Goal: Register for event/course

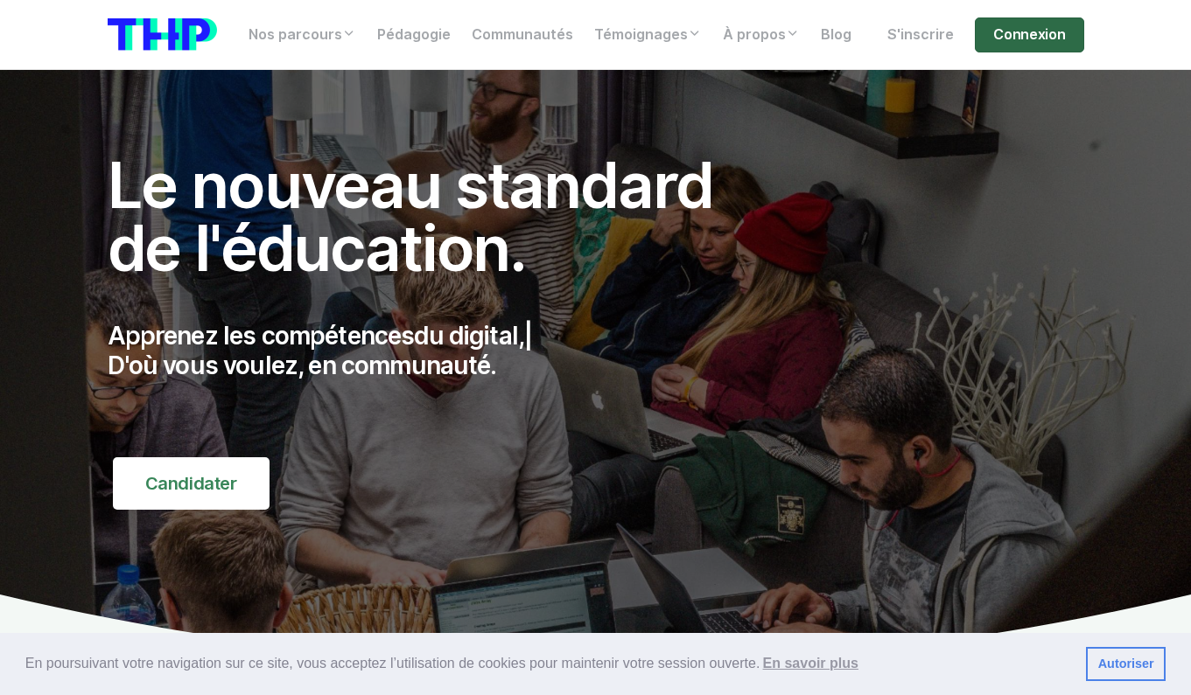
click at [1045, 26] on link "Connexion" at bounding box center [1029, 34] width 108 height 35
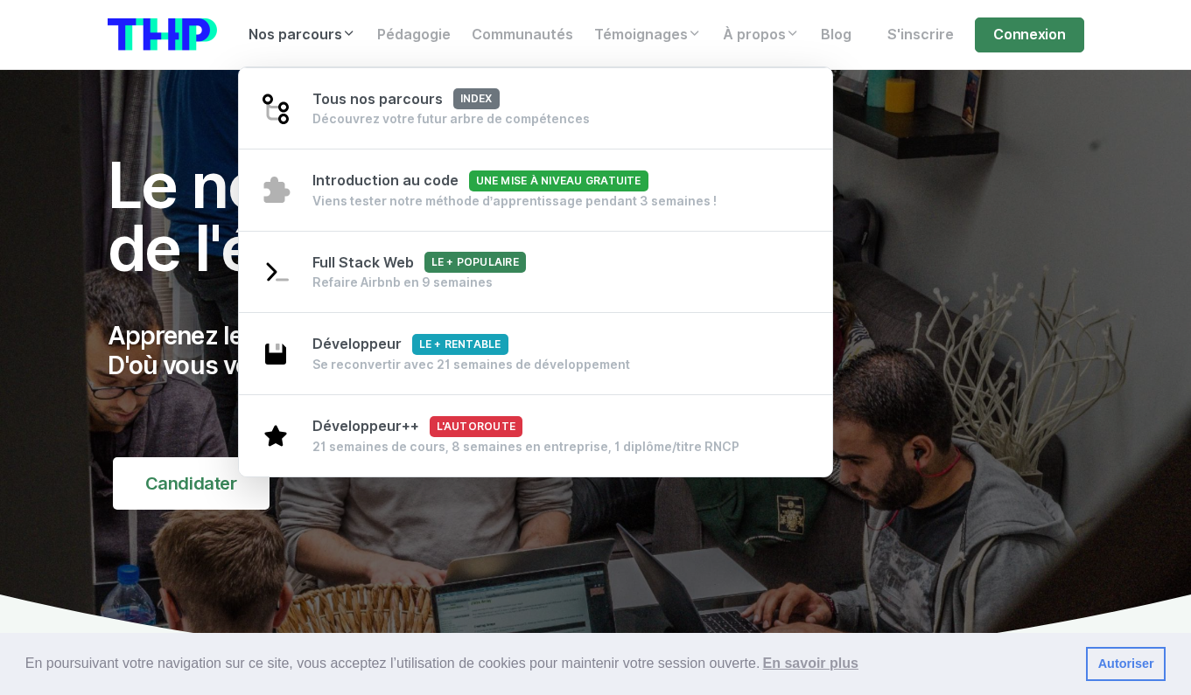
click at [347, 40] on link "Nos parcours" at bounding box center [302, 34] width 129 height 35
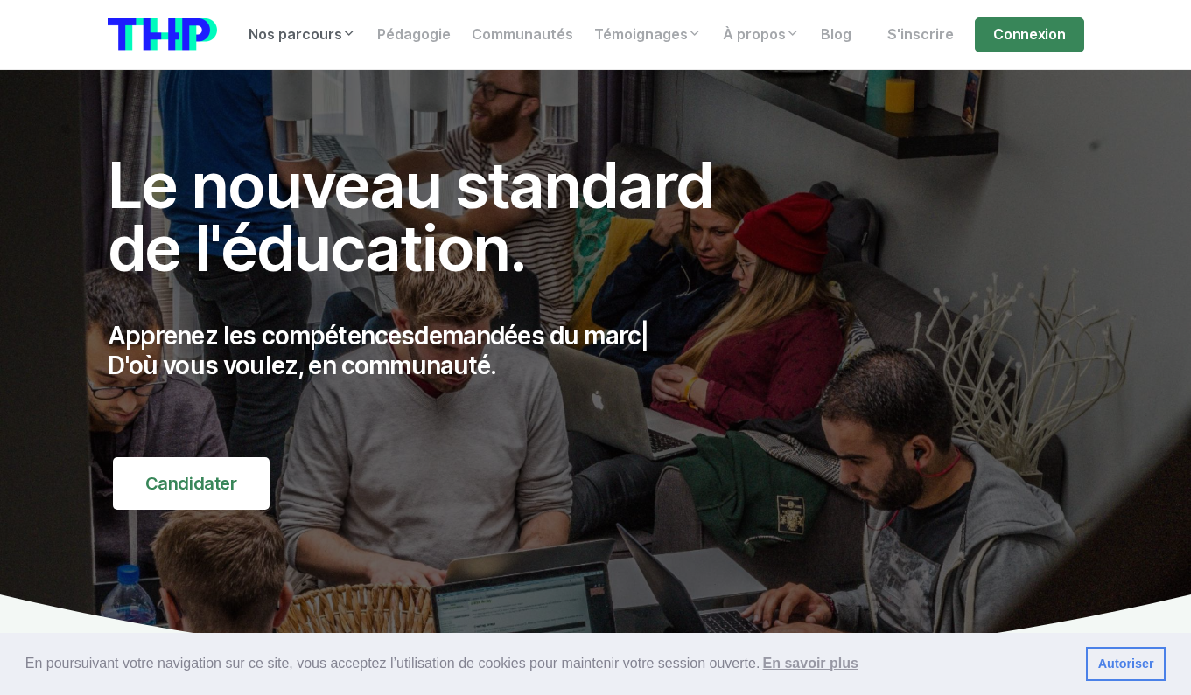
click at [347, 40] on link "Nos parcours" at bounding box center [302, 34] width 129 height 35
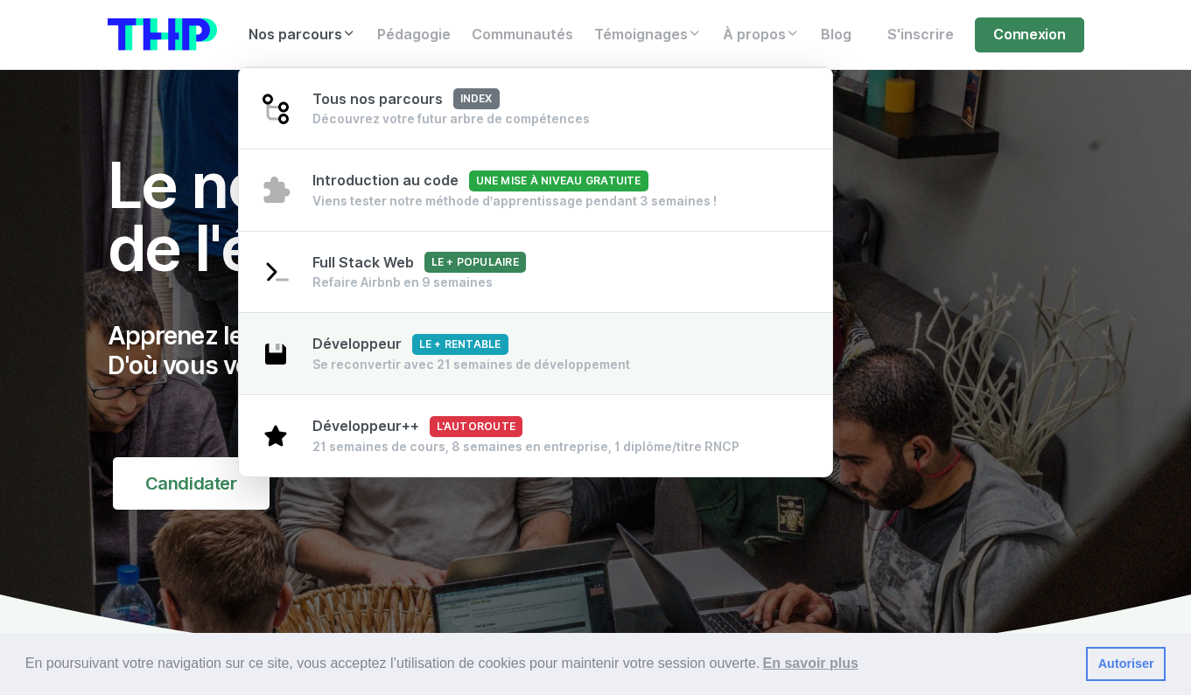
click at [352, 350] on span "Développeur Le + rentable" at bounding box center [410, 344] width 196 height 17
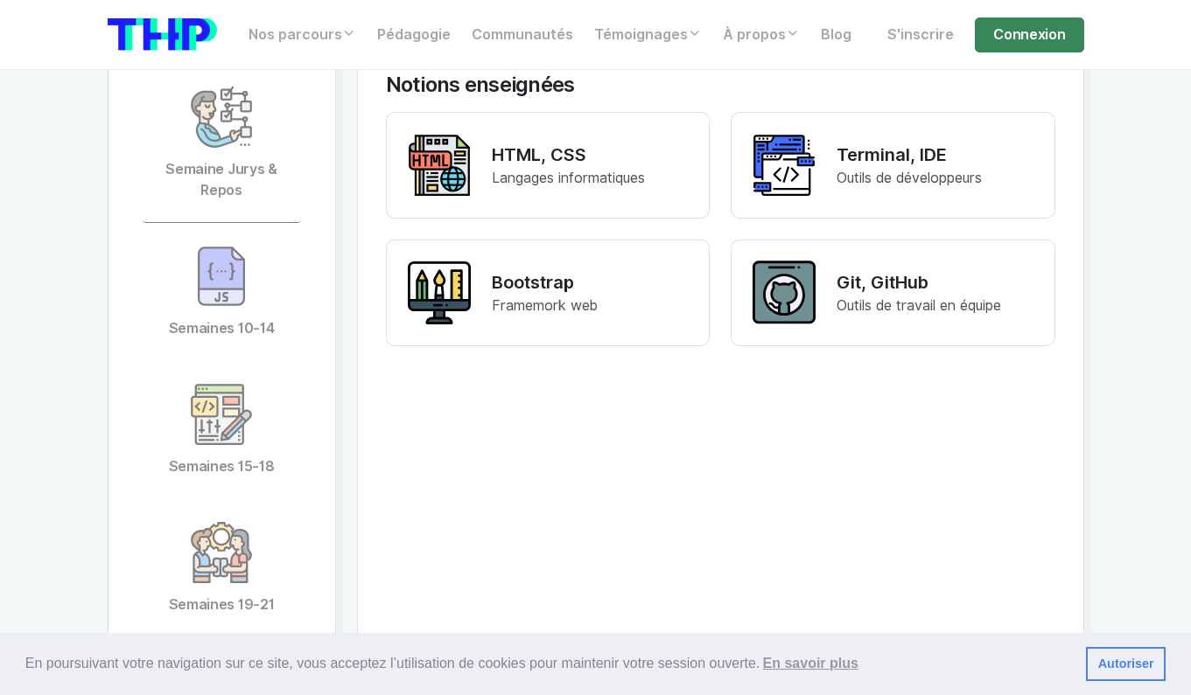
scroll to position [4210, 0]
click at [216, 261] on img at bounding box center [221, 276] width 63 height 63
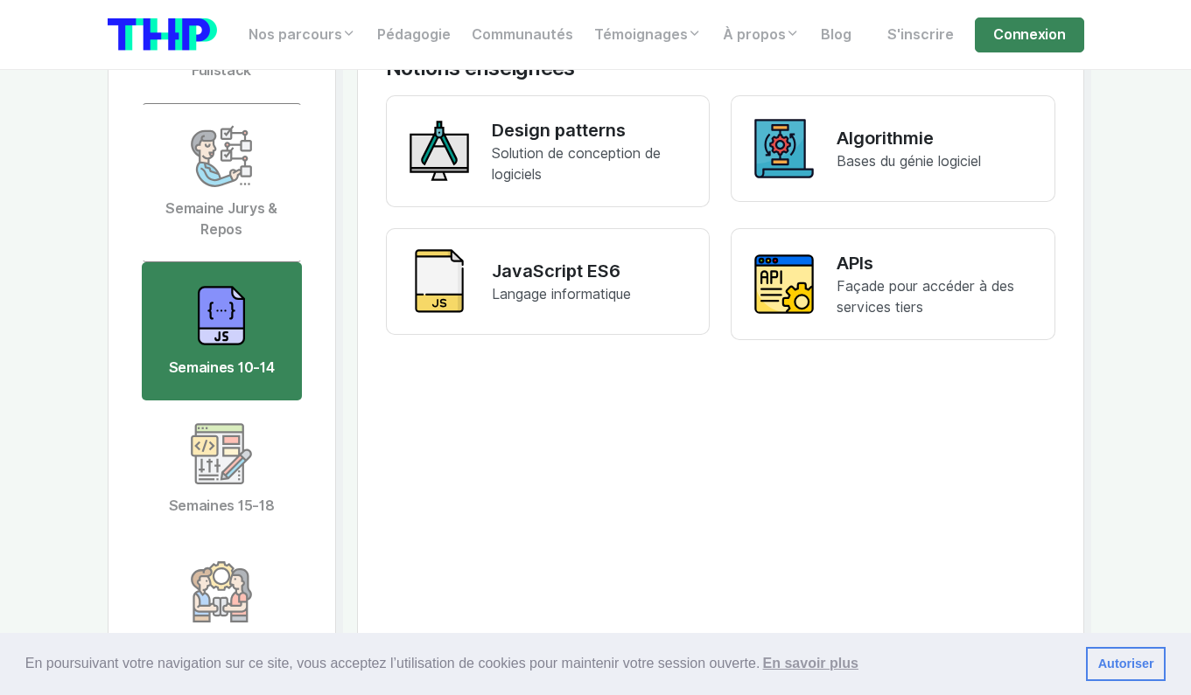
scroll to position [4169, 0]
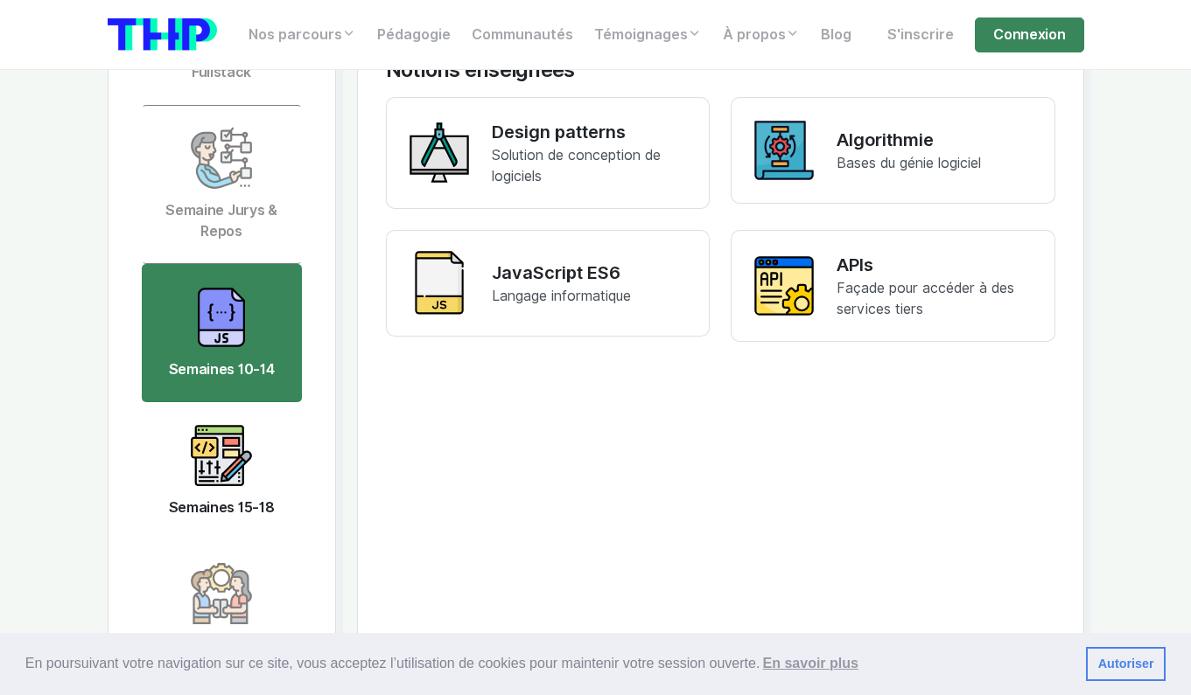
click at [241, 424] on img at bounding box center [221, 455] width 63 height 63
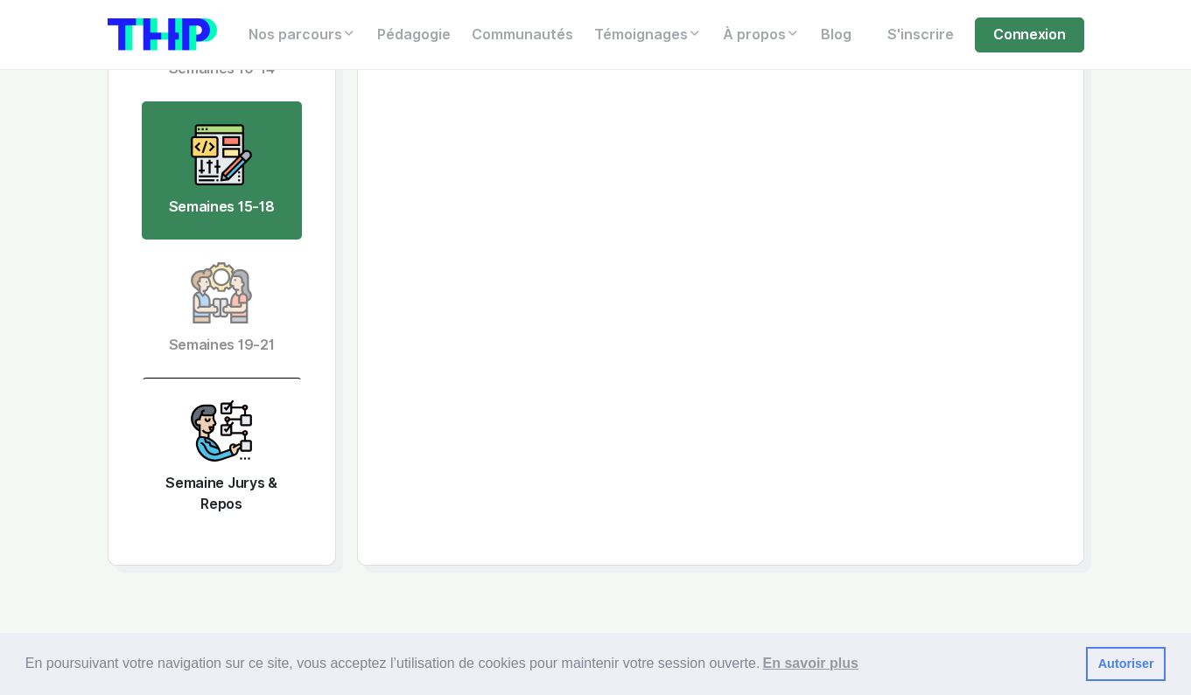
scroll to position [4485, 0]
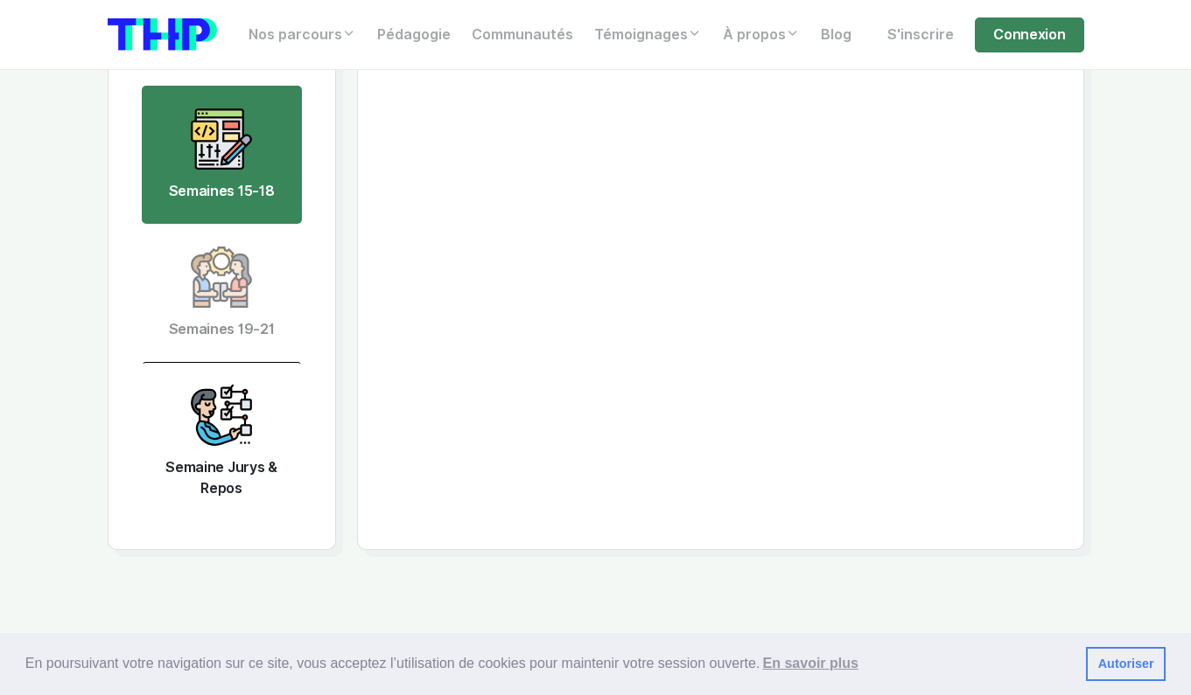
click at [241, 423] on link "Semaine Jurys & Repos" at bounding box center [222, 441] width 160 height 159
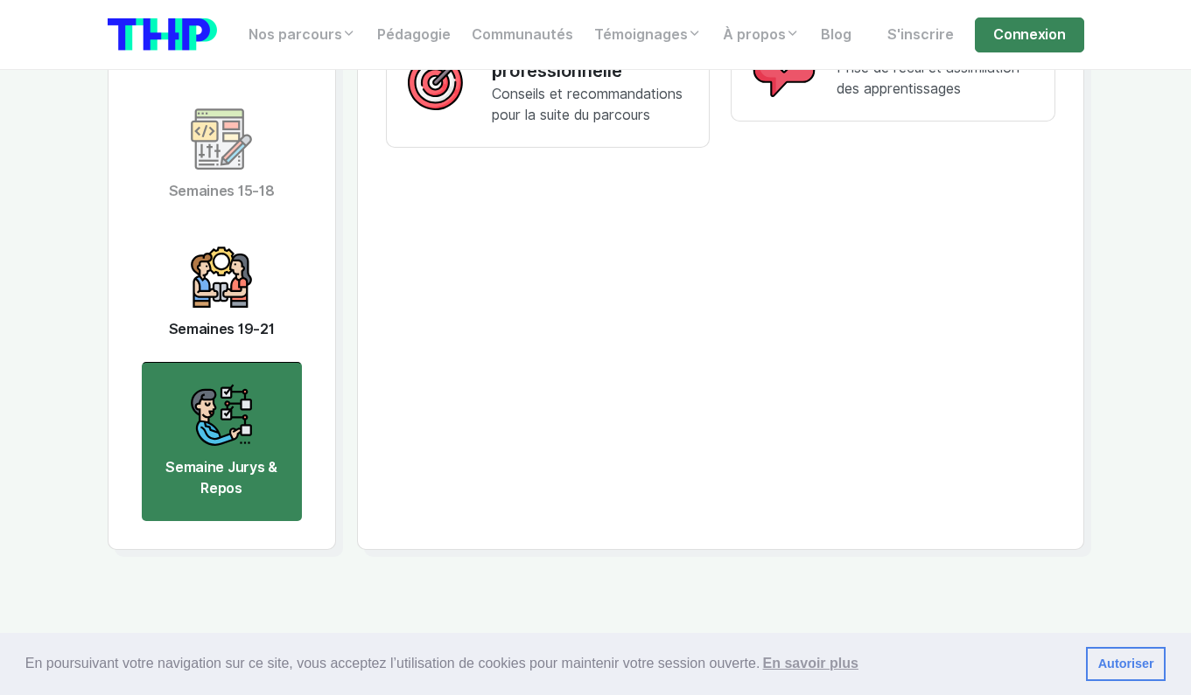
click at [257, 313] on link "Semaines 19-21" at bounding box center [222, 293] width 160 height 138
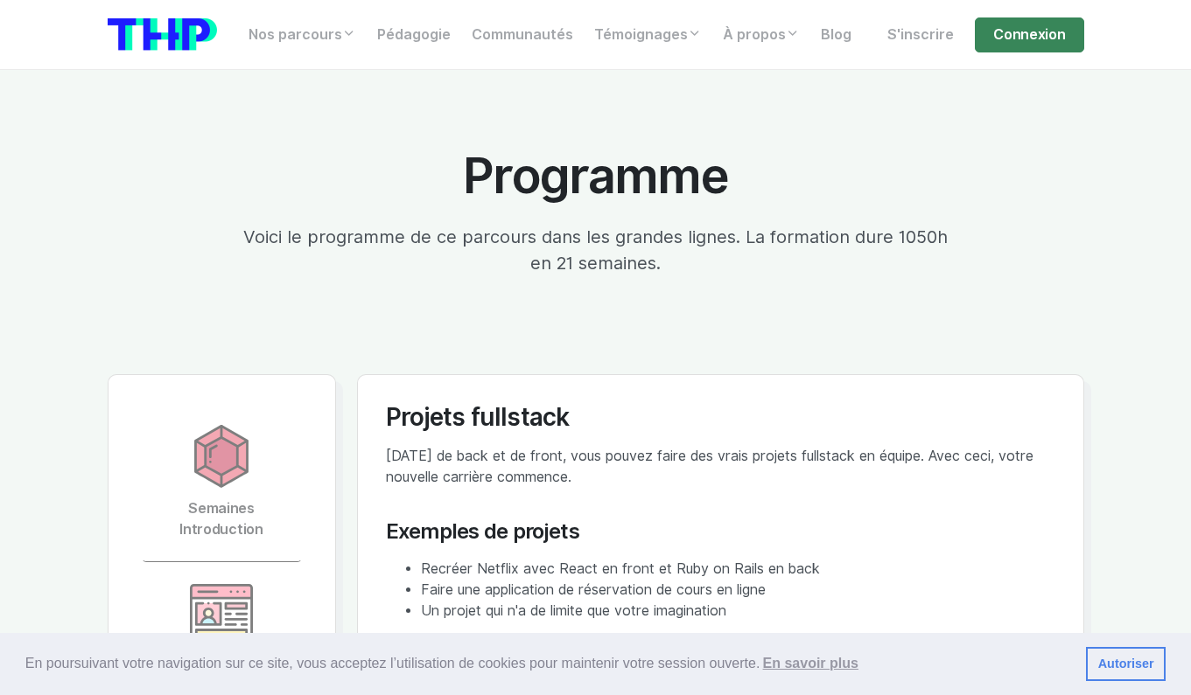
scroll to position [2654, 0]
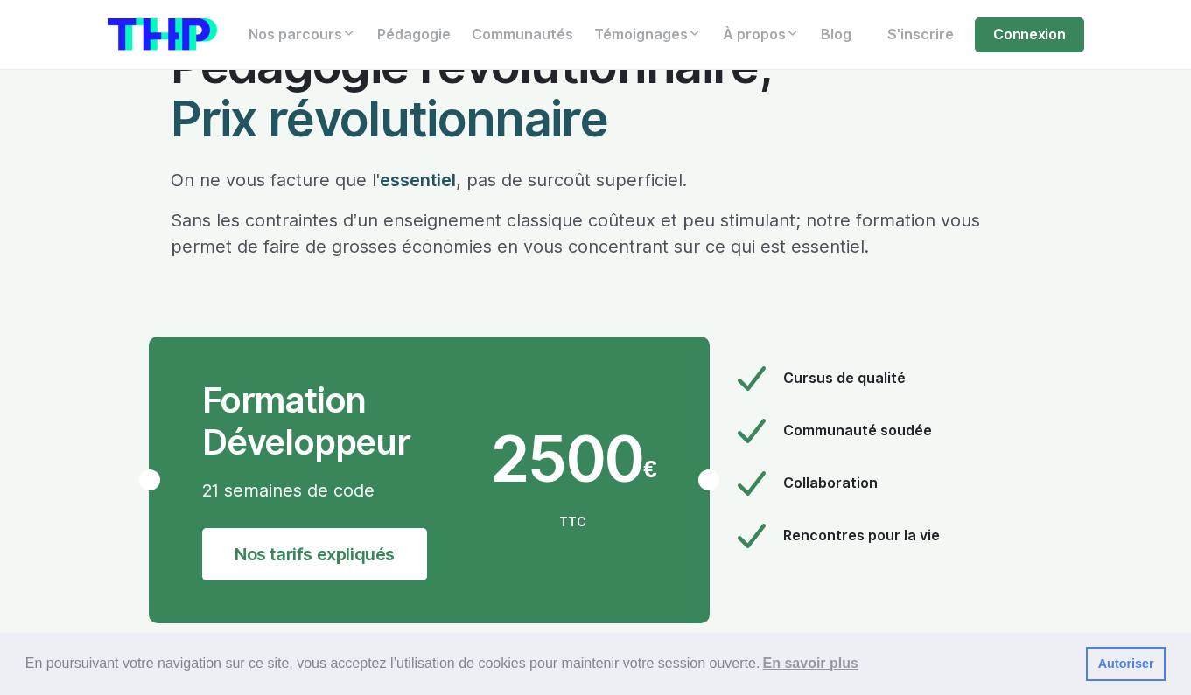
scroll to position [9589, 0]
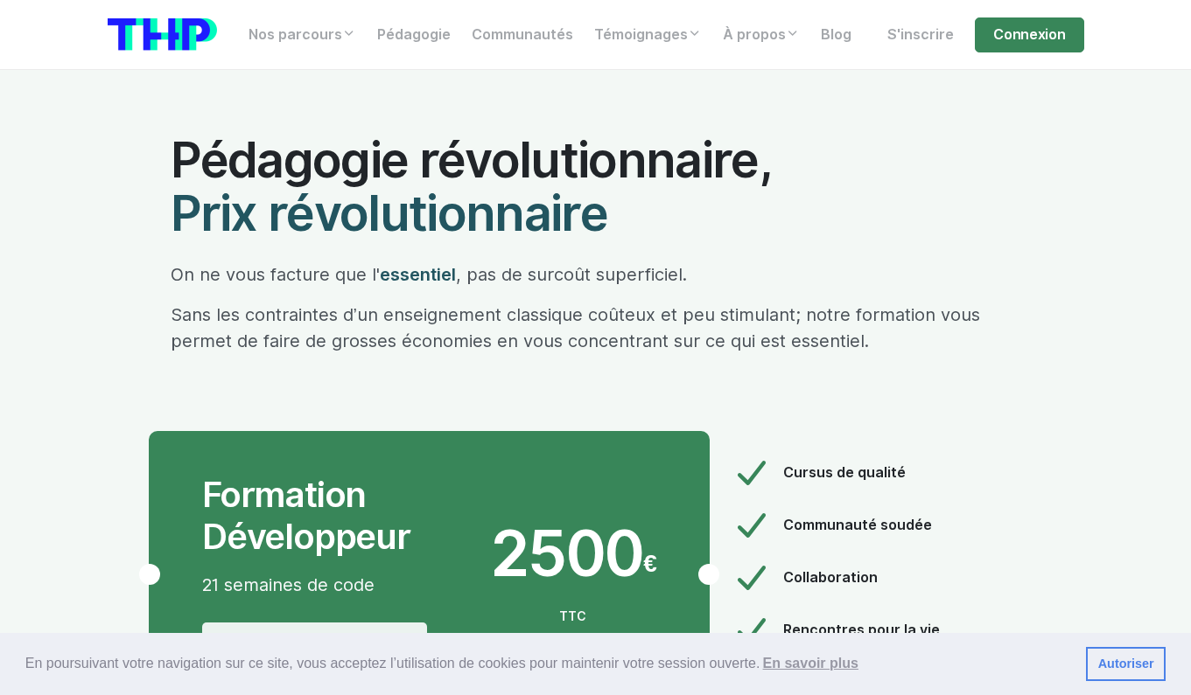
click at [359, 623] on link "Nos tarifs expliqués" at bounding box center [314, 649] width 225 height 52
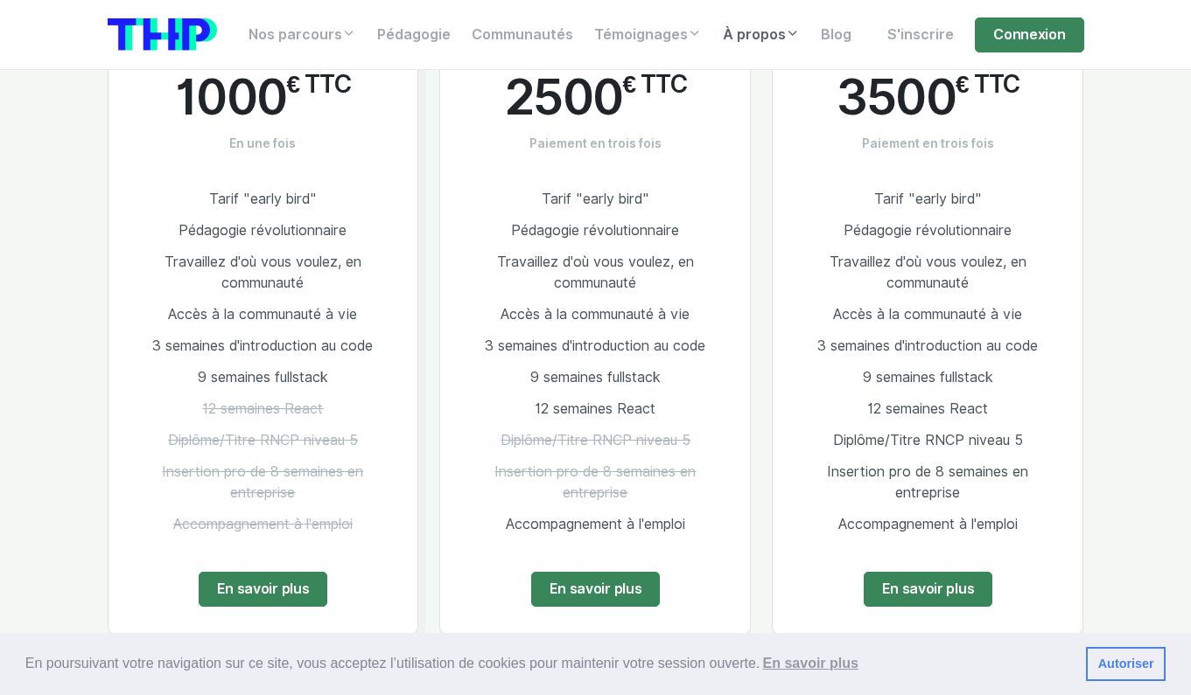
scroll to position [2371, 0]
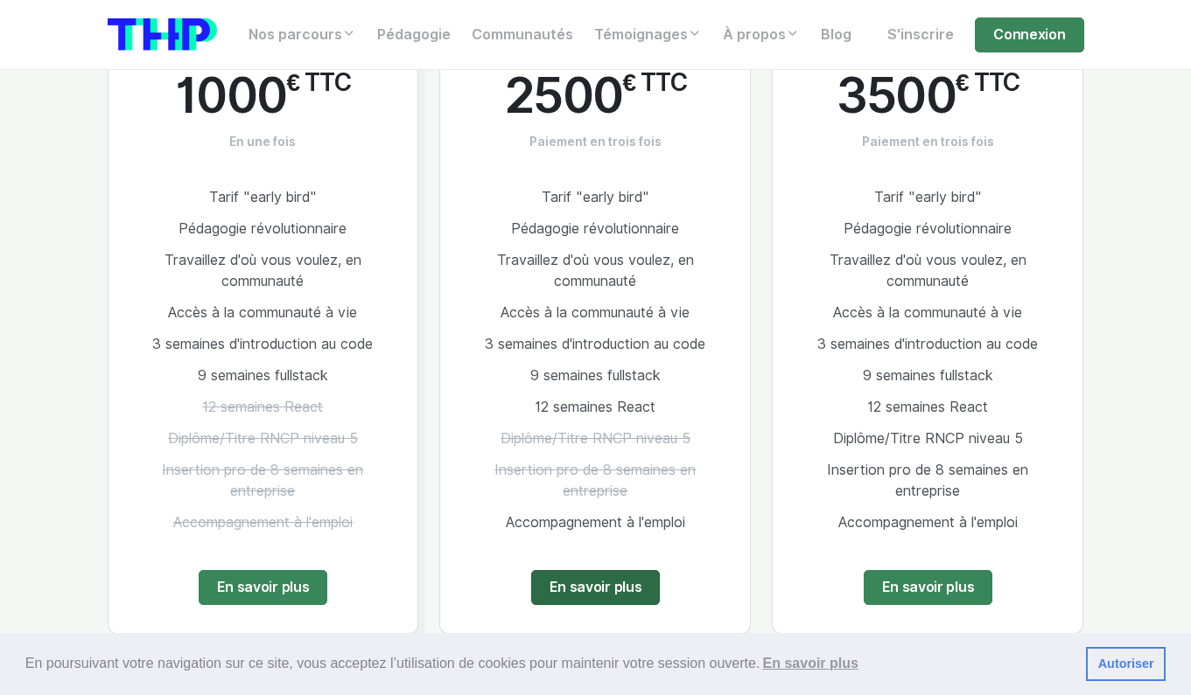
click at [583, 570] on link "En savoir plus" at bounding box center [595, 587] width 129 height 35
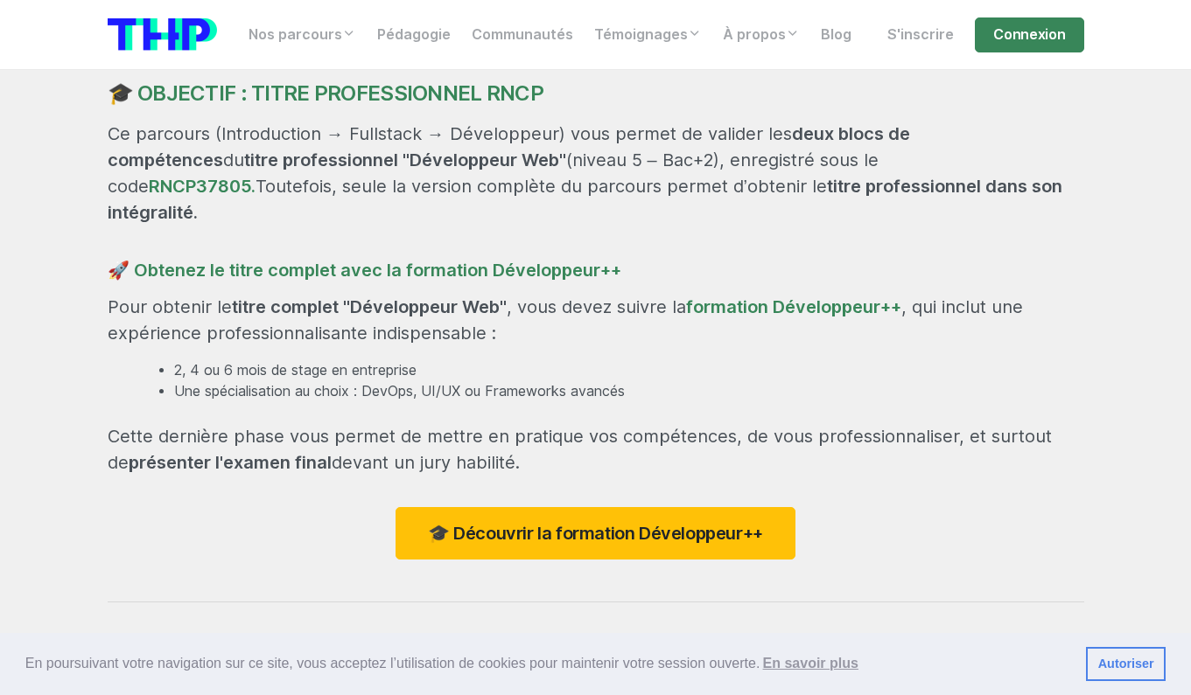
scroll to position [1610, 0]
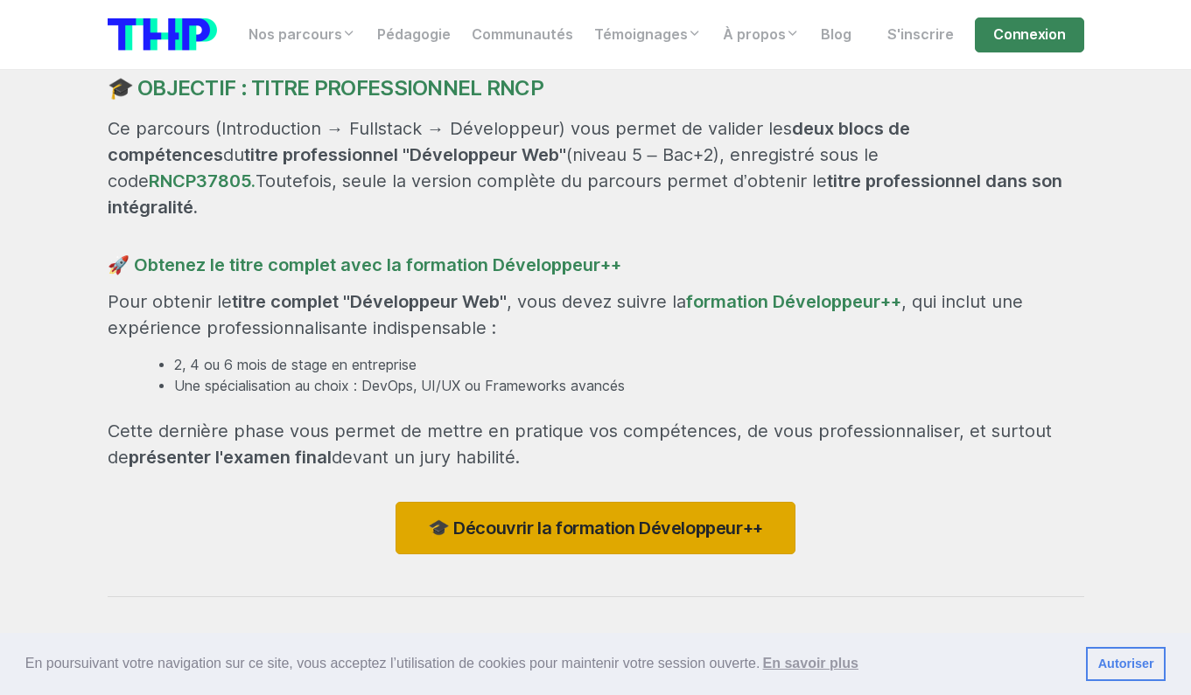
click at [547, 508] on link "🎓 Découvrir la formation Développeur++" at bounding box center [595, 528] width 400 height 52
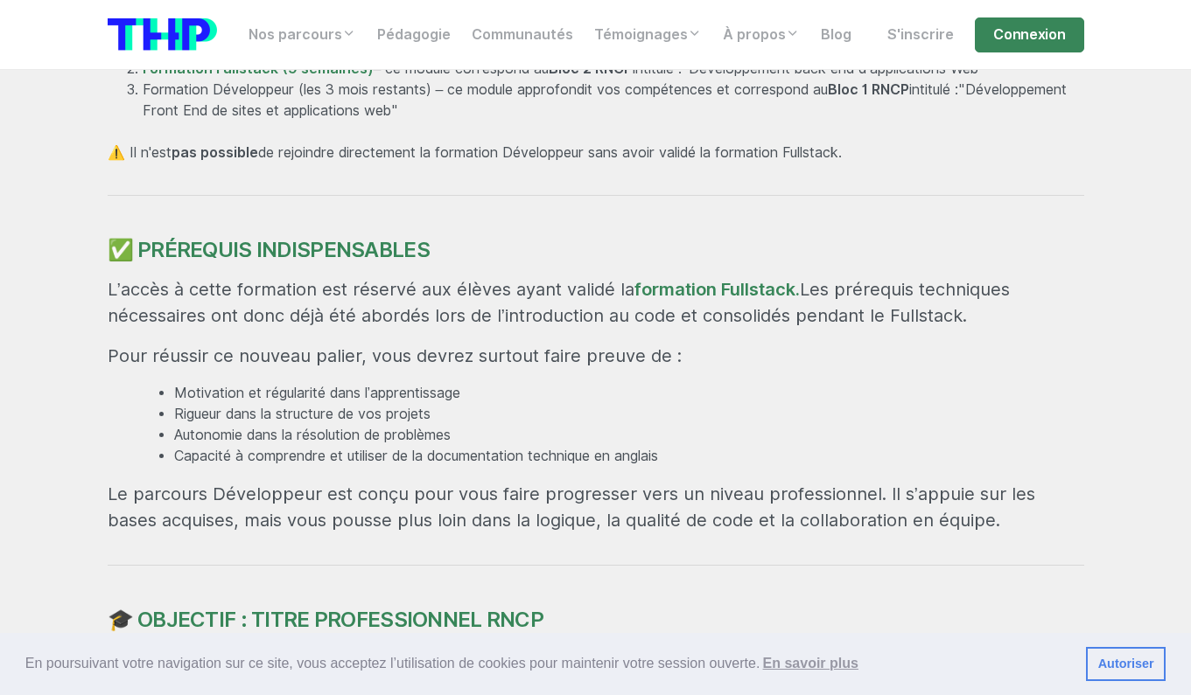
scroll to position [900, 0]
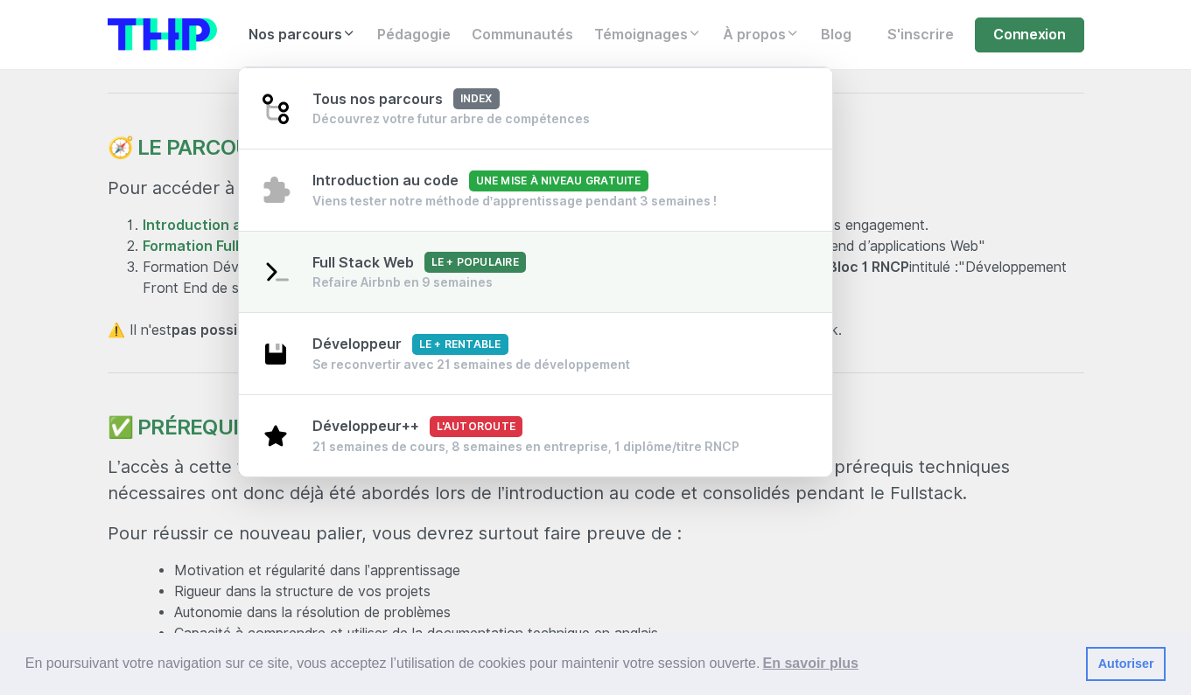
click at [447, 266] on span "Le + populaire" at bounding box center [474, 262] width 101 height 21
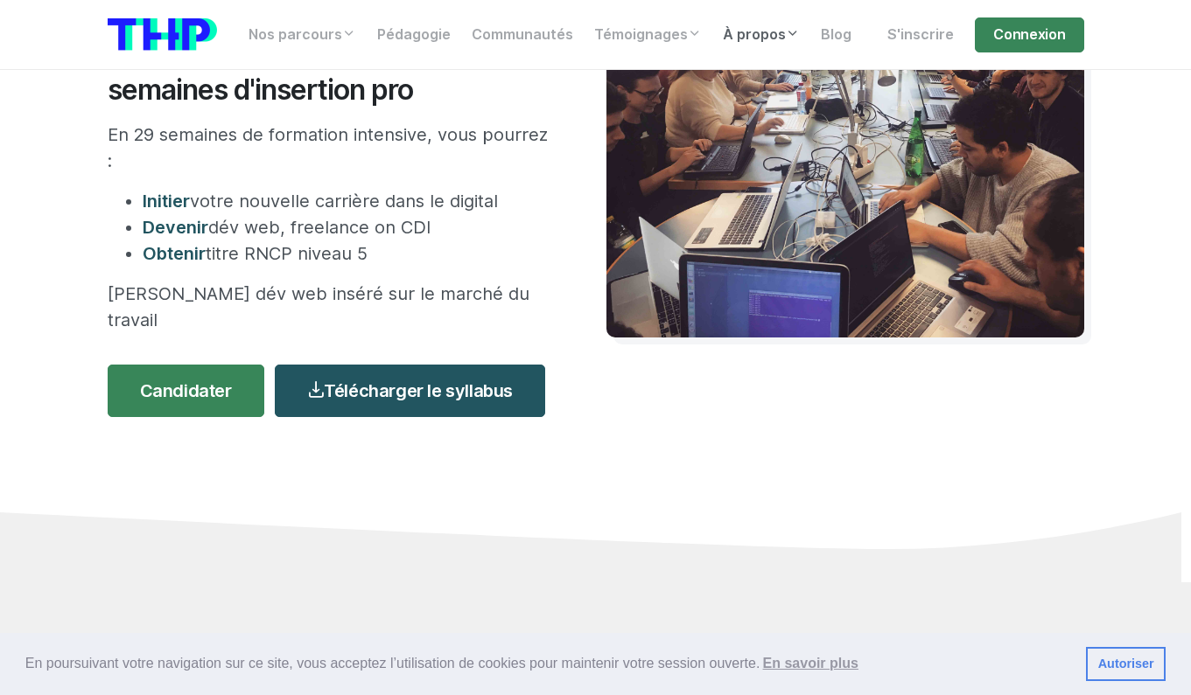
scroll to position [298, 0]
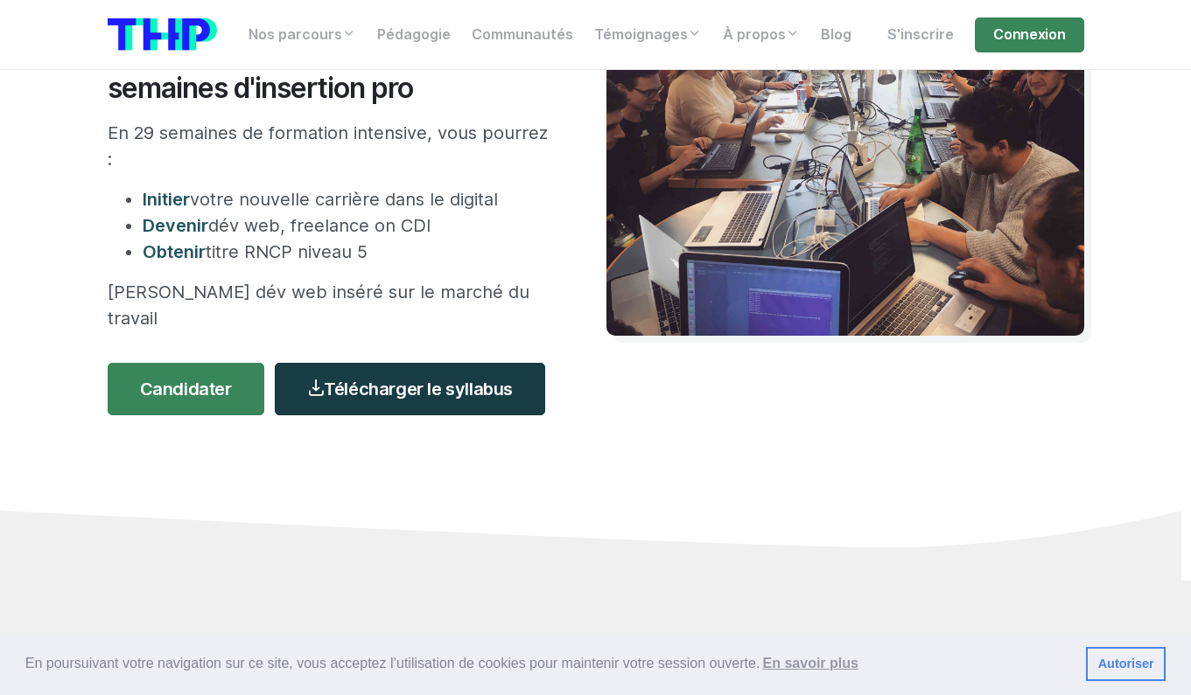
click at [388, 374] on link "Télécharger le syllabus" at bounding box center [410, 389] width 270 height 52
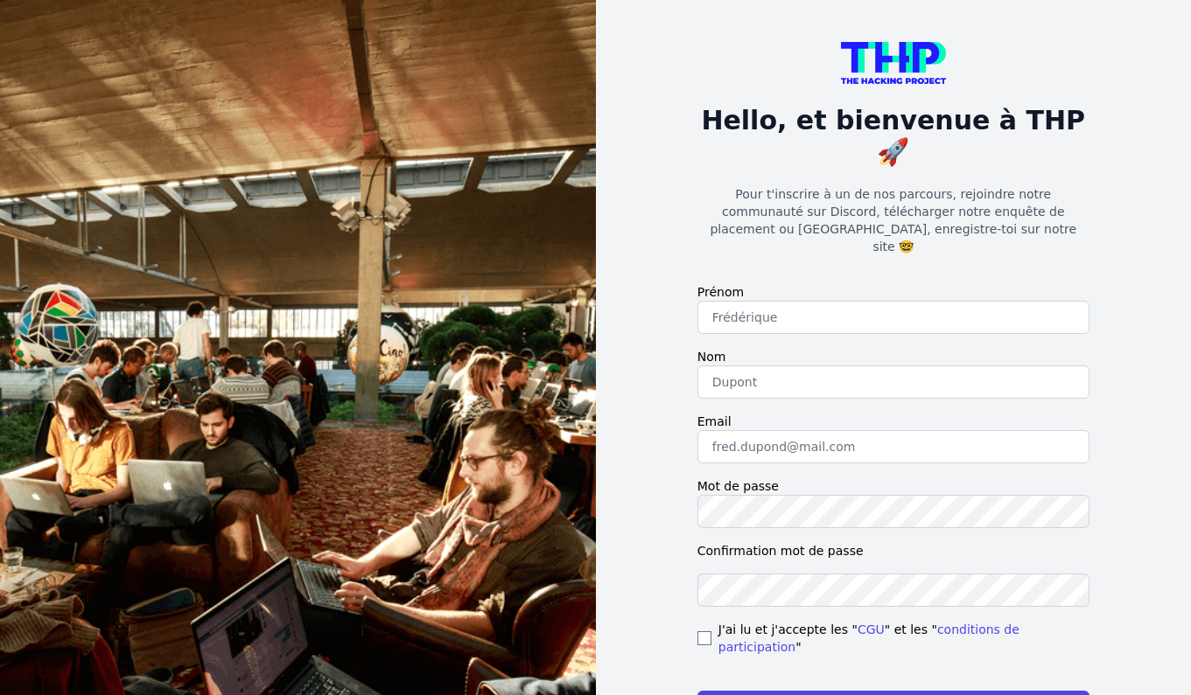
scroll to position [75, 0]
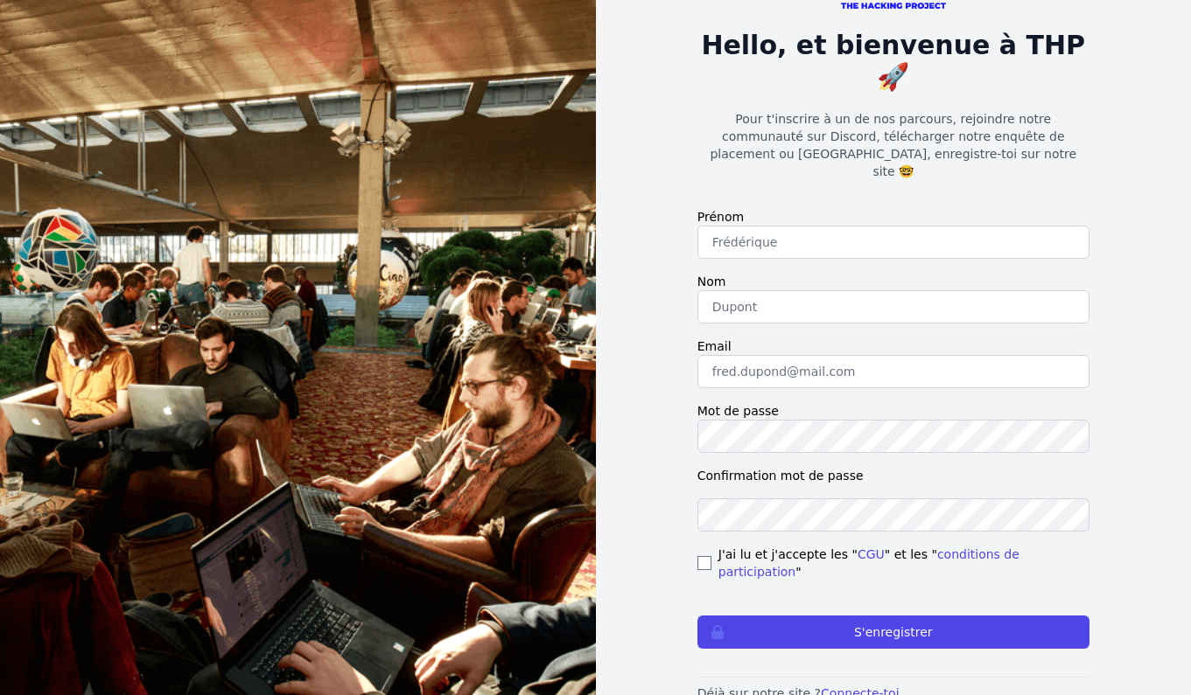
click at [843, 210] on form "Prénom Nom Email Mot de passe Confirmation mot de passe J'ai lu et j'accepte le…" at bounding box center [893, 428] width 392 height 441
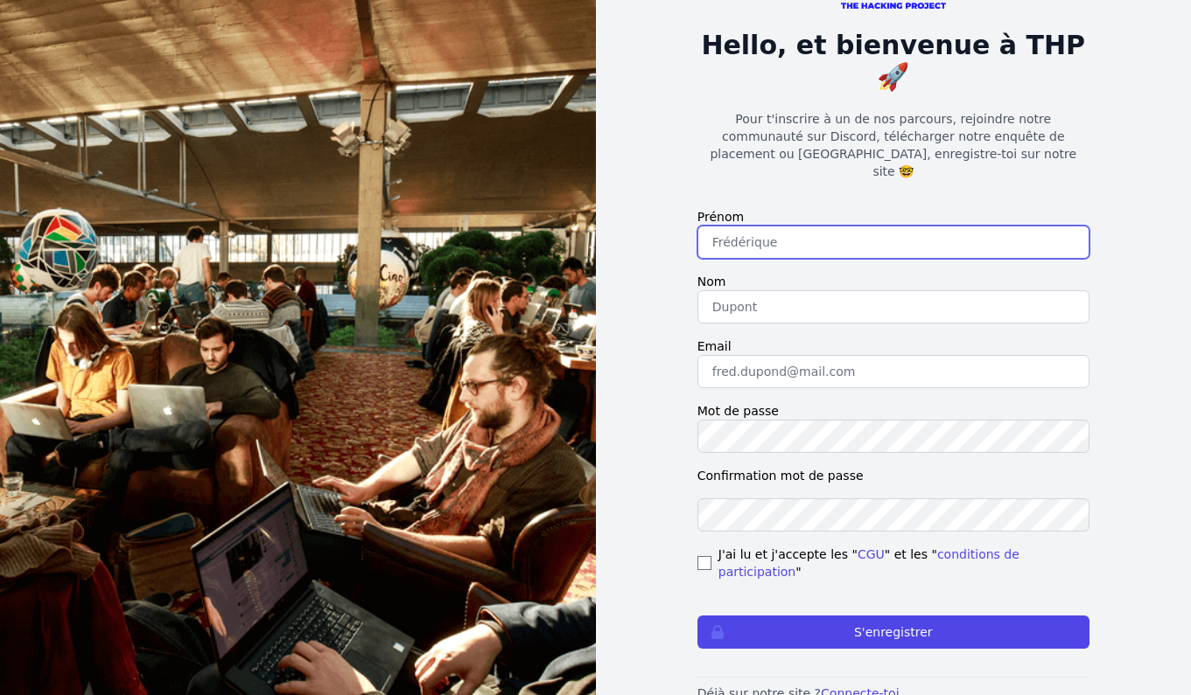
click at [842, 226] on input "text" at bounding box center [893, 242] width 392 height 33
type input "Onisoa"
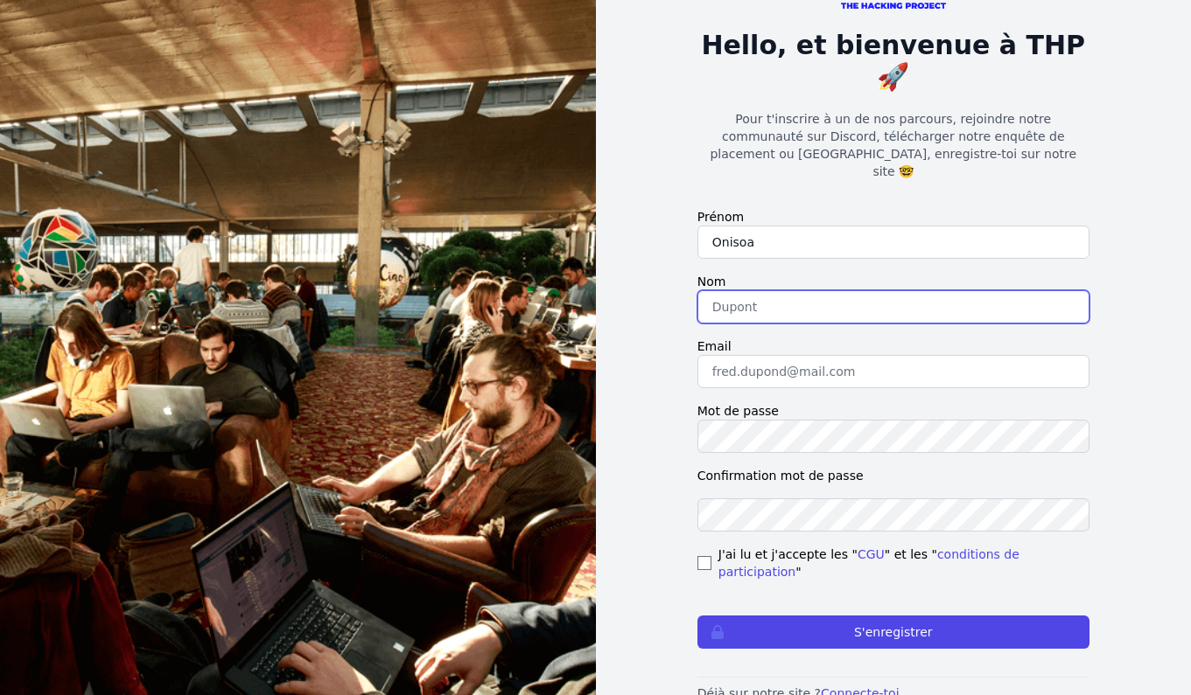
click at [815, 290] on input "text" at bounding box center [893, 306] width 392 height 33
type input "RAKOTO ANDRIAMAZVA"
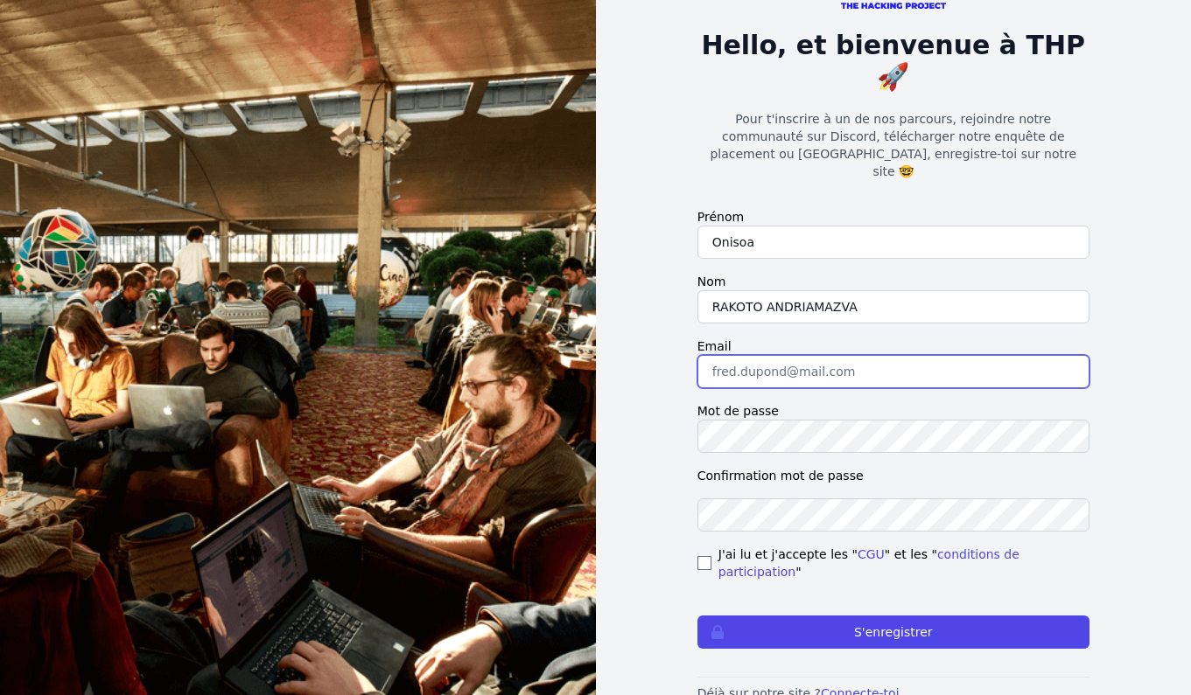
click at [806, 355] on input "email" at bounding box center [893, 371] width 392 height 33
type input "onisoarakotoa@gmail.com"
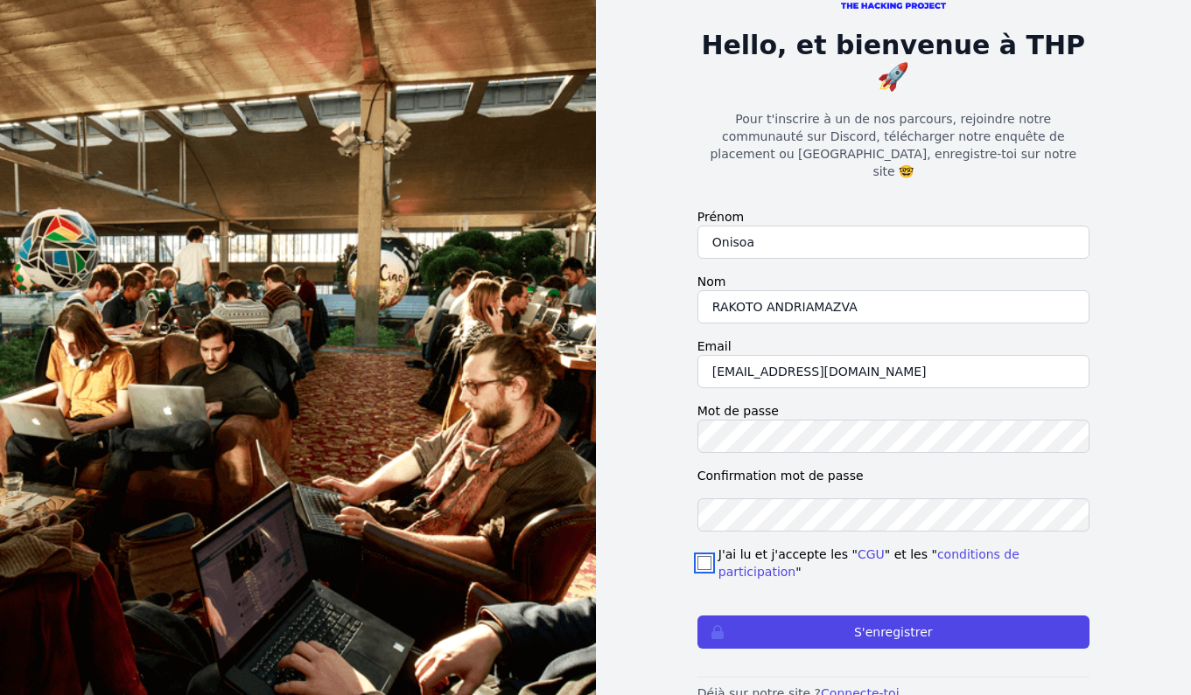
click at [709, 556] on input "checkbox" at bounding box center [704, 563] width 14 height 14
checkbox input "true"
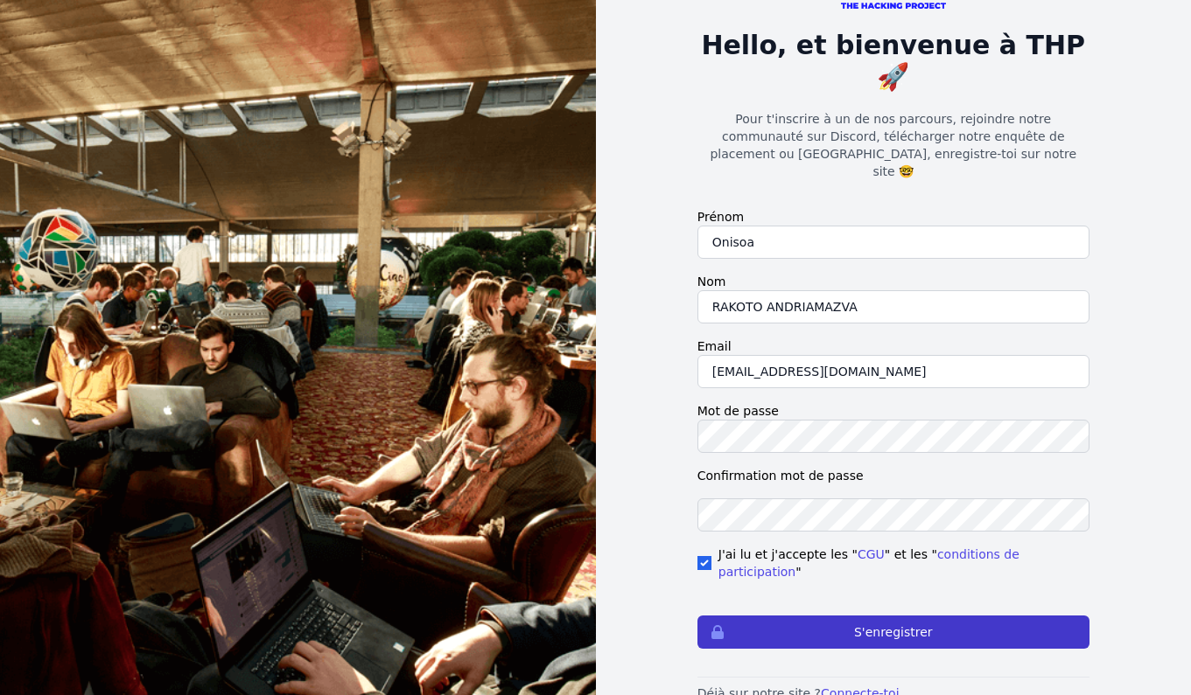
click at [738, 616] on button "S'enregistrer" at bounding box center [893, 632] width 392 height 33
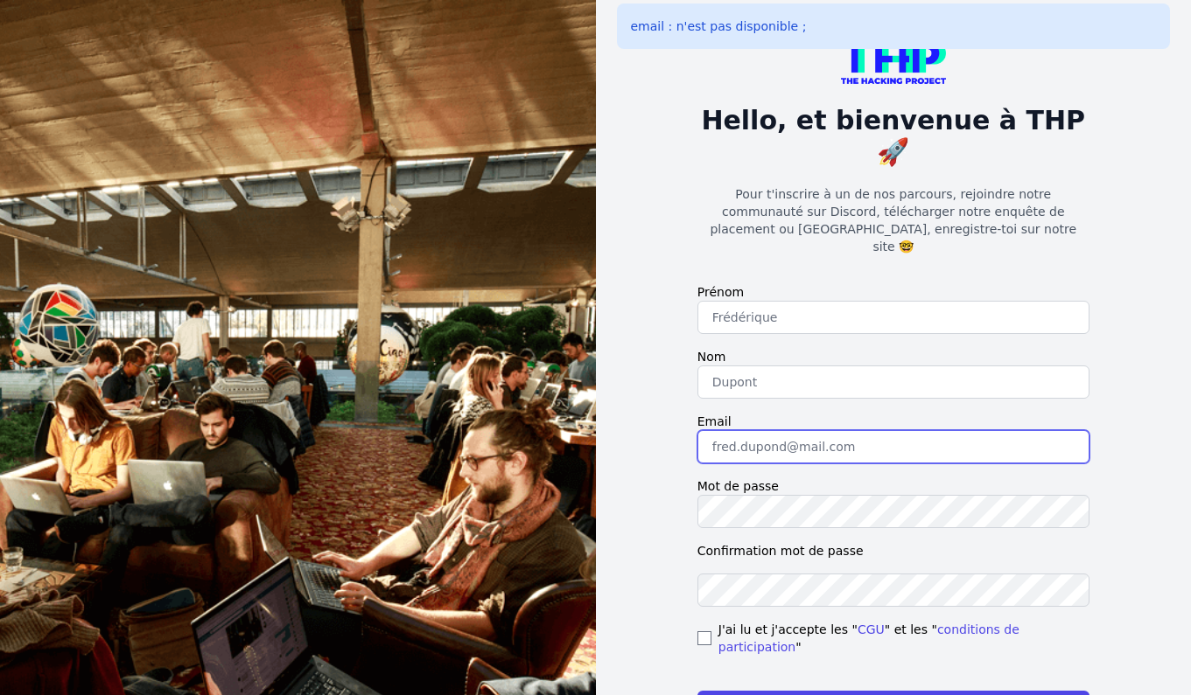
click at [746, 430] on input "email" at bounding box center [893, 446] width 392 height 33
type input "[EMAIL_ADDRESS][DOMAIN_NAME]"
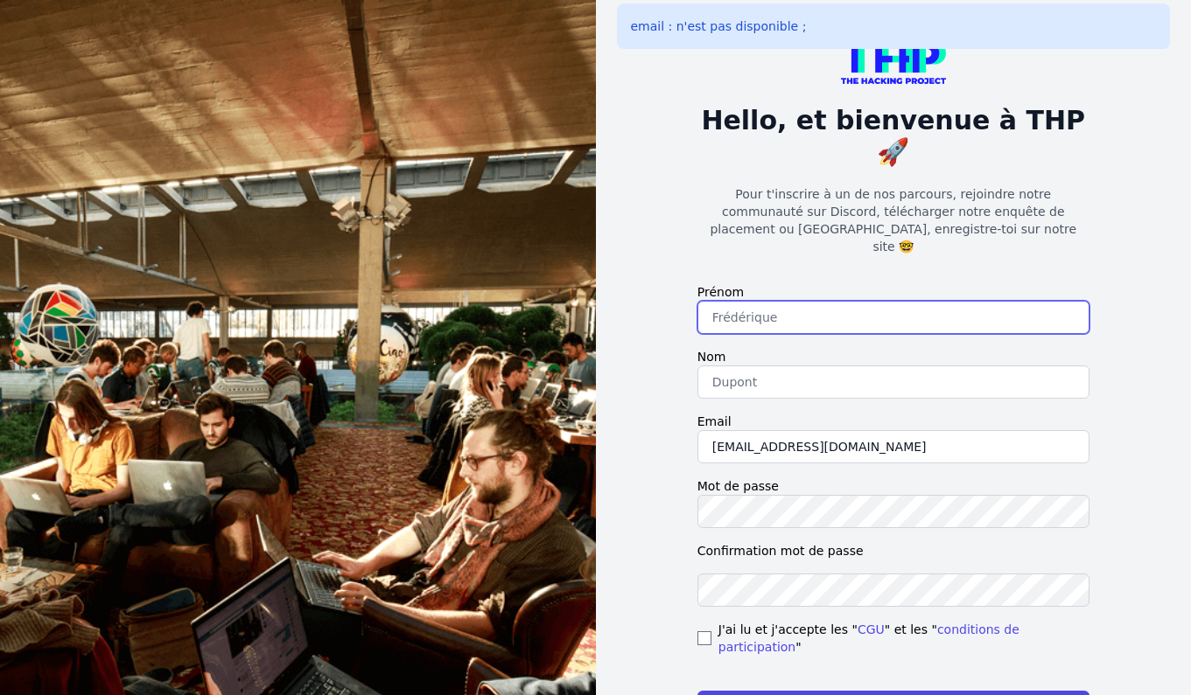
click at [786, 301] on input "text" at bounding box center [893, 317] width 392 height 33
type input "Onisoa"
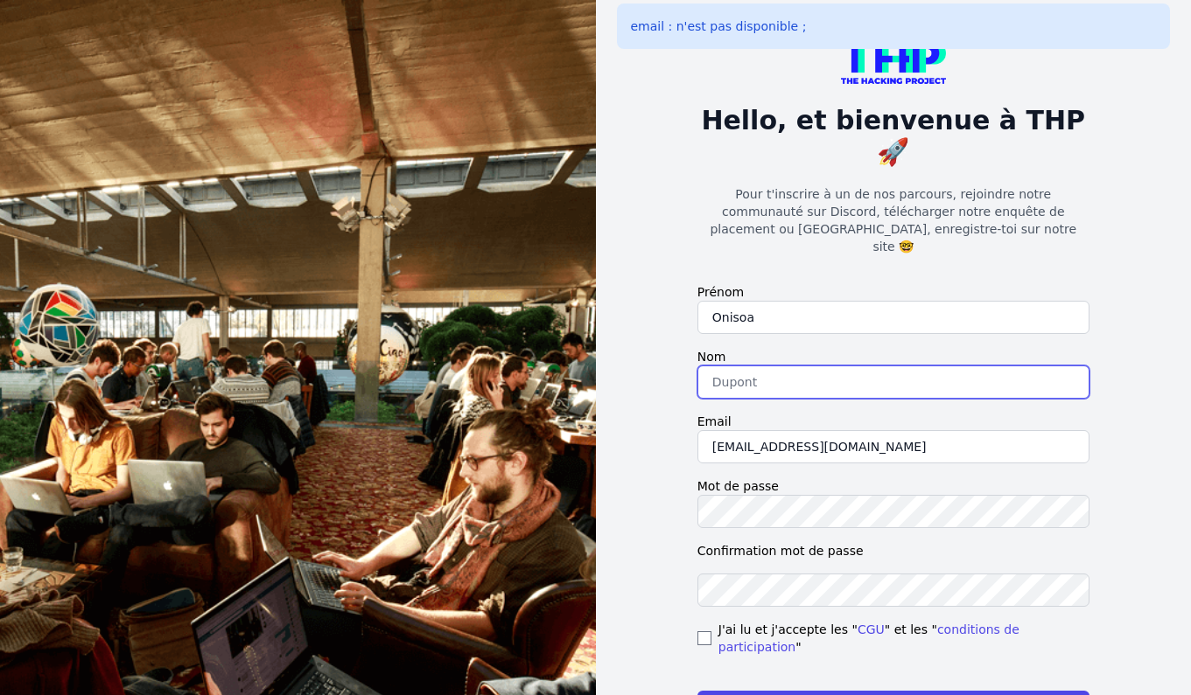
click at [787, 366] on input "text" at bounding box center [893, 382] width 392 height 33
type input "RAKOTO ANDRIAMAZVA"
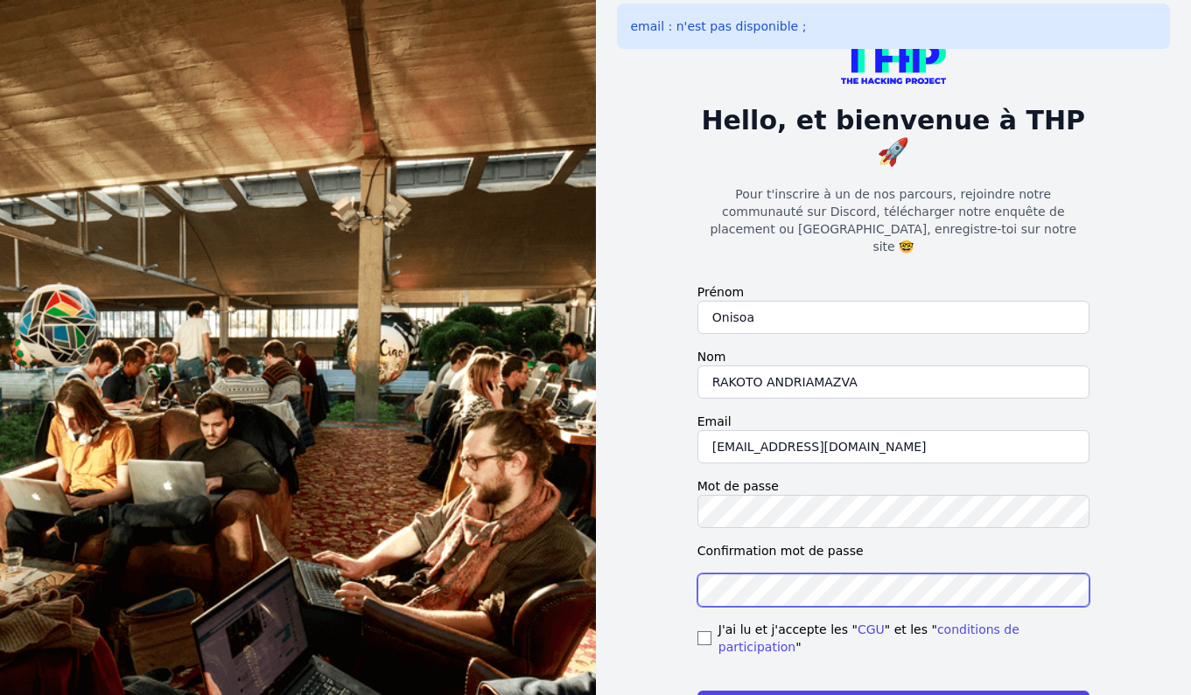
click at [697, 691] on button "S'enregistrer" at bounding box center [893, 707] width 392 height 33
click at [710, 632] on input "checkbox" at bounding box center [704, 639] width 14 height 14
checkbox input "true"
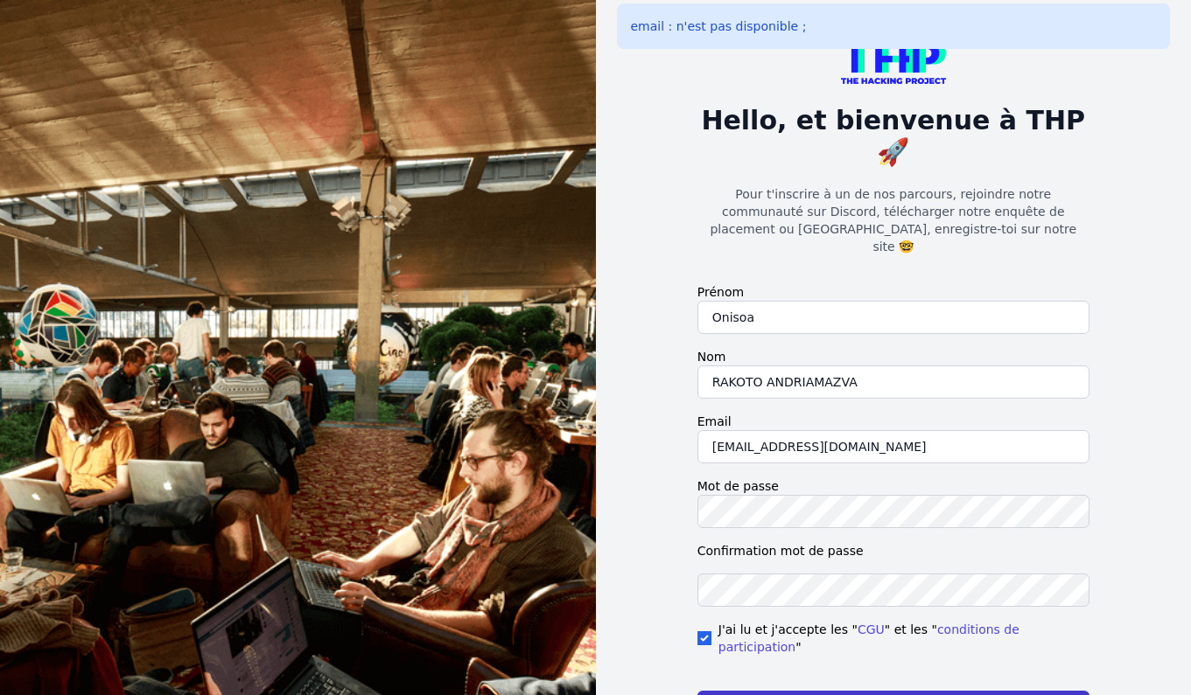
click at [765, 691] on button "S'enregistrer" at bounding box center [893, 707] width 392 height 33
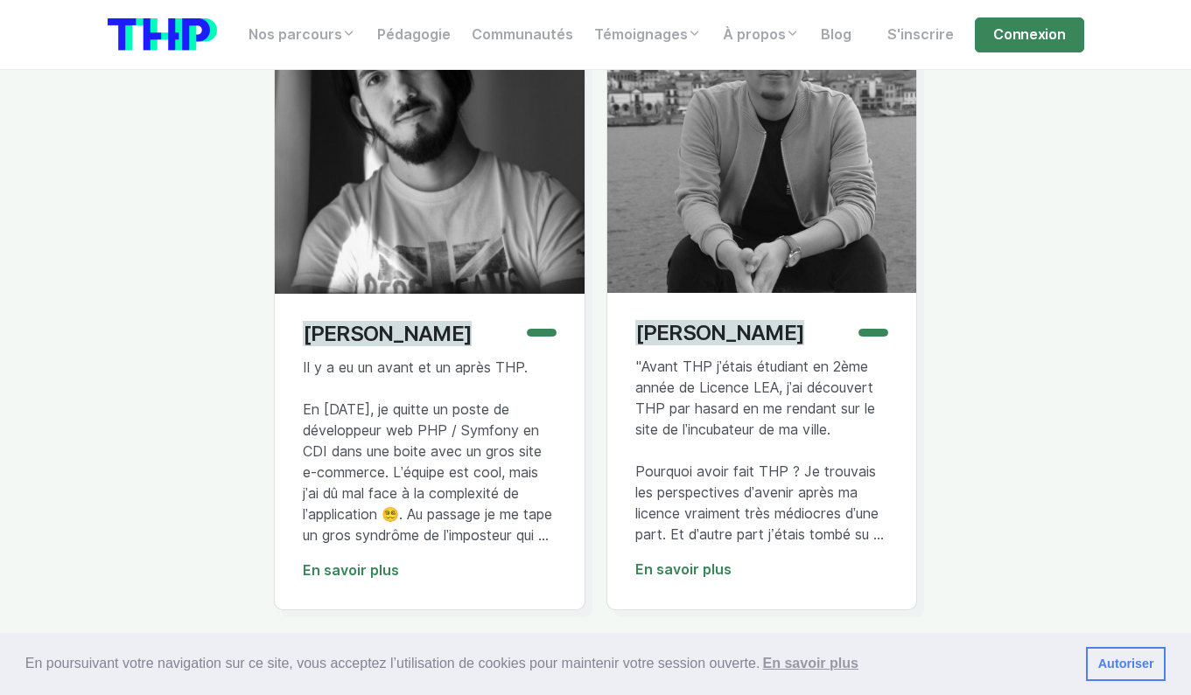
scroll to position [4515, 0]
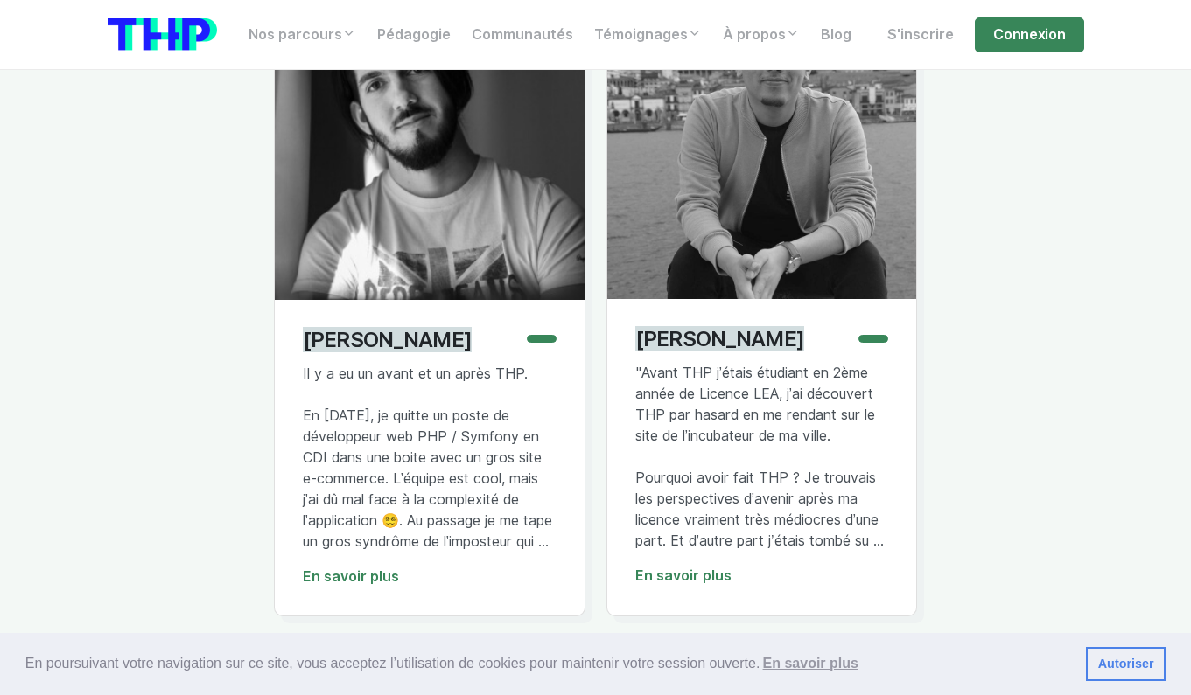
click at [415, 341] on p "David Bento-Pereira" at bounding box center [388, 339] width 170 height 25
drag, startPoint x: 498, startPoint y: 343, endPoint x: 297, endPoint y: 341, distance: 200.3
click at [297, 341] on div "David Bento-Pereira Il y a eu un avant et un après THP. En Janvier 2020, je qui…" at bounding box center [430, 458] width 310 height 316
copy p "David Bento-Pereira"
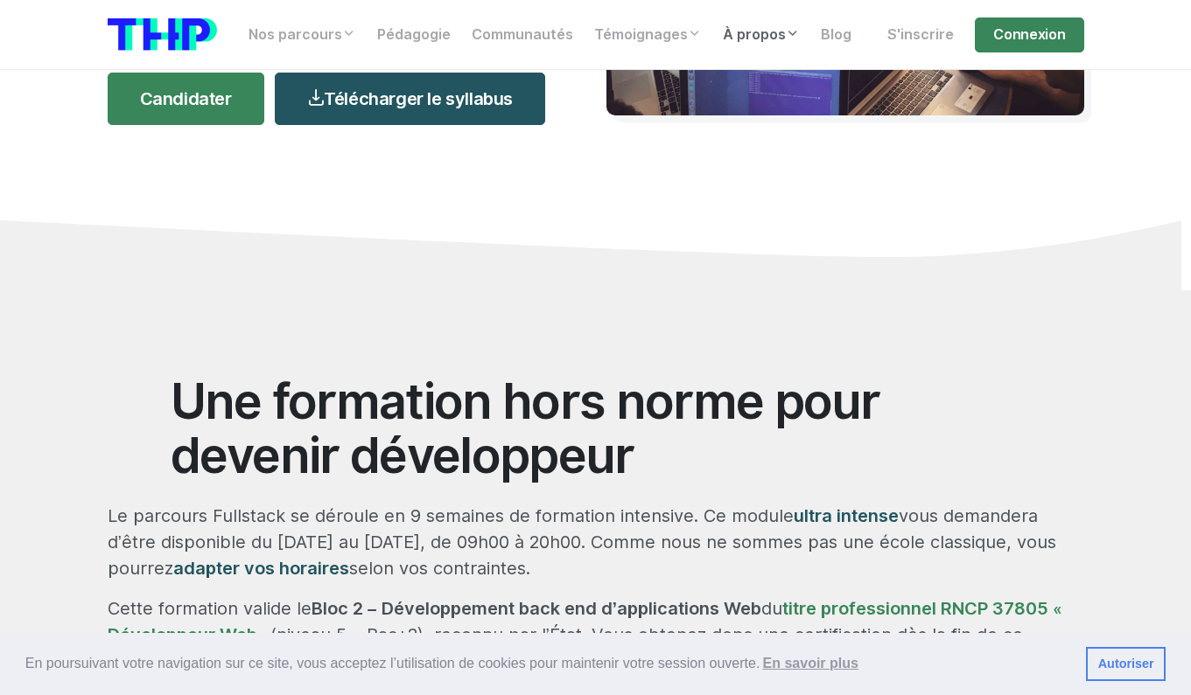
scroll to position [0, 0]
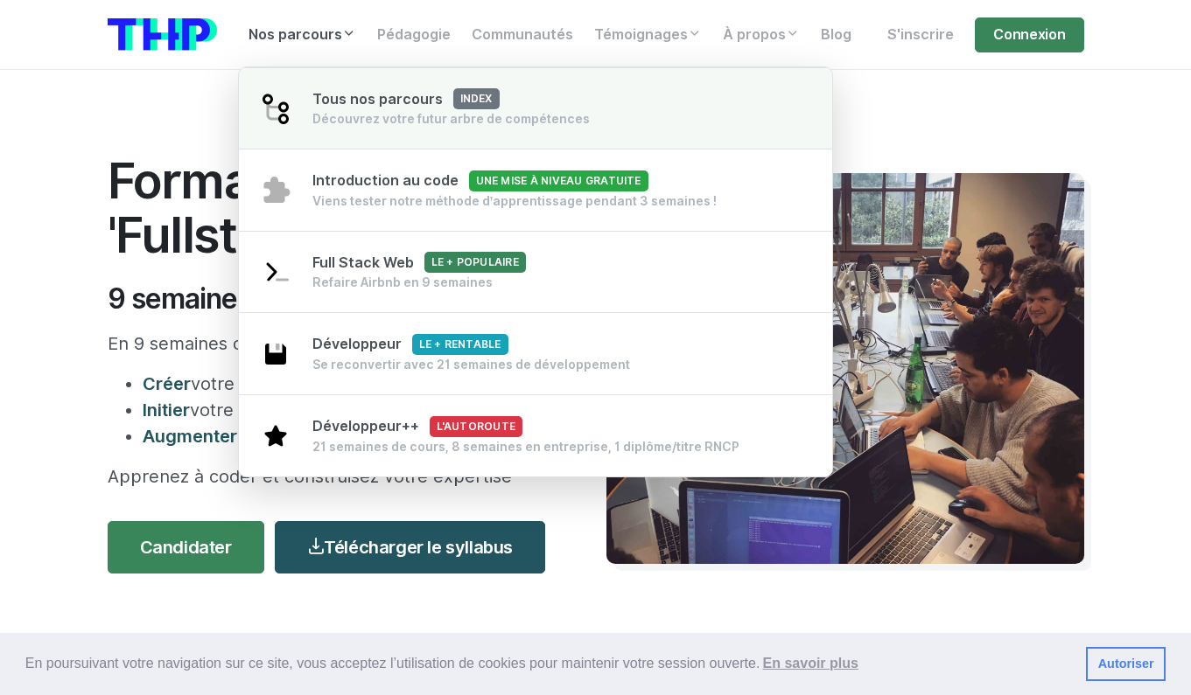
click at [355, 101] on span "Tous nos parcours index" at bounding box center [405, 99] width 187 height 17
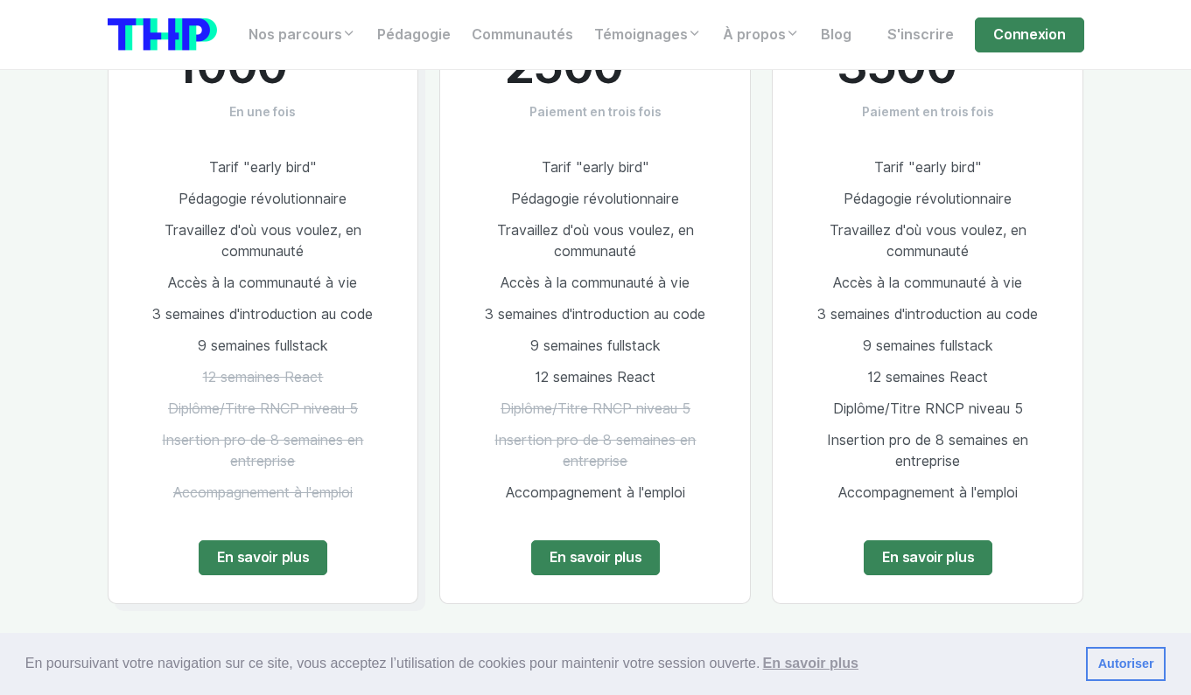
scroll to position [1090, 0]
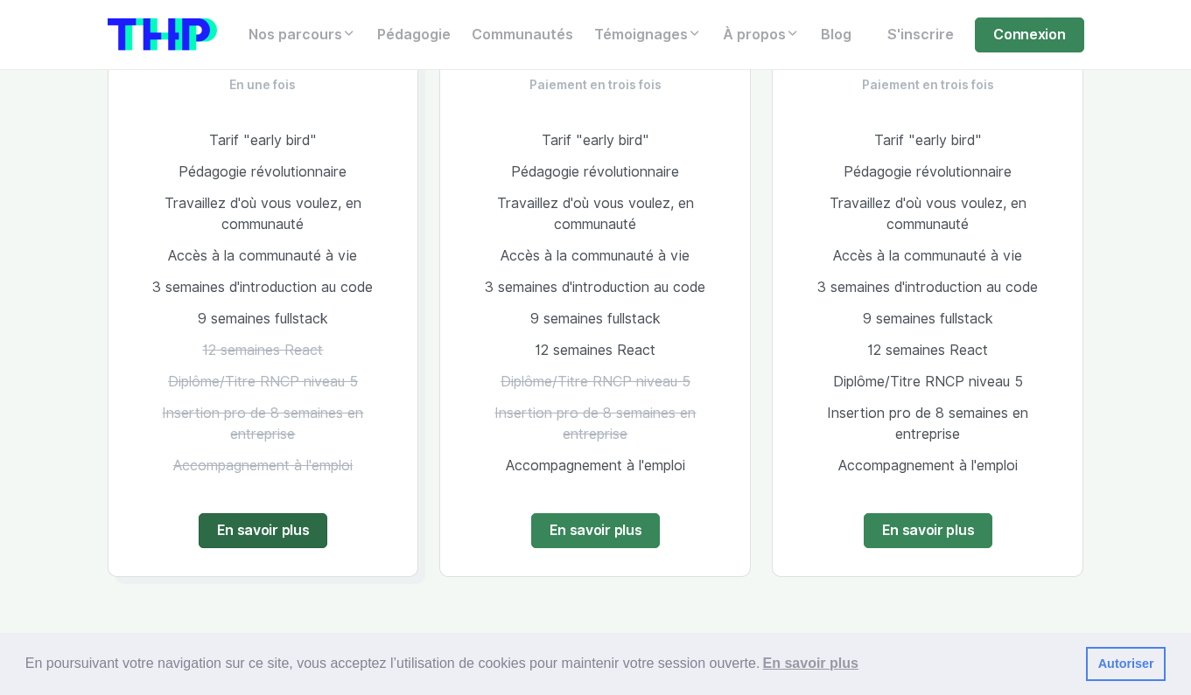
click at [293, 520] on link "En savoir plus" at bounding box center [263, 531] width 129 height 35
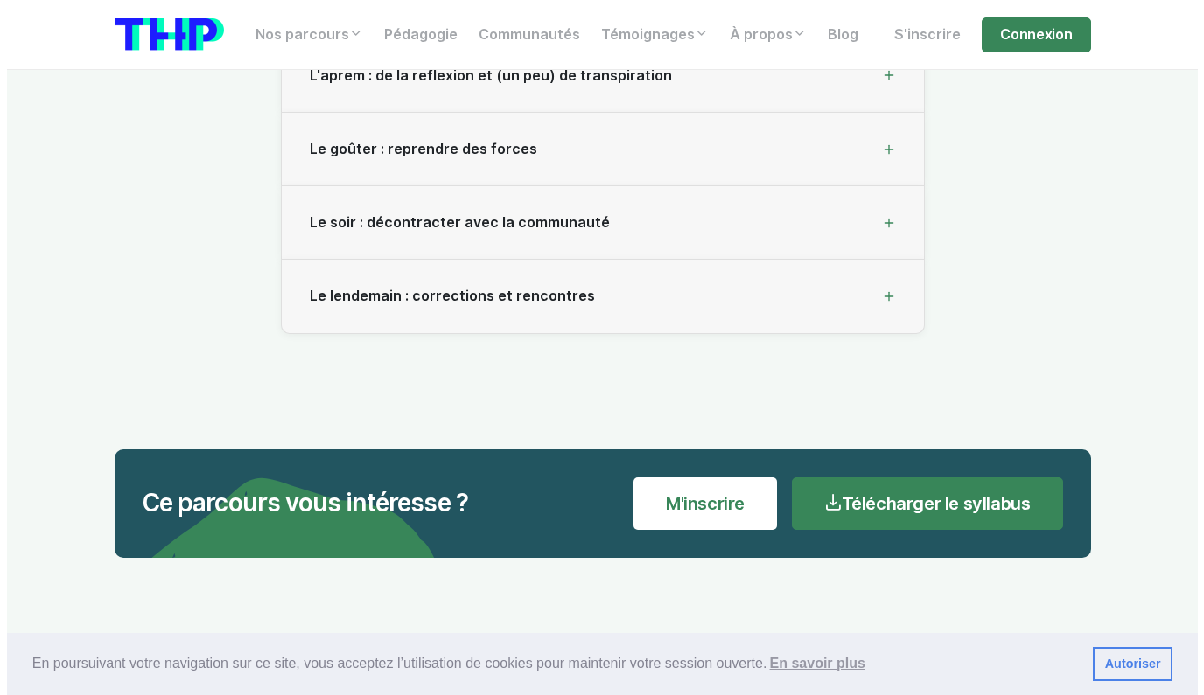
scroll to position [5546, 0]
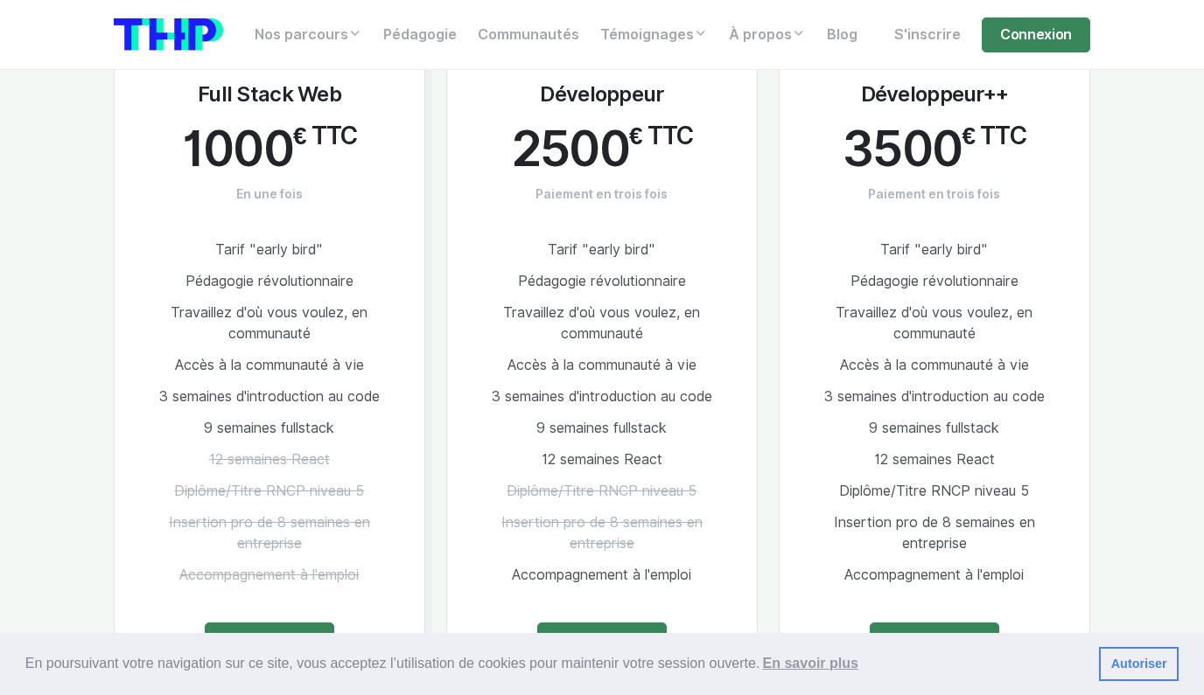
scroll to position [2320, 0]
click at [613, 622] on link "En savoir plus" at bounding box center [601, 639] width 129 height 35
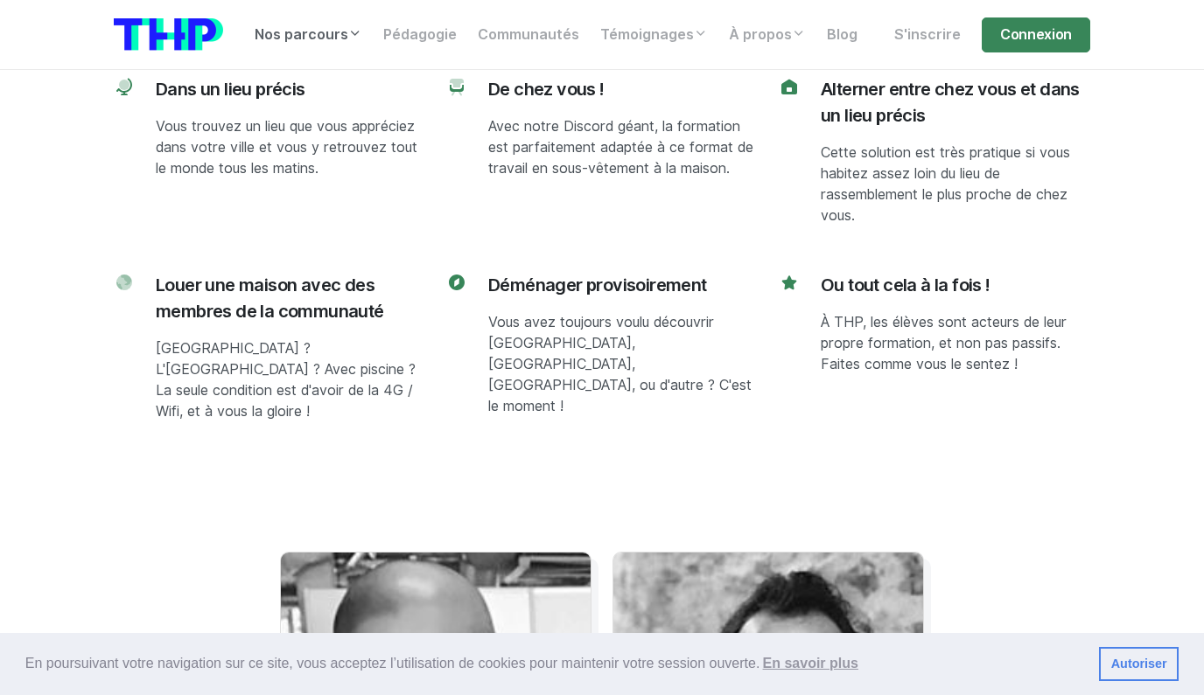
scroll to position [8033, 0]
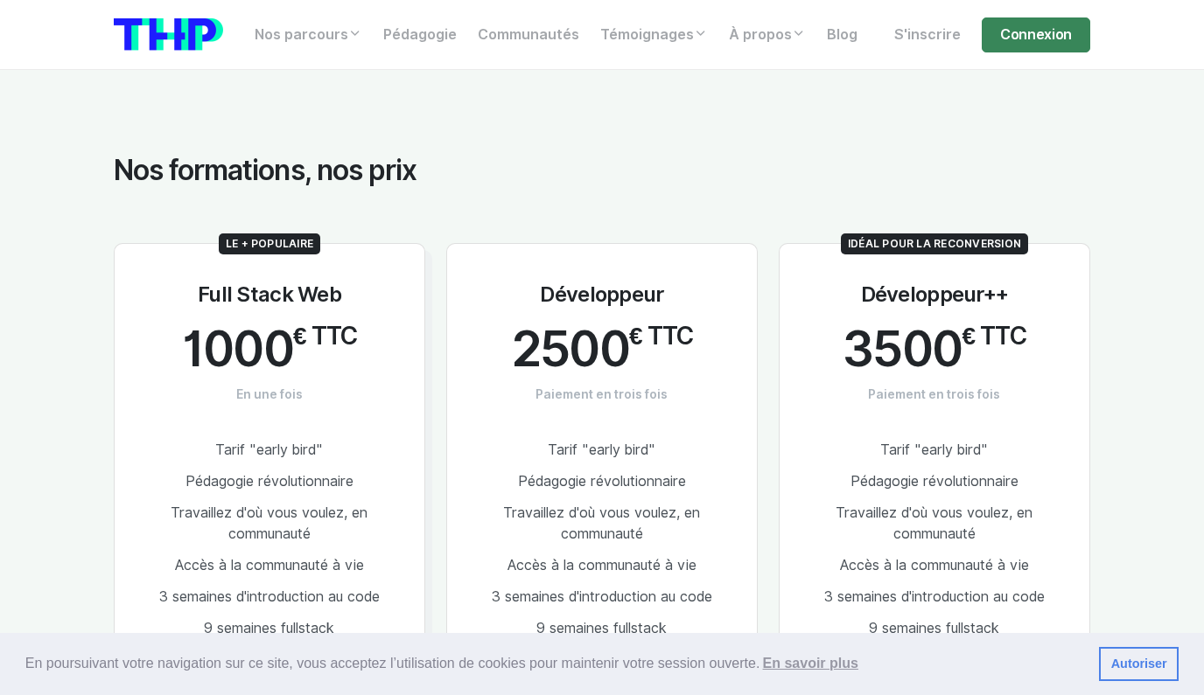
scroll to position [2164, 0]
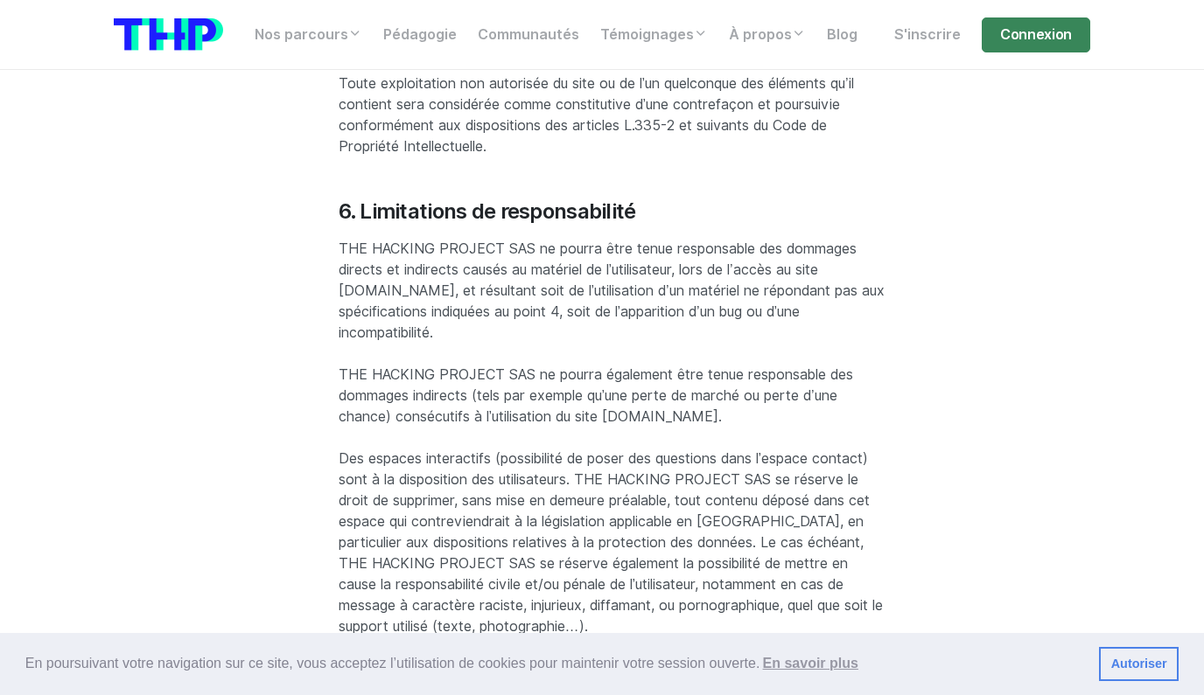
scroll to position [1599, 0]
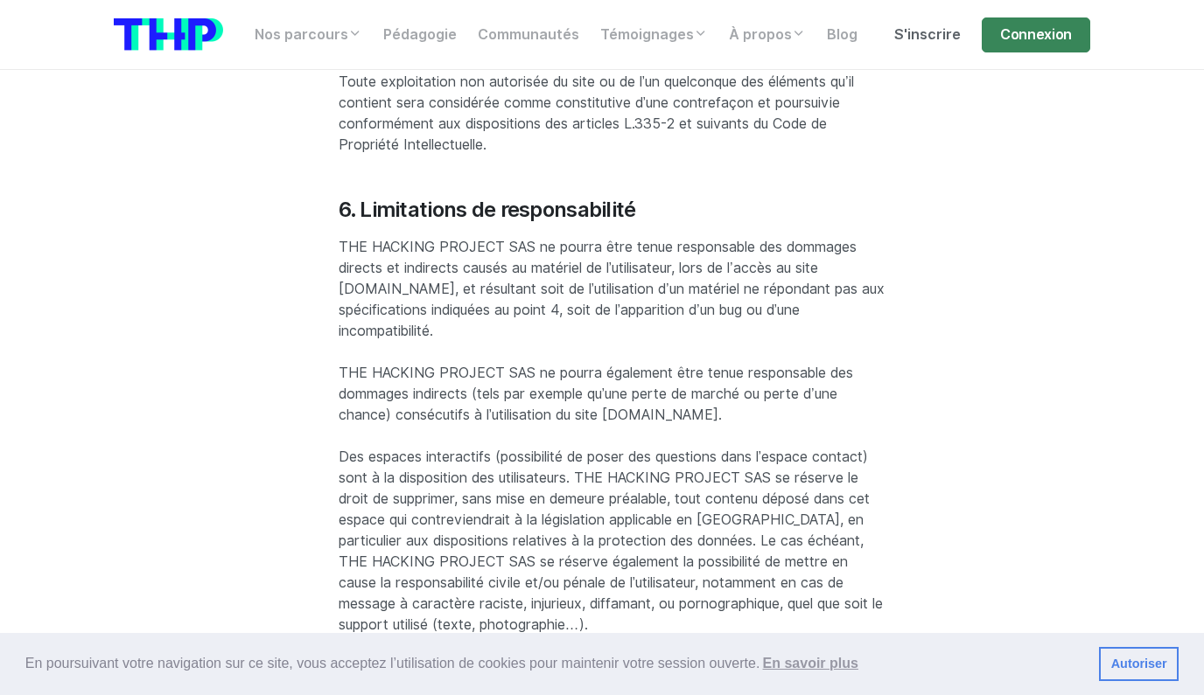
click at [926, 34] on link "S'inscrire" at bounding box center [927, 34] width 87 height 35
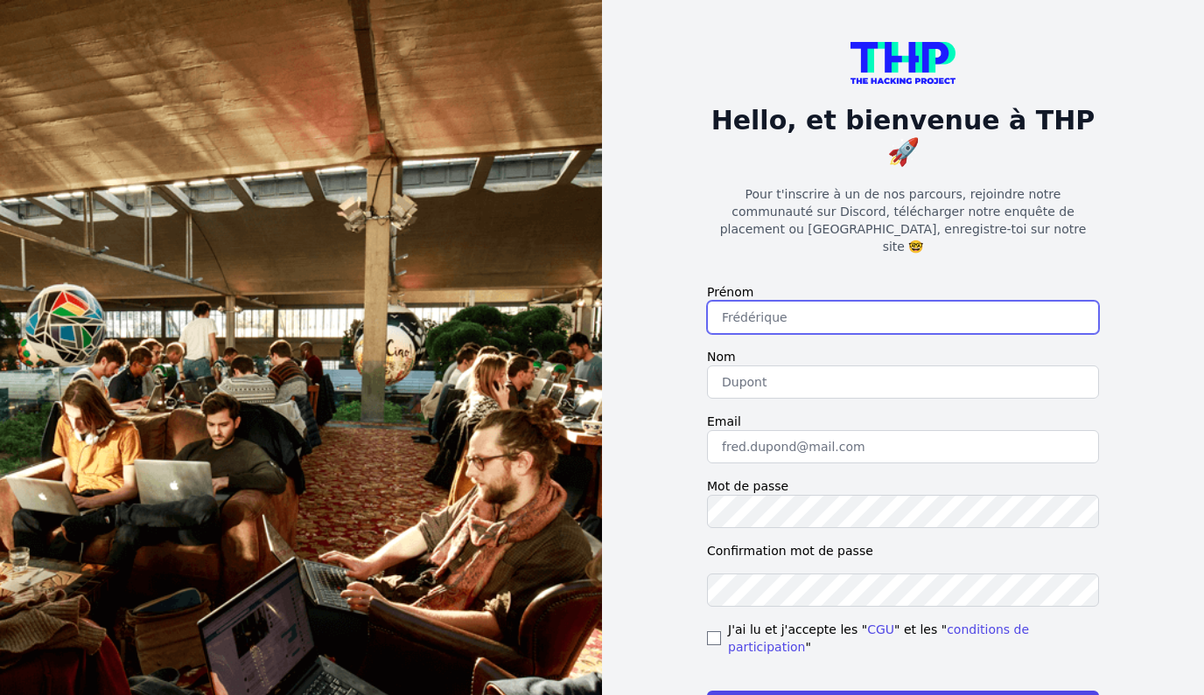
click at [764, 301] on input "text" at bounding box center [903, 317] width 392 height 33
type input "Onisoa"
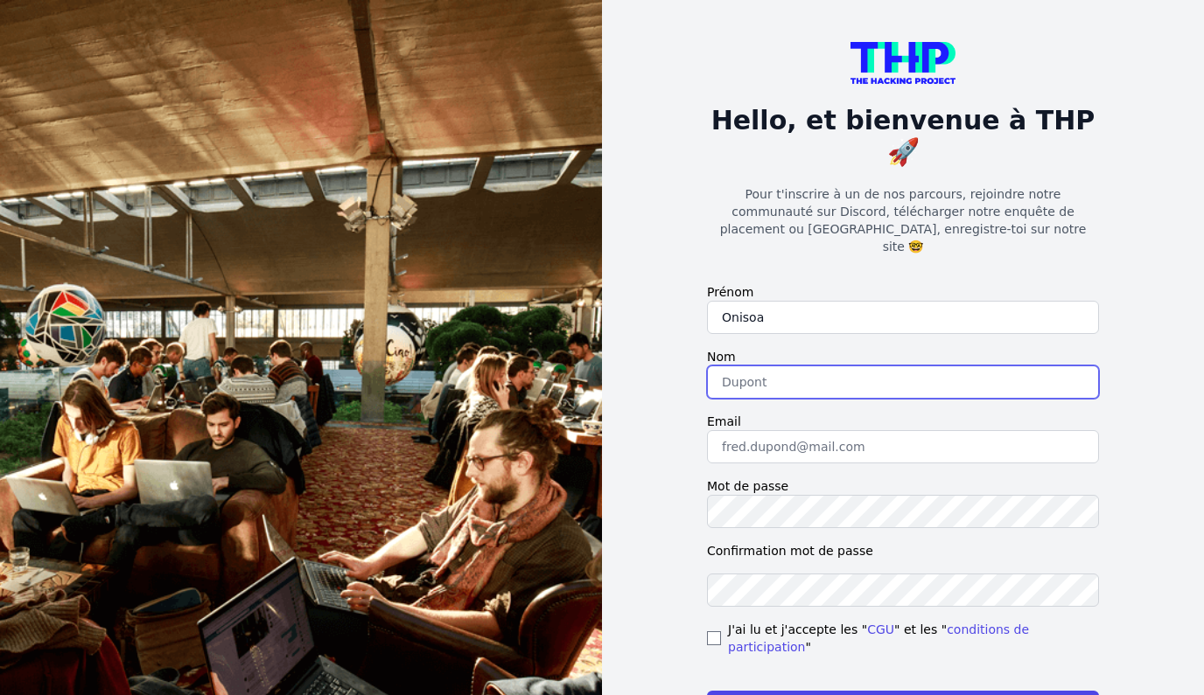
click at [794, 366] on input "text" at bounding box center [903, 382] width 392 height 33
type input "RAKOTO ANDRIAMAZVA"
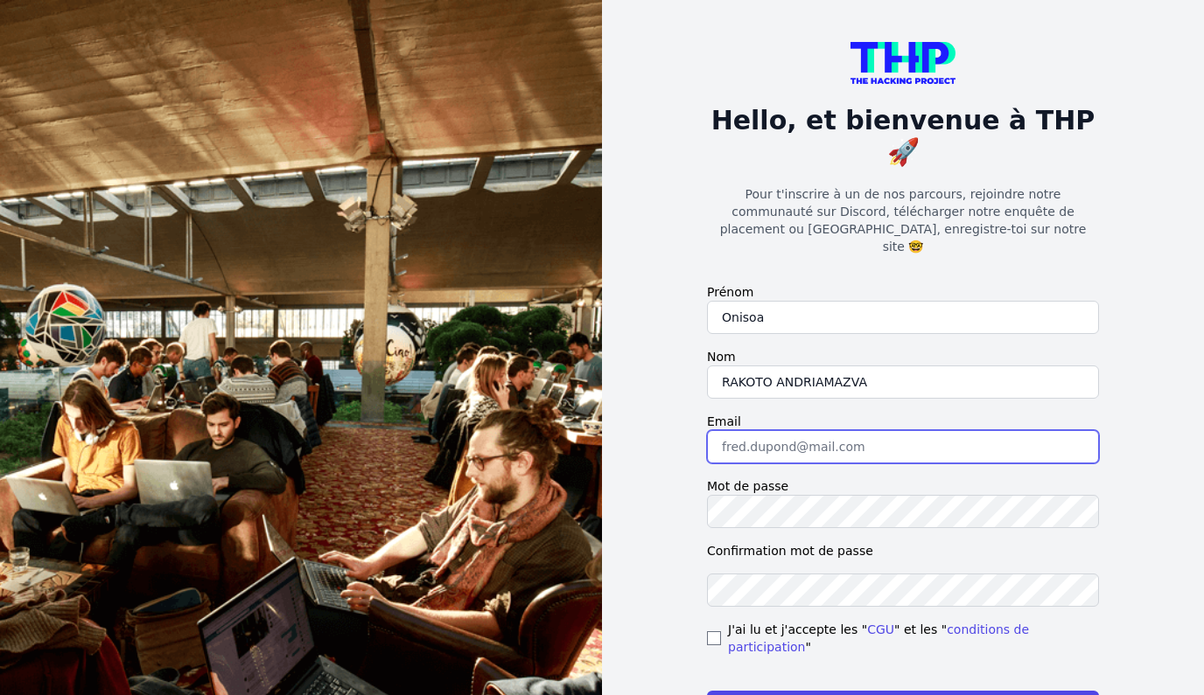
click at [801, 430] on input "email" at bounding box center [903, 446] width 392 height 33
type input "onisoarakotoa@gmail.com"
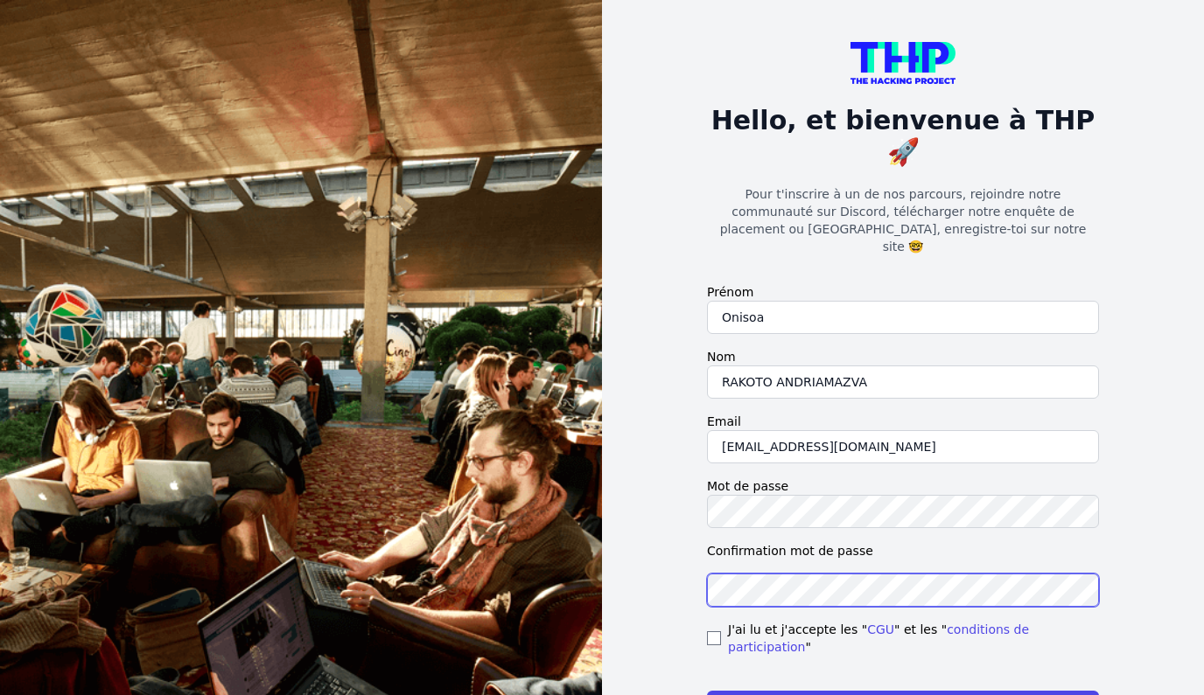
click at [707, 691] on button "S'enregistrer" at bounding box center [903, 707] width 392 height 33
click at [716, 632] on input "checkbox" at bounding box center [714, 639] width 14 height 14
checkbox input "true"
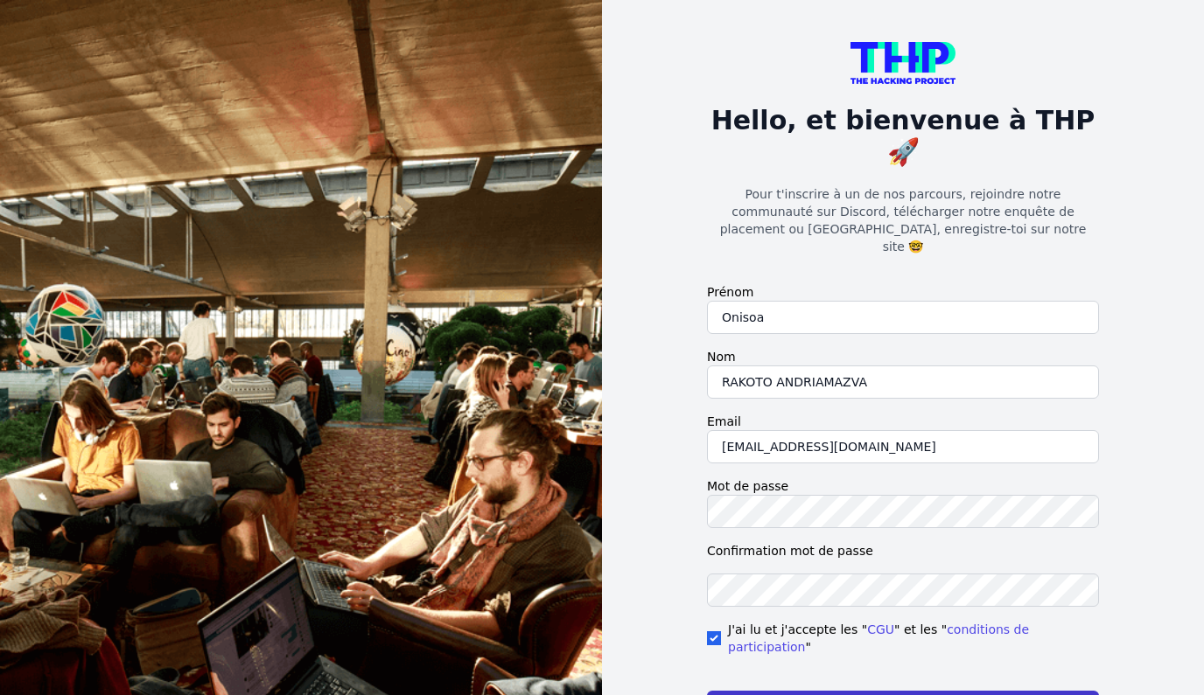
click at [758, 691] on button "S'enregistrer" at bounding box center [903, 707] width 392 height 33
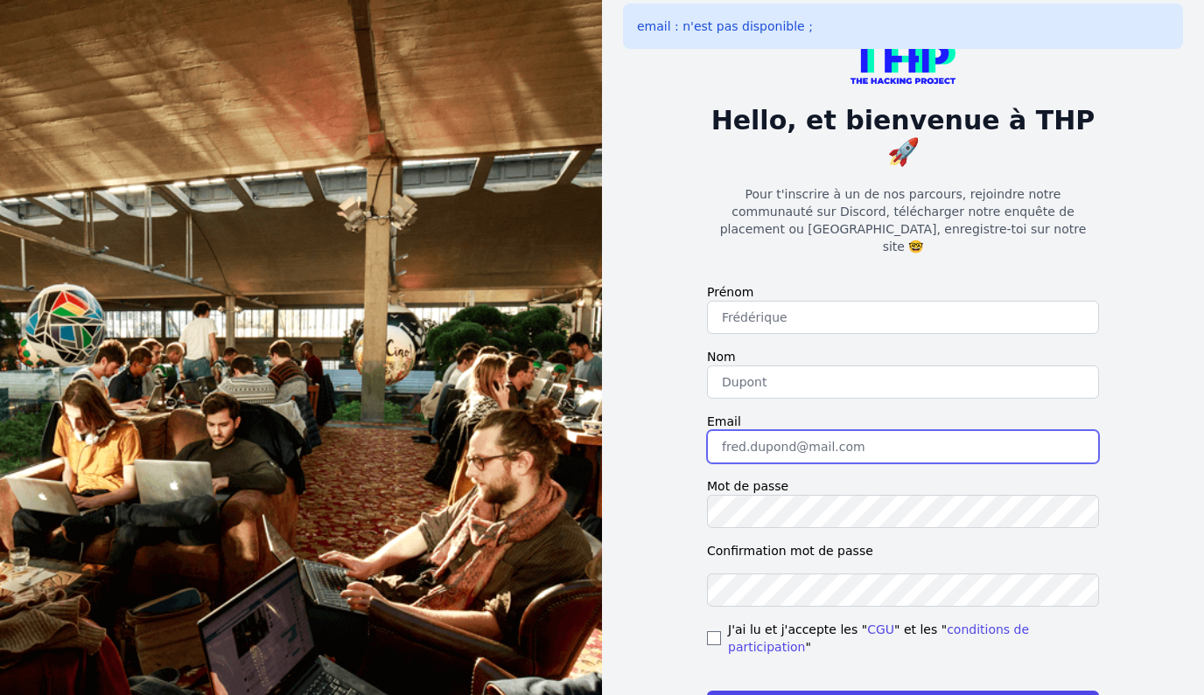
click at [732, 430] on input "email" at bounding box center [903, 446] width 392 height 33
click at [802, 430] on input "onisoarakotoa@gmail.com" at bounding box center [903, 446] width 392 height 33
type input "onisoarakoto&@gmail.com"
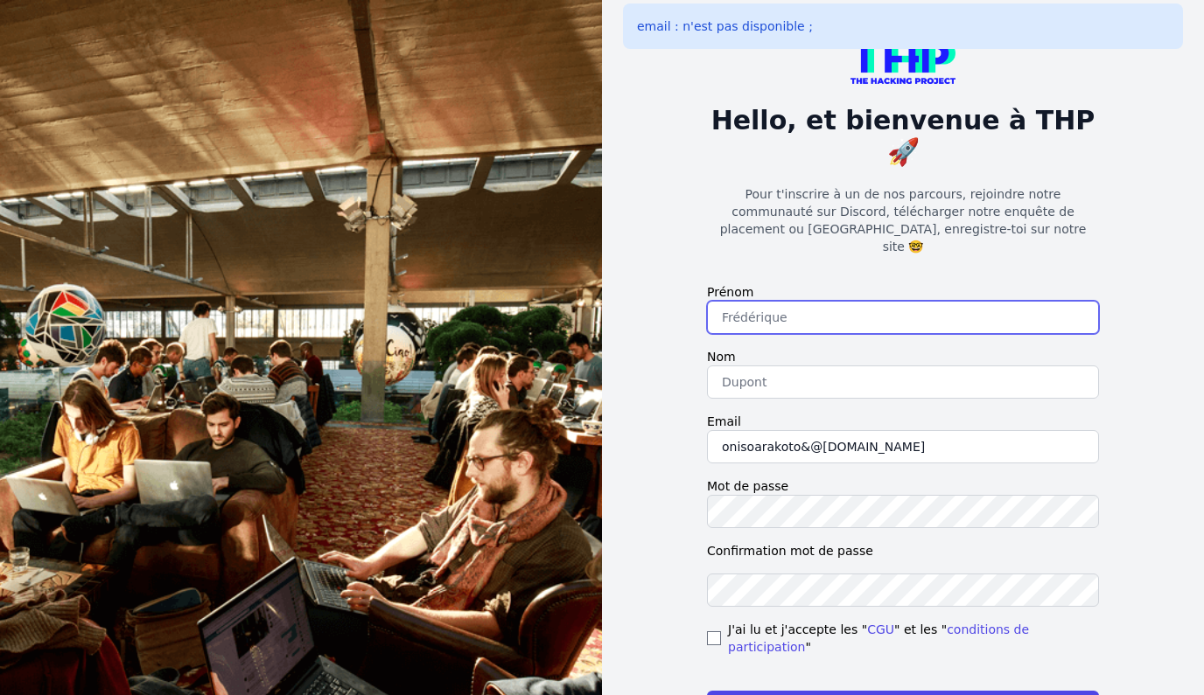
click at [790, 301] on input "text" at bounding box center [903, 317] width 392 height 33
type input "Onisoa"
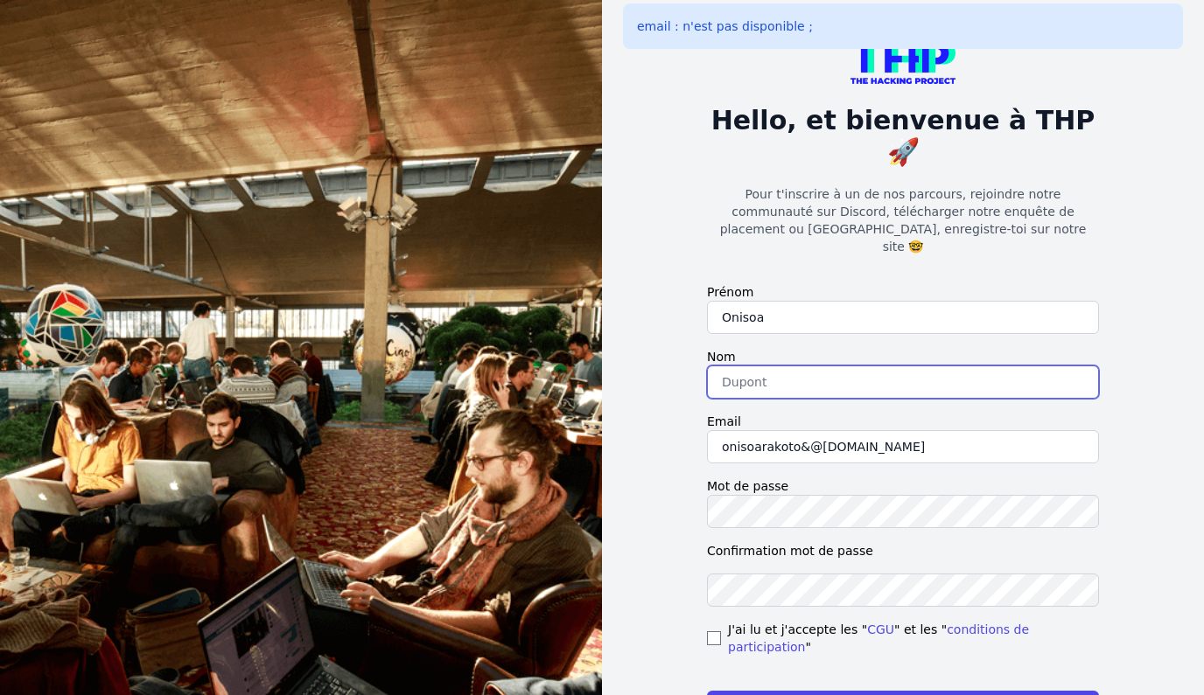
click at [800, 366] on input "text" at bounding box center [903, 382] width 392 height 33
type input "RAKOTO ANDRIAMAZVA"
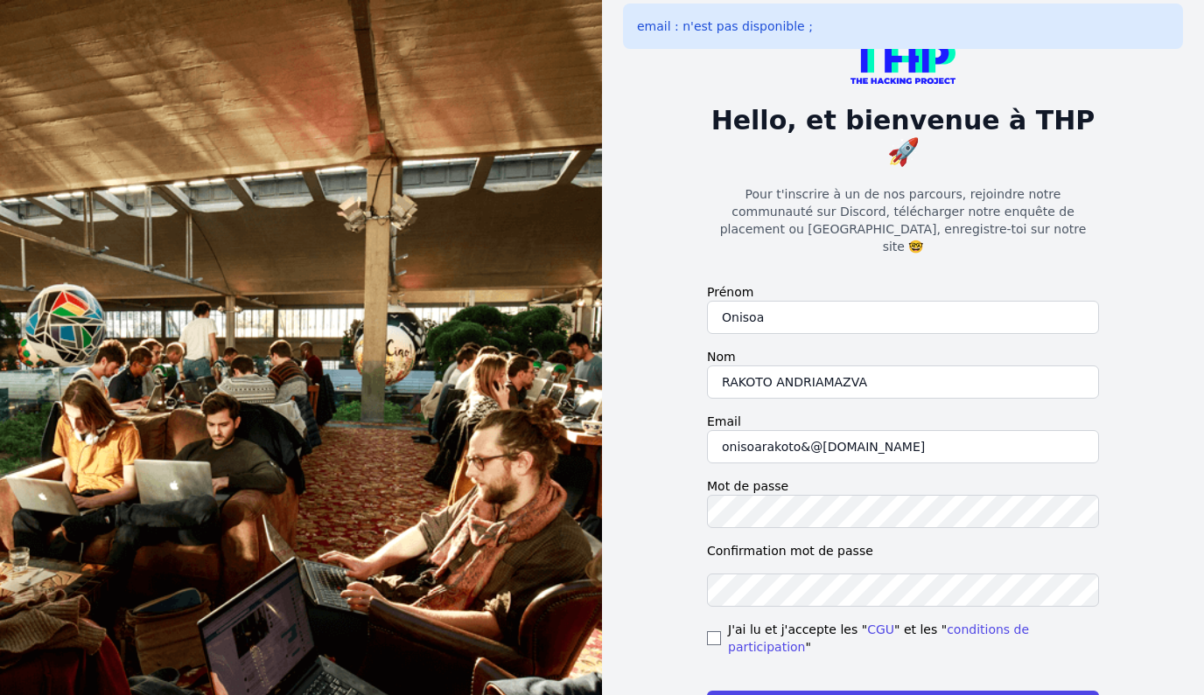
click at [712, 621] on div "J'ai lu et j'accepte les " CGU " et les " conditions de participation "" at bounding box center [903, 638] width 392 height 35
click at [716, 632] on input "checkbox" at bounding box center [714, 639] width 14 height 14
checkbox input "true"
click at [754, 691] on button "S'enregistrer" at bounding box center [903, 707] width 392 height 33
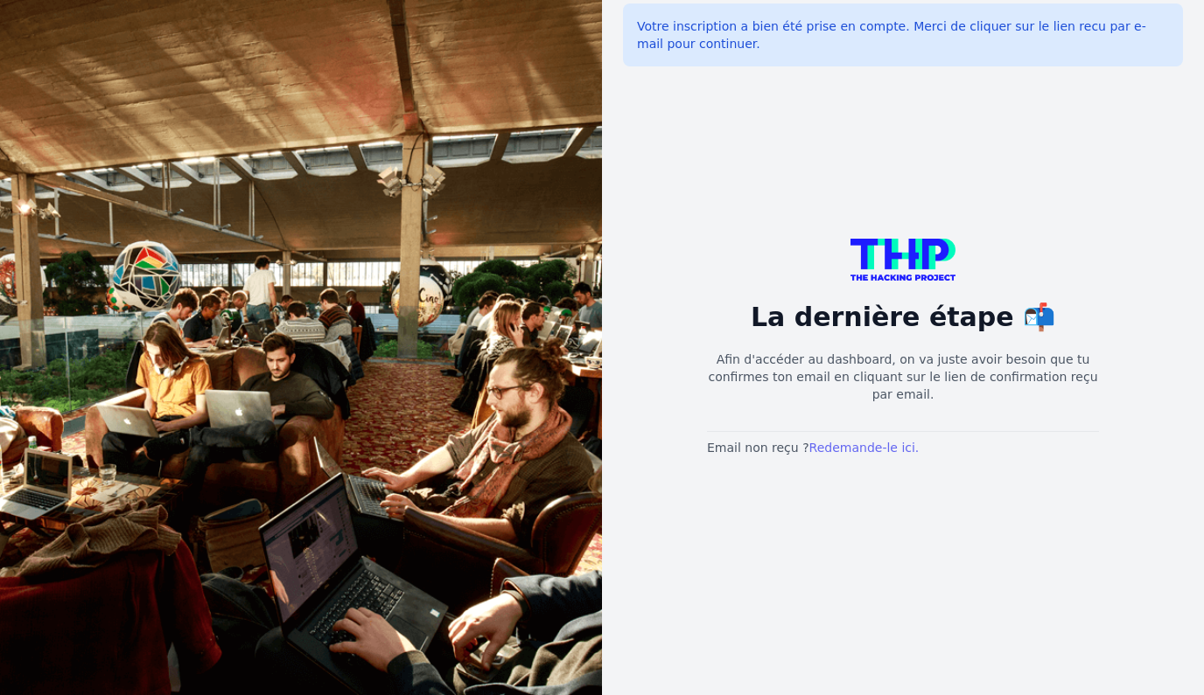
click at [833, 448] on link "Redemande-le ici." at bounding box center [864, 448] width 110 height 14
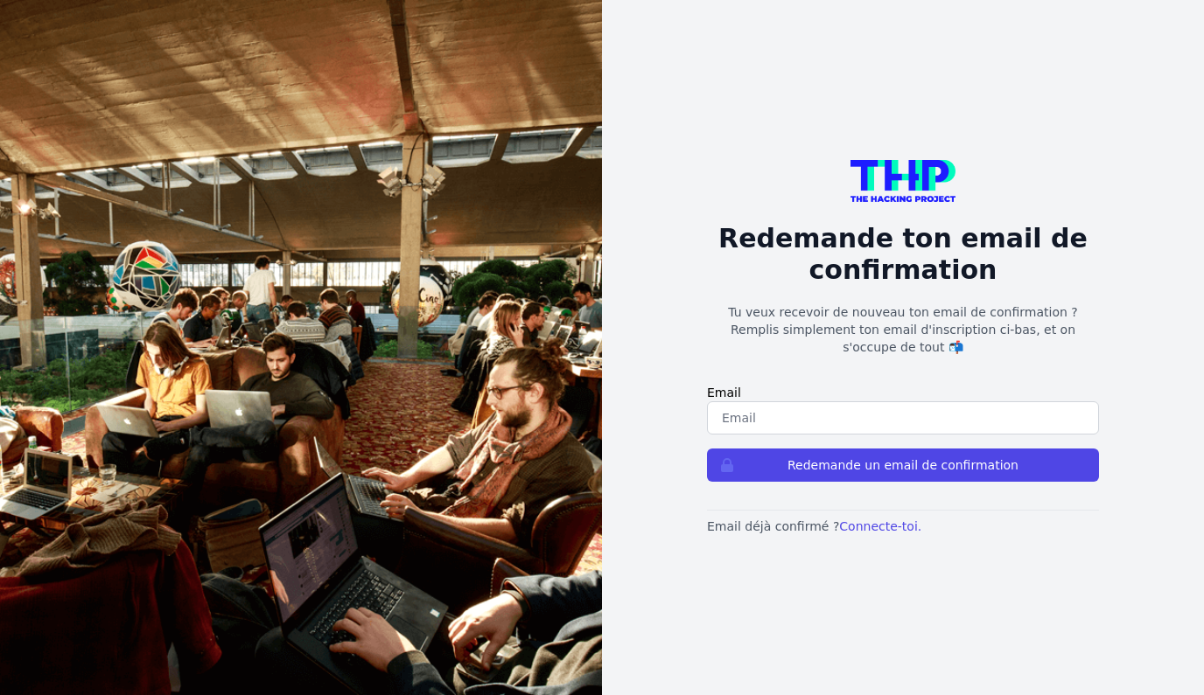
click at [810, 413] on input "email" at bounding box center [903, 418] width 392 height 33
type input "O"
type input "[EMAIL_ADDRESS][DOMAIN_NAME]"
click at [707, 449] on button "Redemande un email de confirmation" at bounding box center [903, 465] width 392 height 33
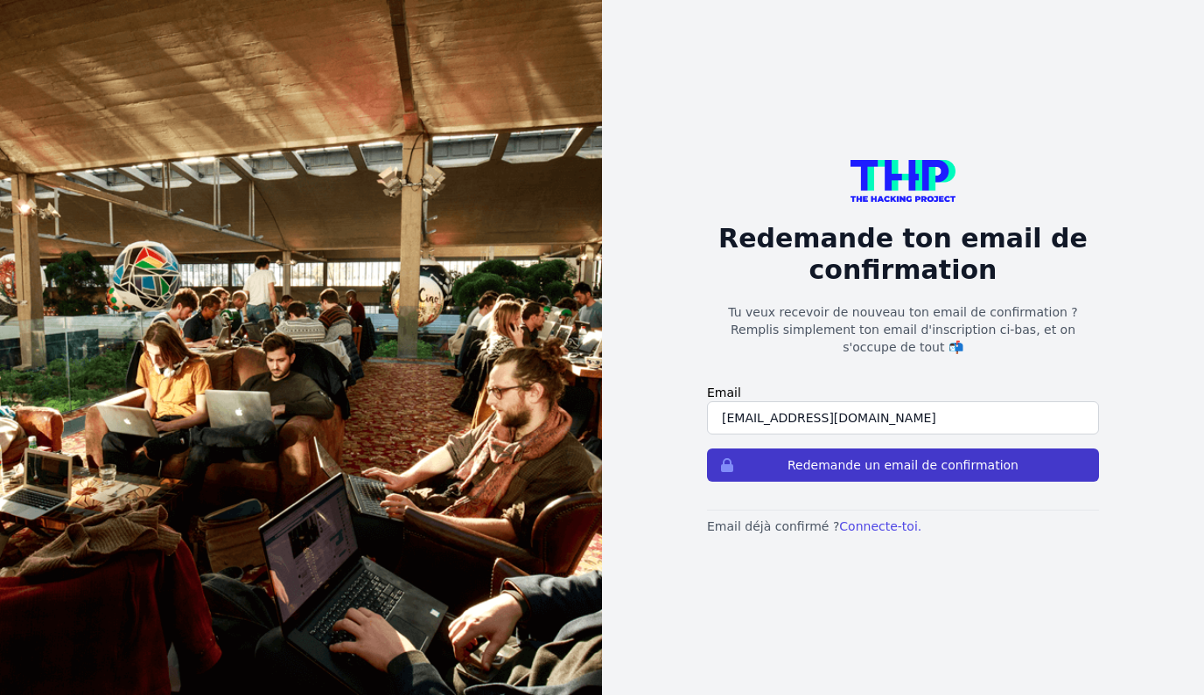
click at [885, 454] on button "Redemande un email de confirmation" at bounding box center [903, 465] width 392 height 33
click at [883, 460] on button "Redemande un email de confirmation" at bounding box center [903, 465] width 392 height 33
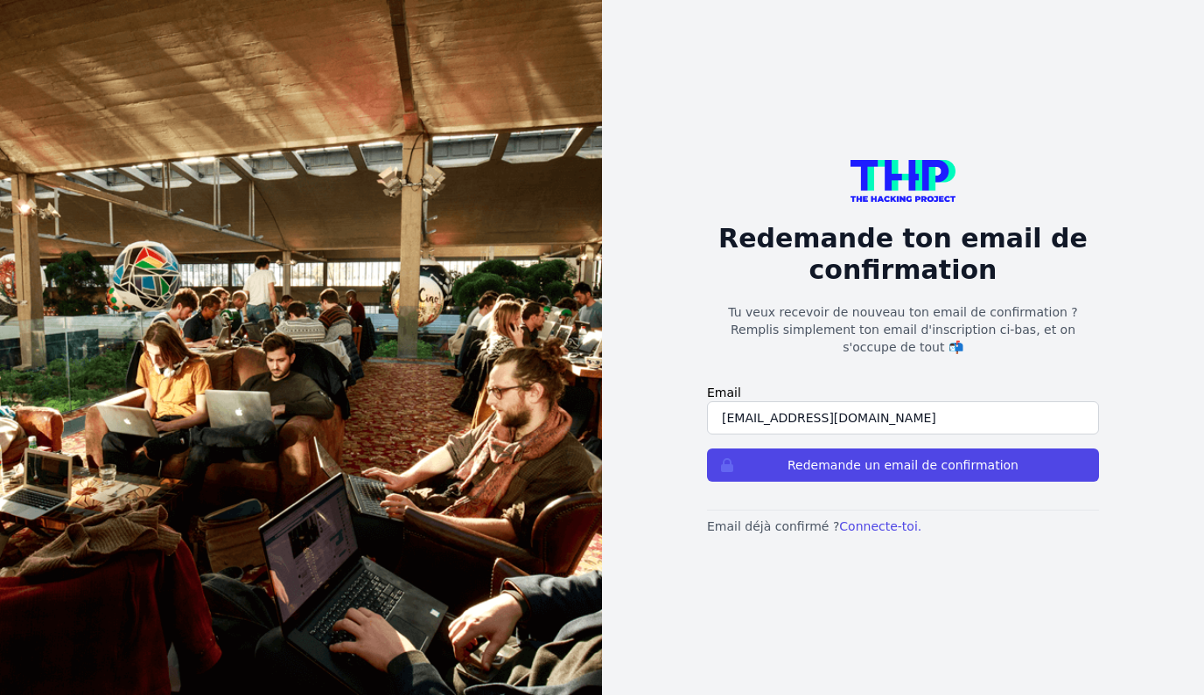
click at [898, 412] on input "[EMAIL_ADDRESS][DOMAIN_NAME]" at bounding box center [903, 418] width 392 height 33
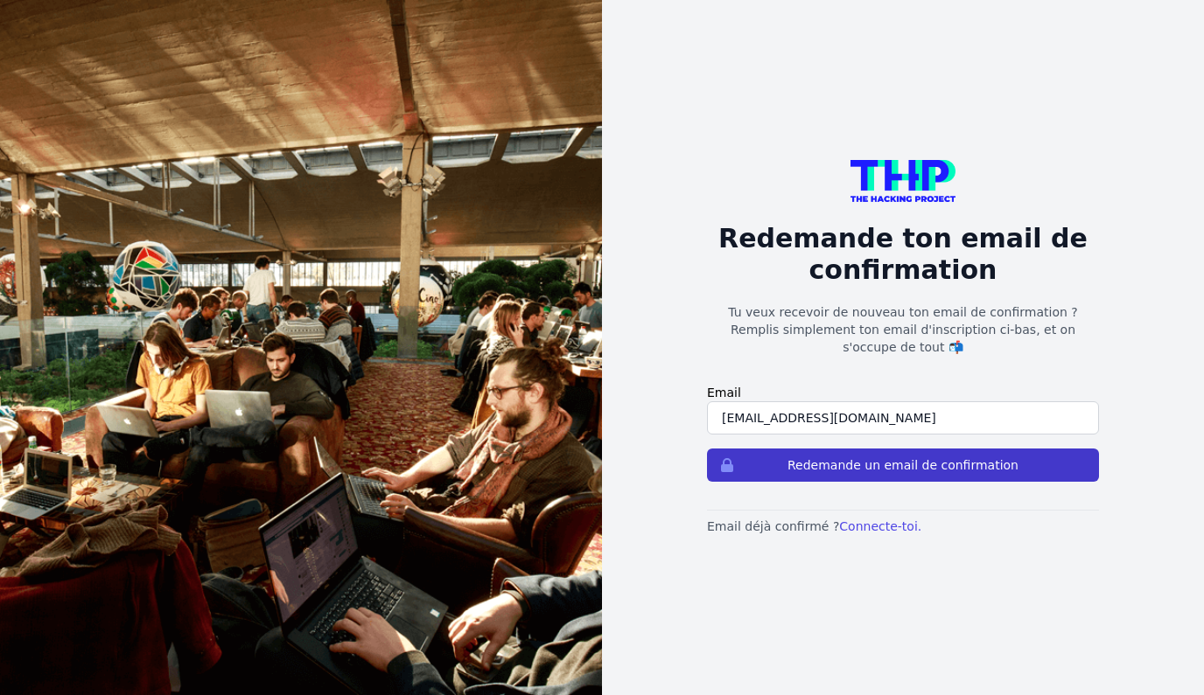
click at [865, 465] on button "Redemande un email de confirmation" at bounding box center [903, 465] width 392 height 33
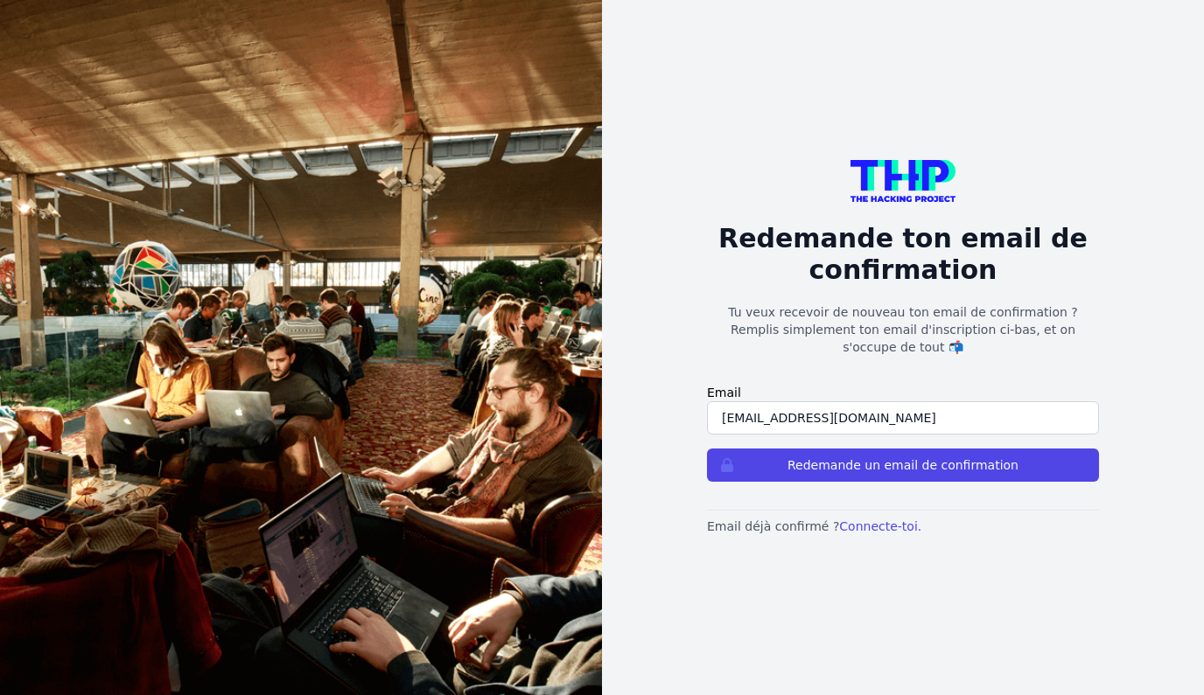
click at [865, 465] on button "Redemande un email de confirmation" at bounding box center [903, 465] width 392 height 33
click at [860, 520] on link "Connecte-toi." at bounding box center [880, 527] width 82 height 14
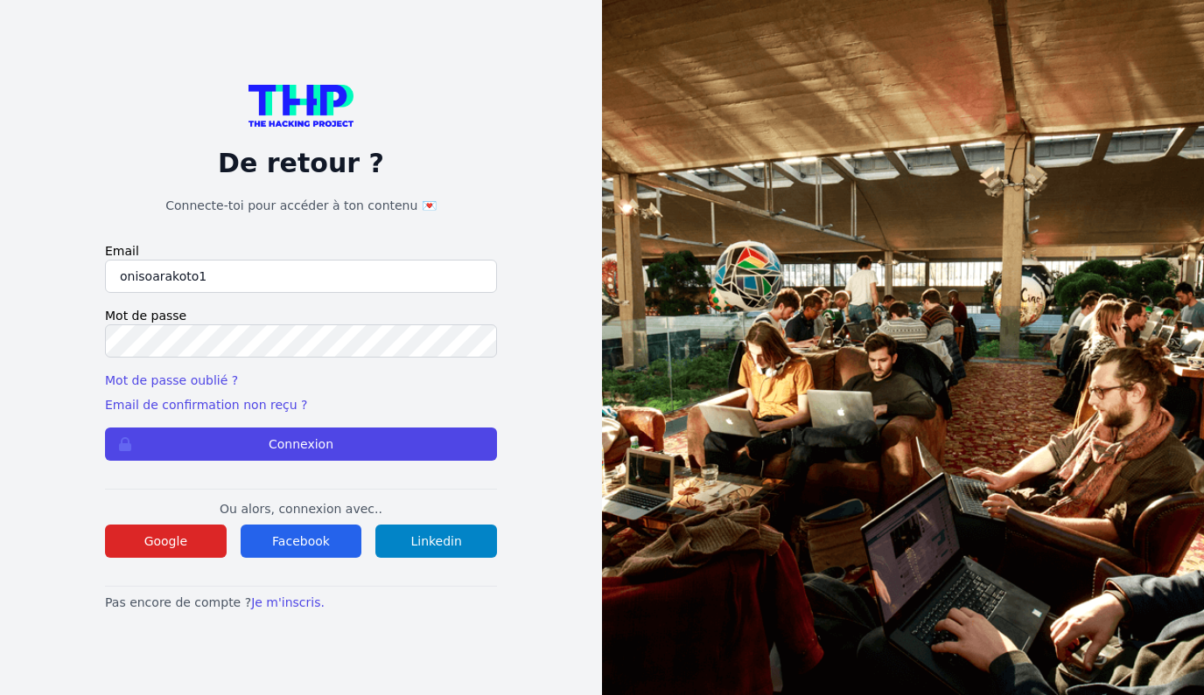
type input "[EMAIL_ADDRESS][DOMAIN_NAME]"
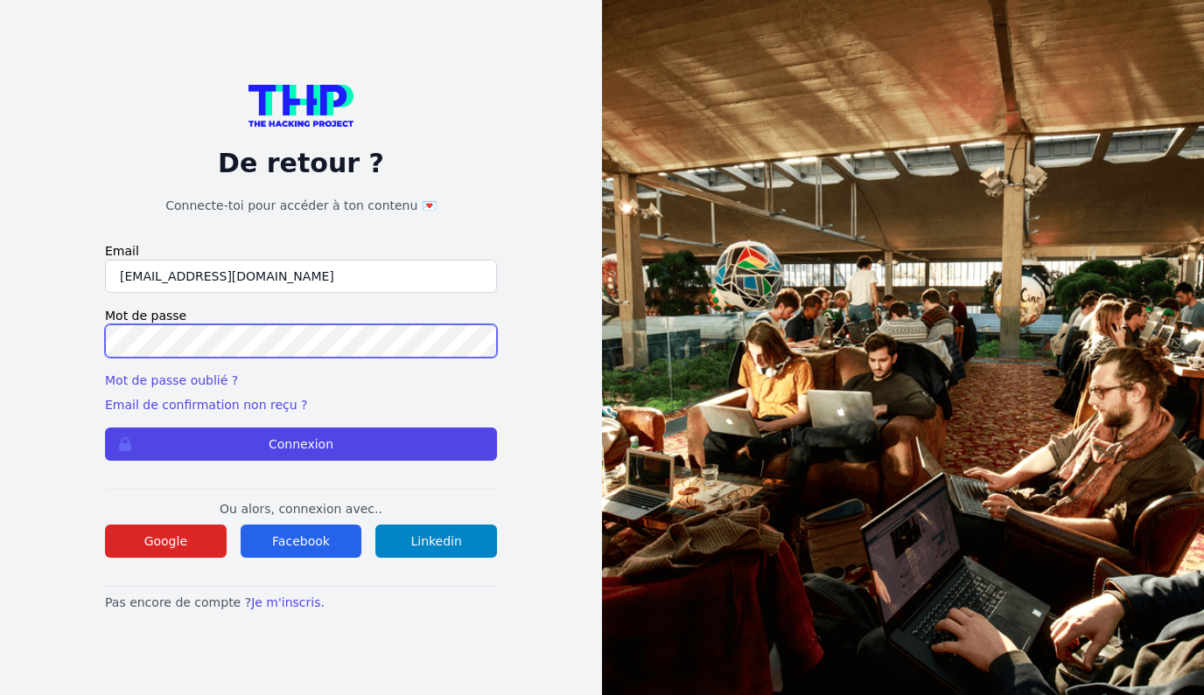
click at [105, 428] on button "Connexion" at bounding box center [301, 444] width 392 height 33
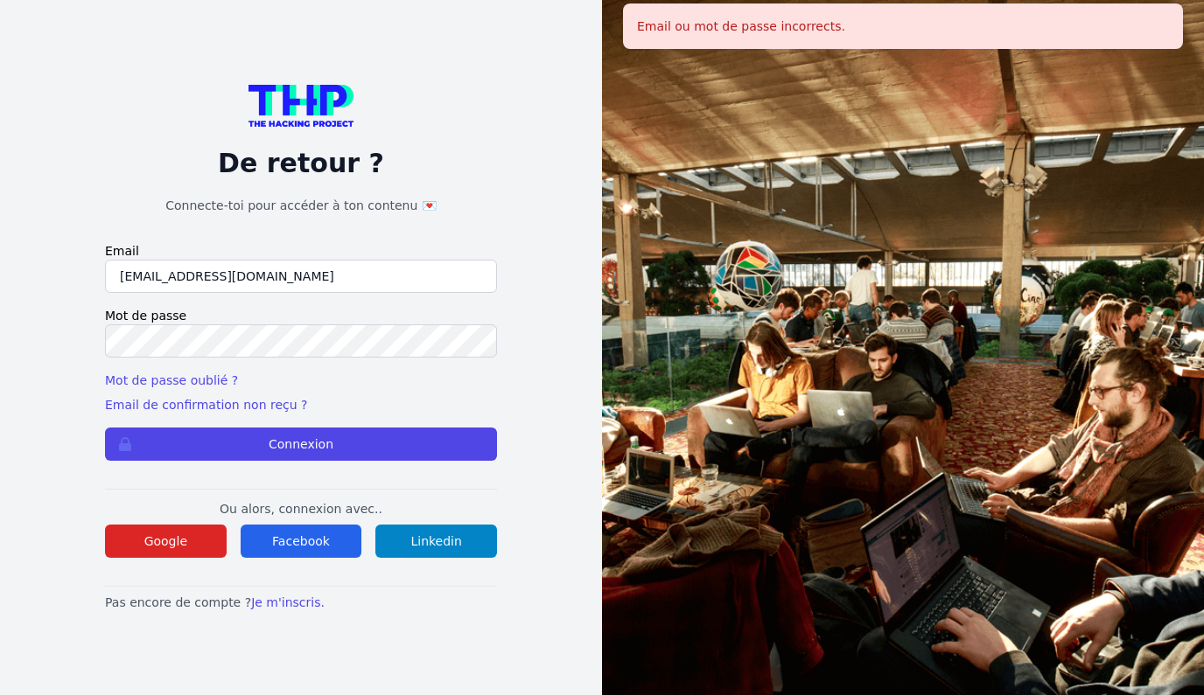
click at [199, 272] on input "onisoarakoto1@gmail.com" at bounding box center [301, 276] width 392 height 33
type input "onisoarakotoa@gmail.com"
click at [105, 428] on button "Connexion" at bounding box center [301, 444] width 392 height 33
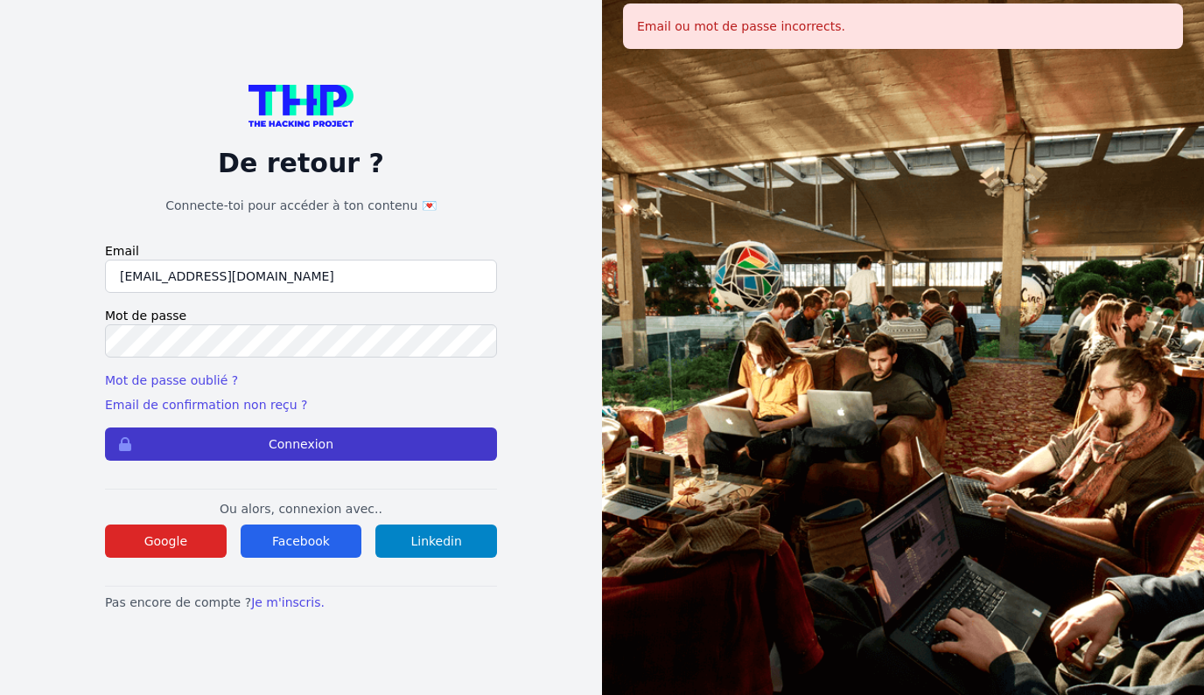
click at [194, 433] on button "Connexion" at bounding box center [301, 444] width 392 height 33
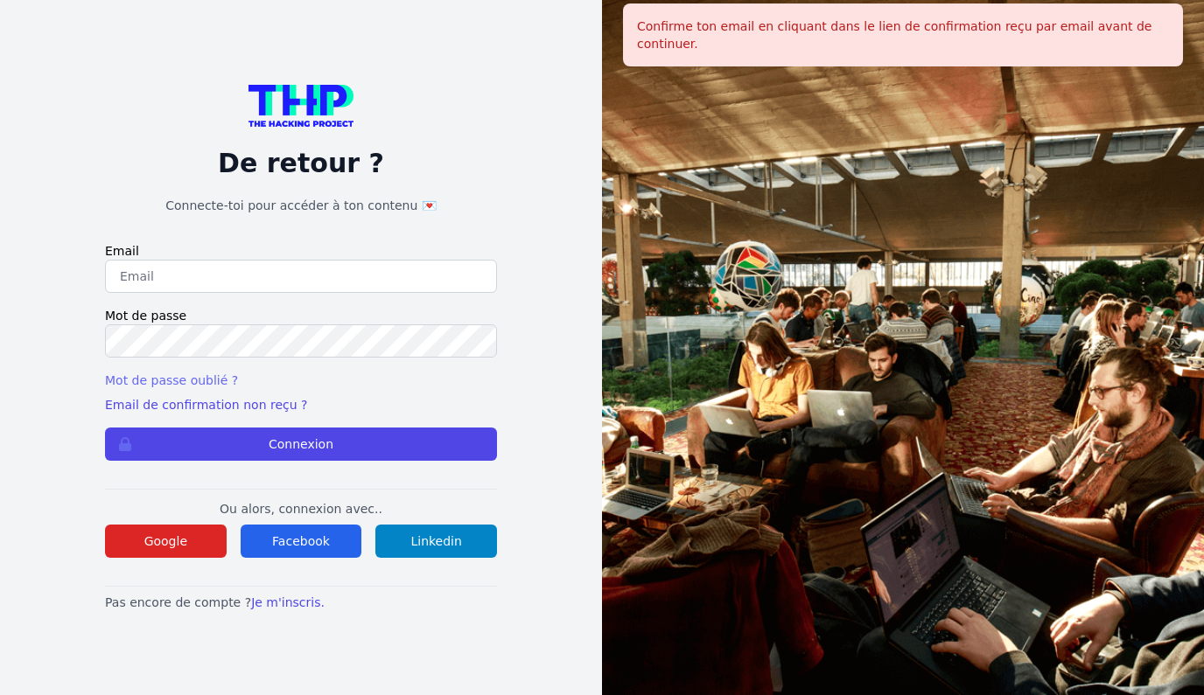
click at [176, 384] on link "Mot de passe oublié ?" at bounding box center [171, 381] width 133 height 14
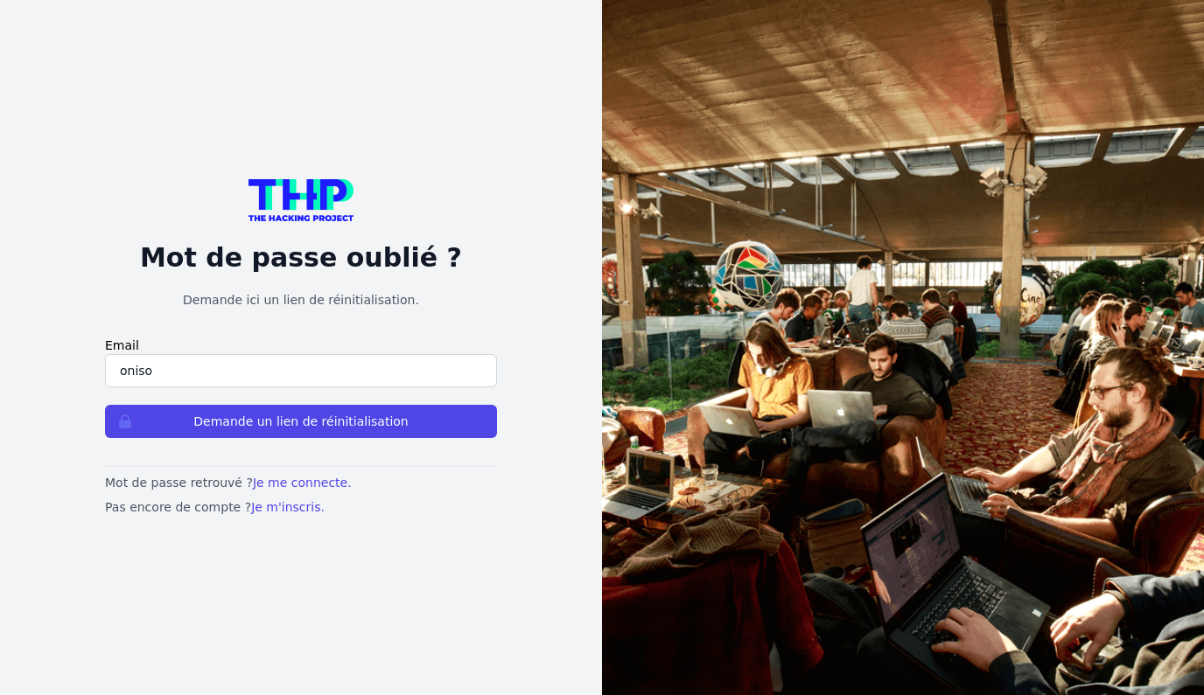
type input "onisoarakotoa@gmail.com"
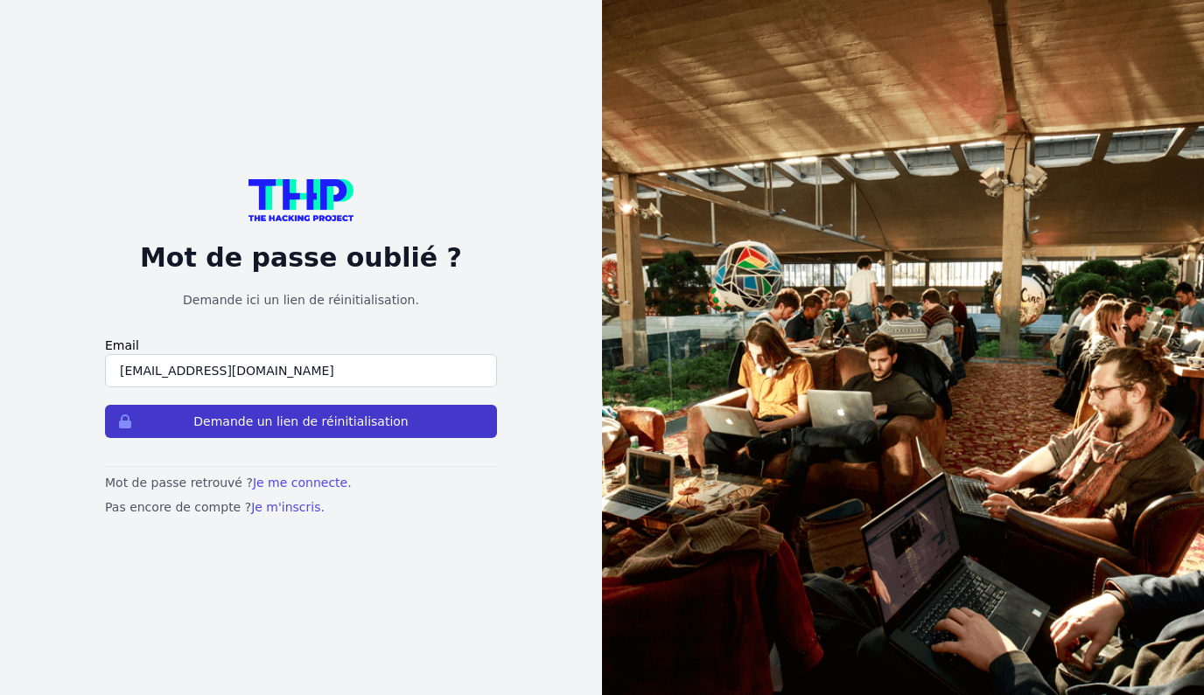
click at [217, 426] on button "Demande un lien de réinitialisation" at bounding box center [301, 421] width 392 height 33
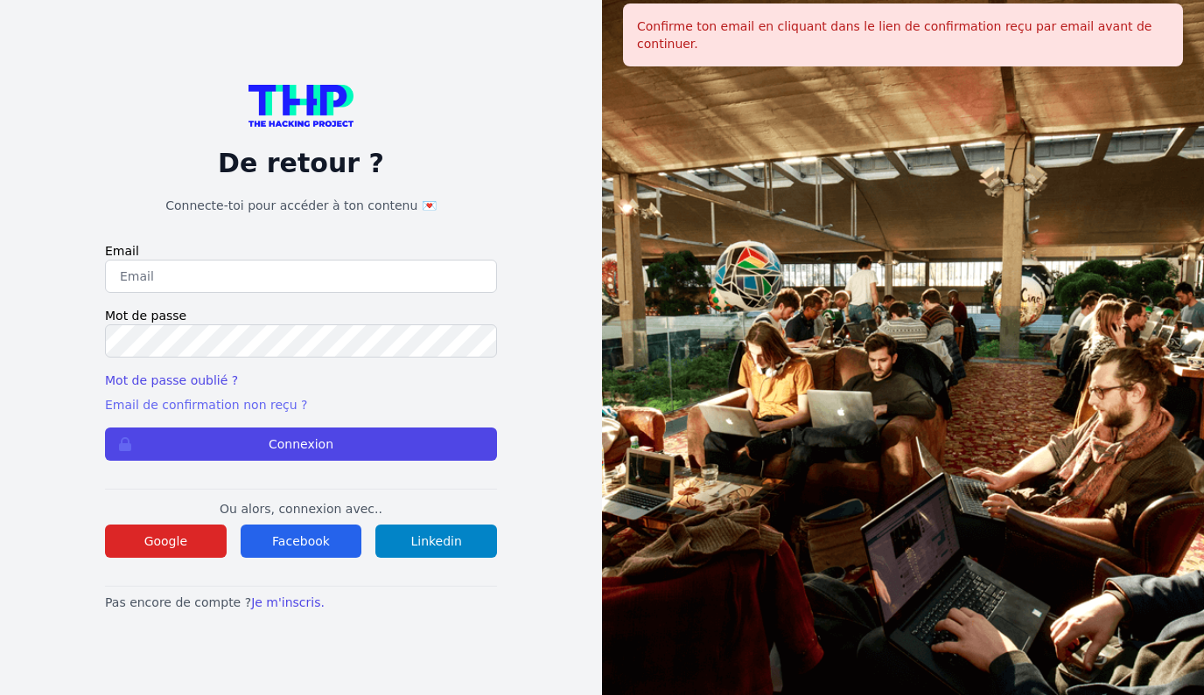
click at [181, 405] on link "Email de confirmation non reçu ?" at bounding box center [206, 405] width 202 height 14
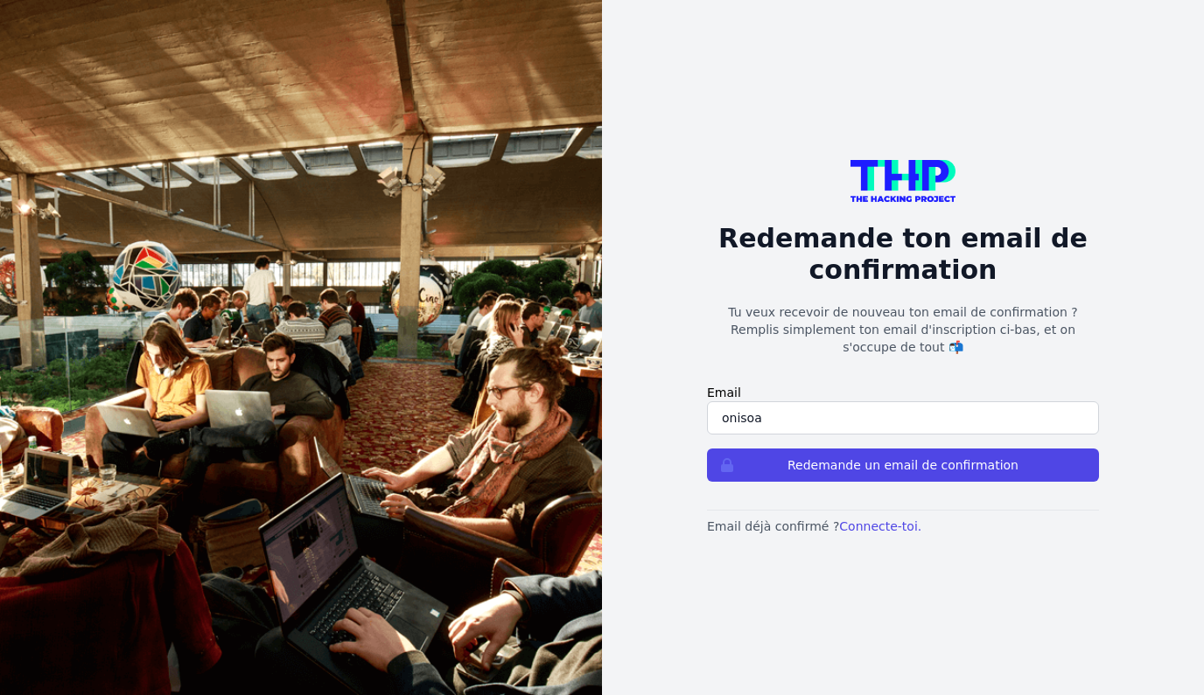
type input "[EMAIL_ADDRESS][DOMAIN_NAME]"
click at [805, 475] on div "Redemande ton email de confirmation Tu veux recevoir de nouveau ton email de co…" at bounding box center [903, 347] width 392 height 375
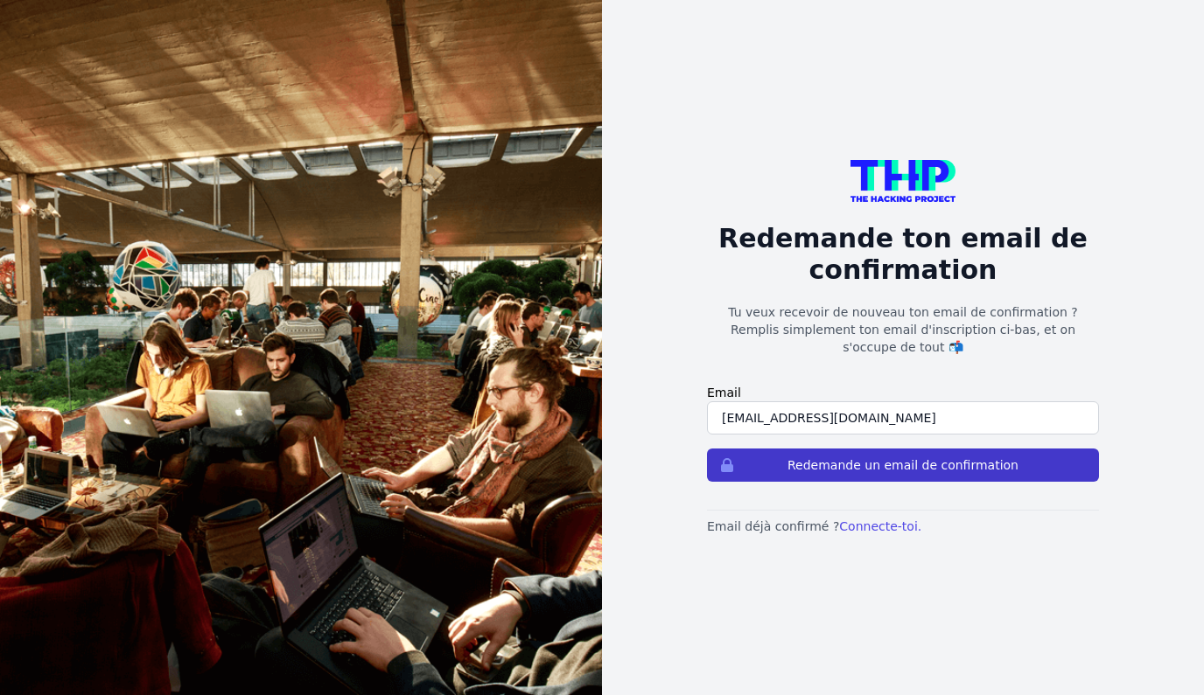
click at [802, 462] on button "Redemande un email de confirmation" at bounding box center [903, 465] width 392 height 33
click at [802, 464] on button "Redemande un email de confirmation" at bounding box center [903, 465] width 392 height 33
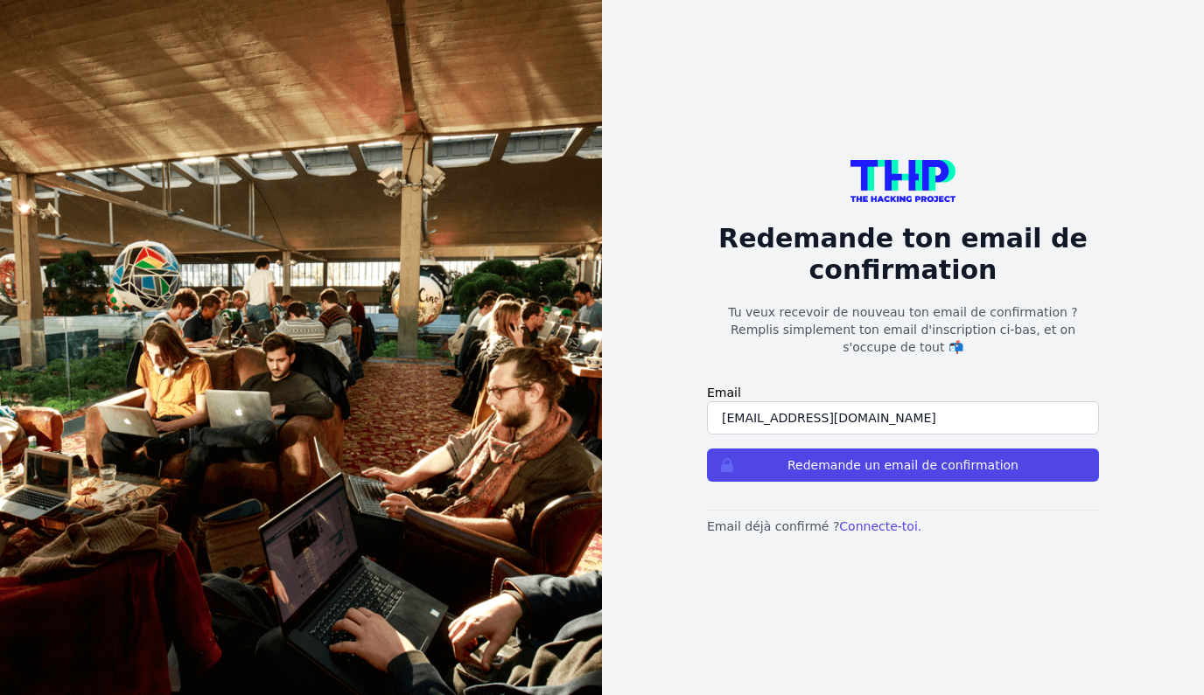
click at [802, 464] on button "Redemande un email de confirmation" at bounding box center [903, 465] width 392 height 33
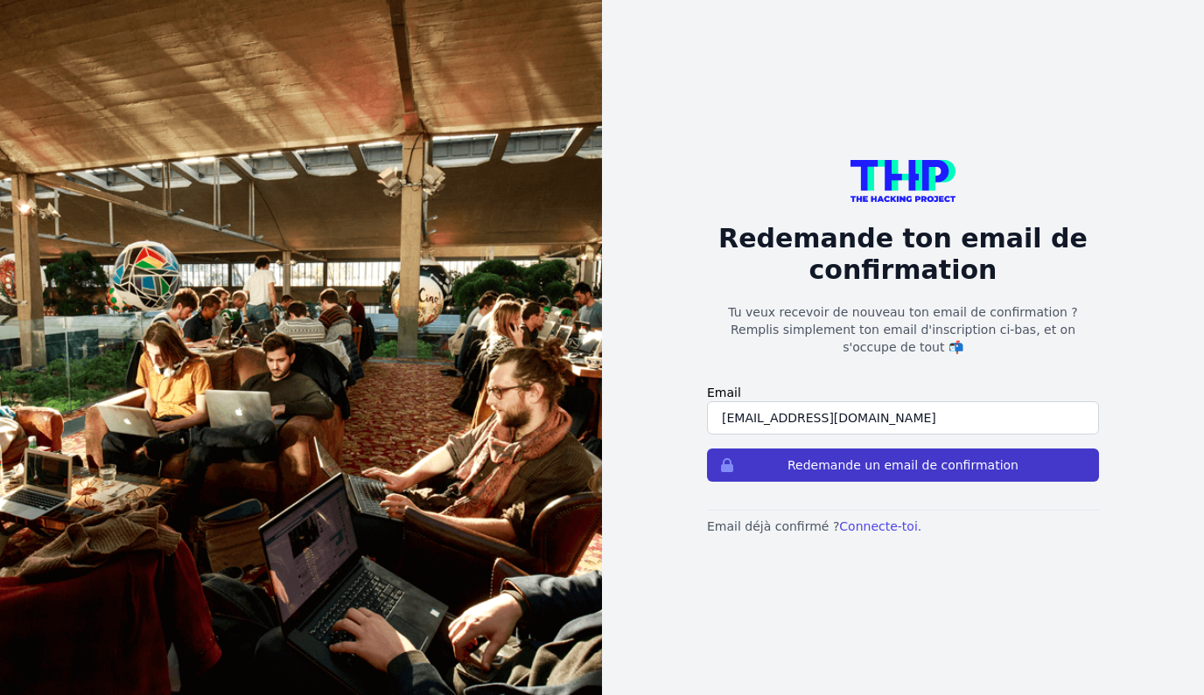
click at [802, 465] on button "Redemande un email de confirmation" at bounding box center [903, 465] width 392 height 33
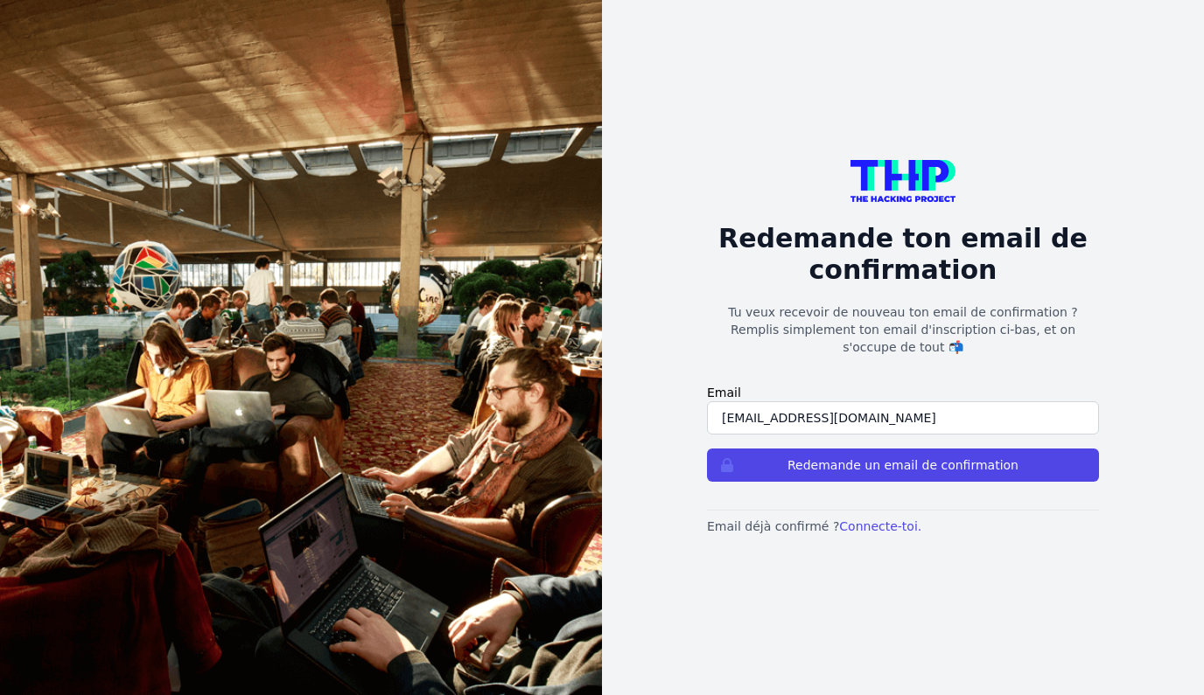
click at [802, 465] on button "Redemande un email de confirmation" at bounding box center [903, 465] width 392 height 33
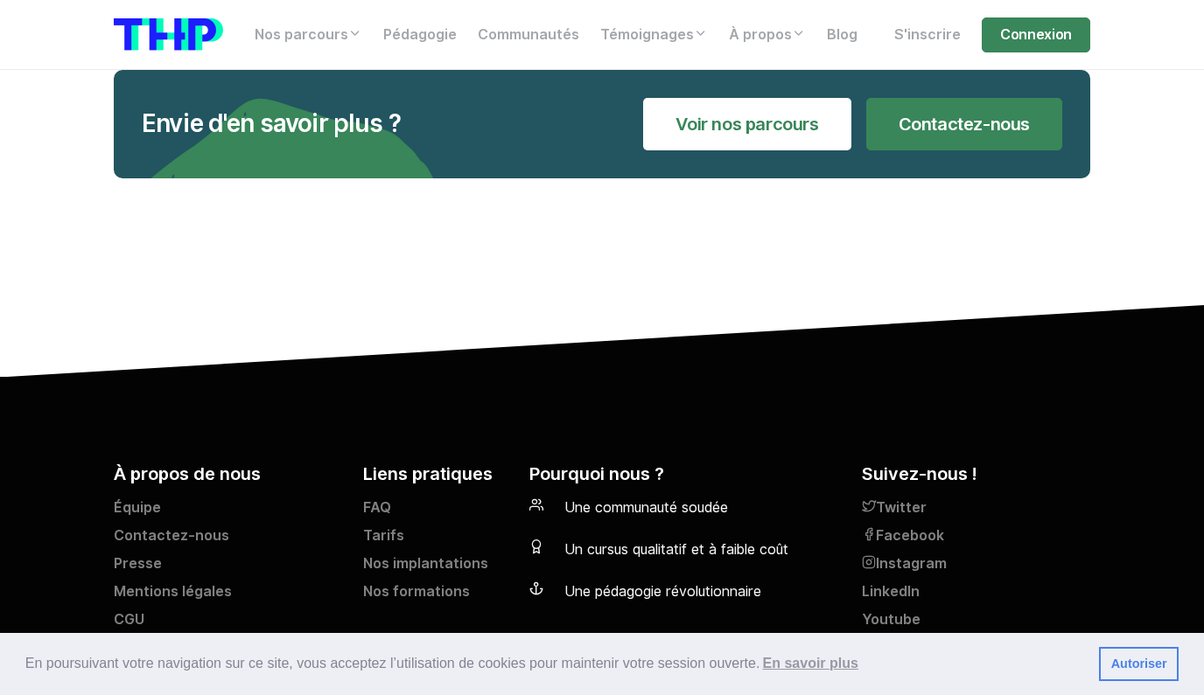
scroll to position [7349, 0]
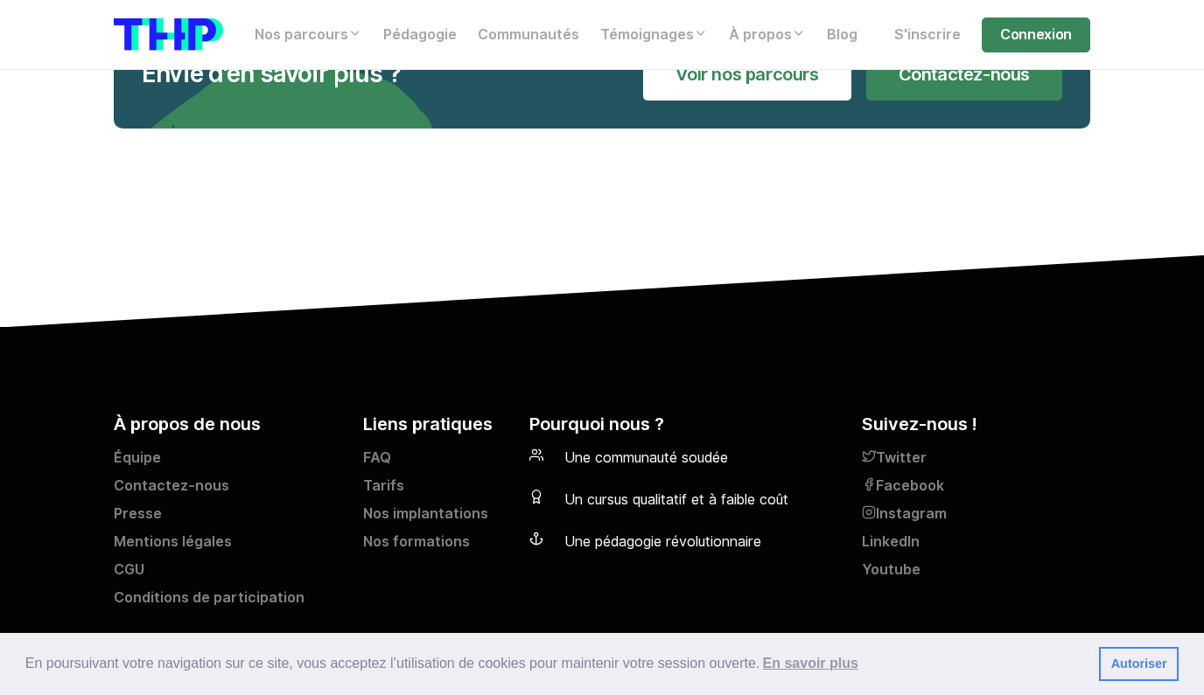
click at [361, 471] on div "Liens pratiques FAQ Tarifs Nos implantations Nos formations" at bounding box center [436, 513] width 166 height 205
click at [379, 476] on link "Tarifs" at bounding box center [435, 490] width 145 height 28
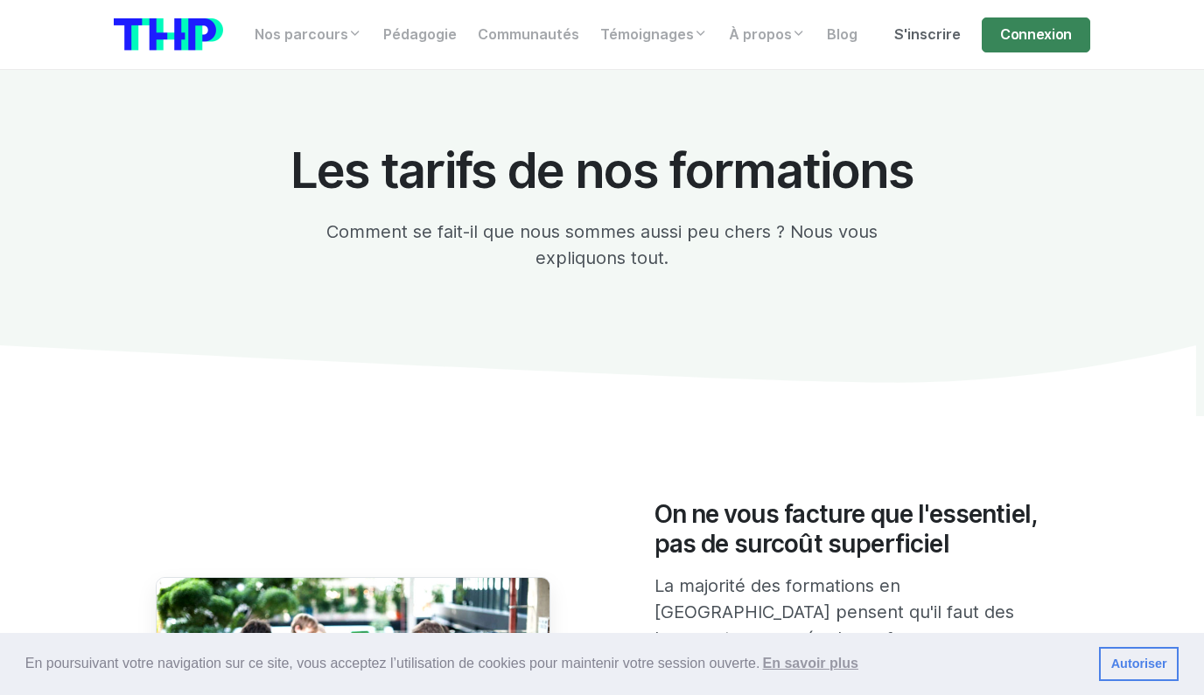
click at [898, 31] on link "S'inscrire" at bounding box center [927, 34] width 87 height 35
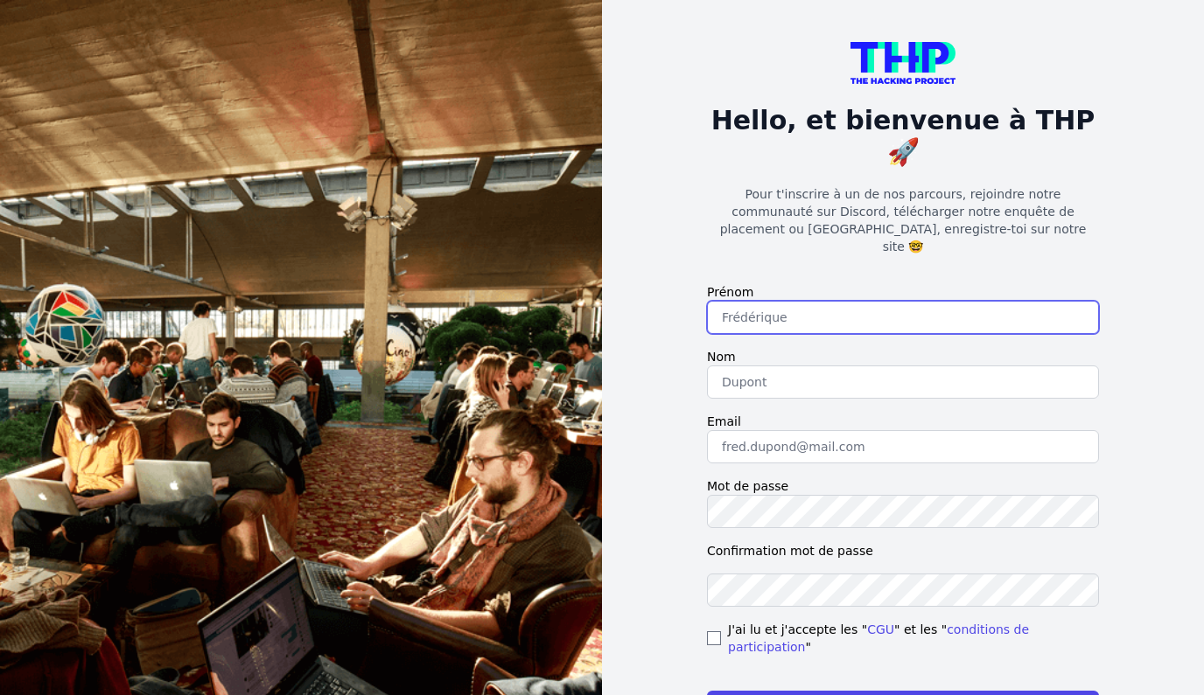
click at [782, 301] on input "text" at bounding box center [903, 317] width 392 height 33
type input "Onisoa"
click at [786, 350] on form "Prénom Onisoa Nom Email Mot de passe Confirmation mot de passe J'ai lu et j'acc…" at bounding box center [903, 503] width 392 height 441
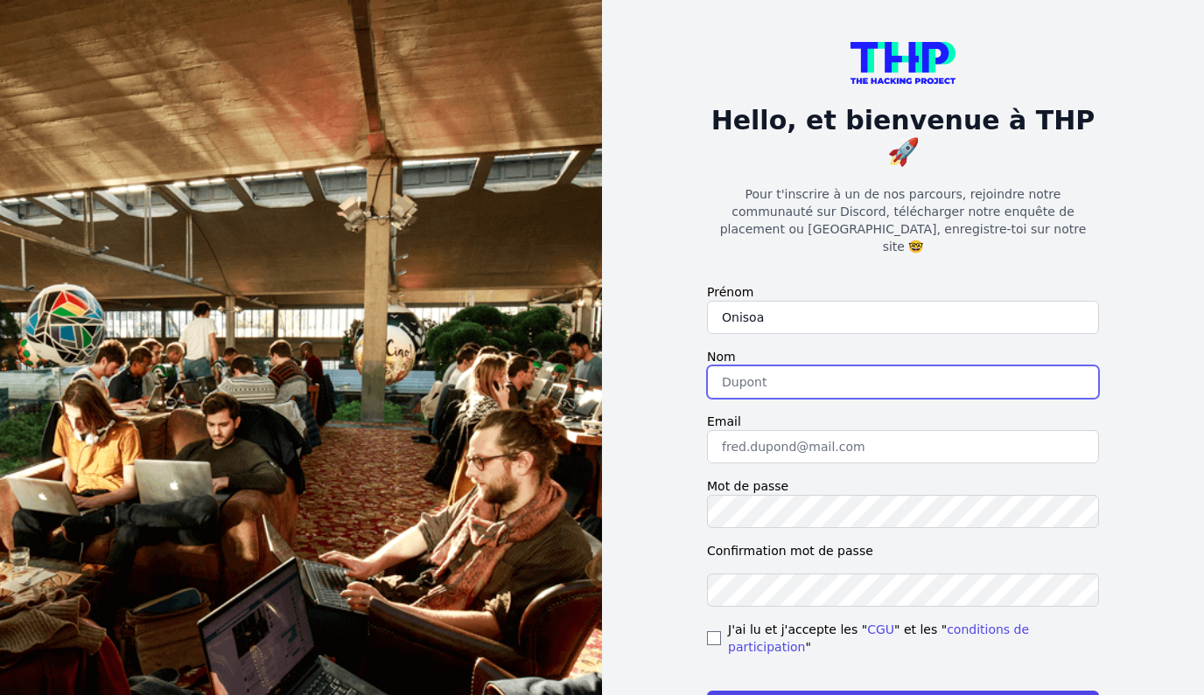
click at [776, 366] on input "text" at bounding box center [903, 382] width 392 height 33
type input "RAKOTO ANDRIAMAZVA"
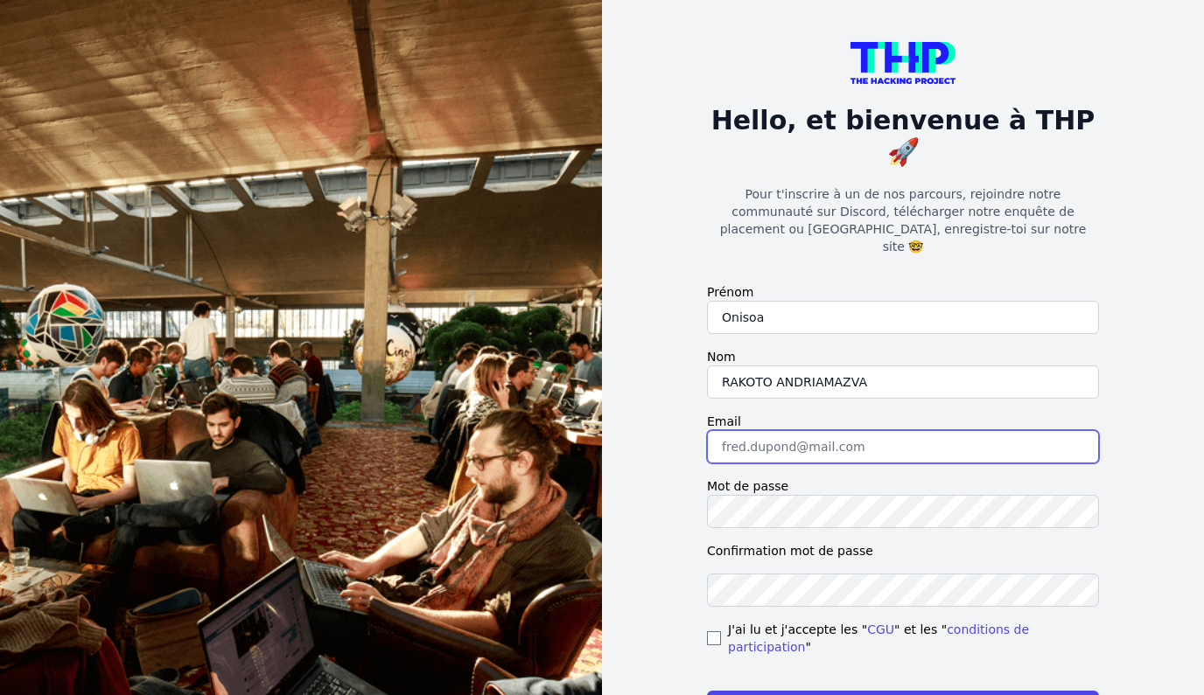
click at [792, 430] on input "email" at bounding box center [903, 446] width 392 height 33
type input "onisoarakoto1@gmail.com"
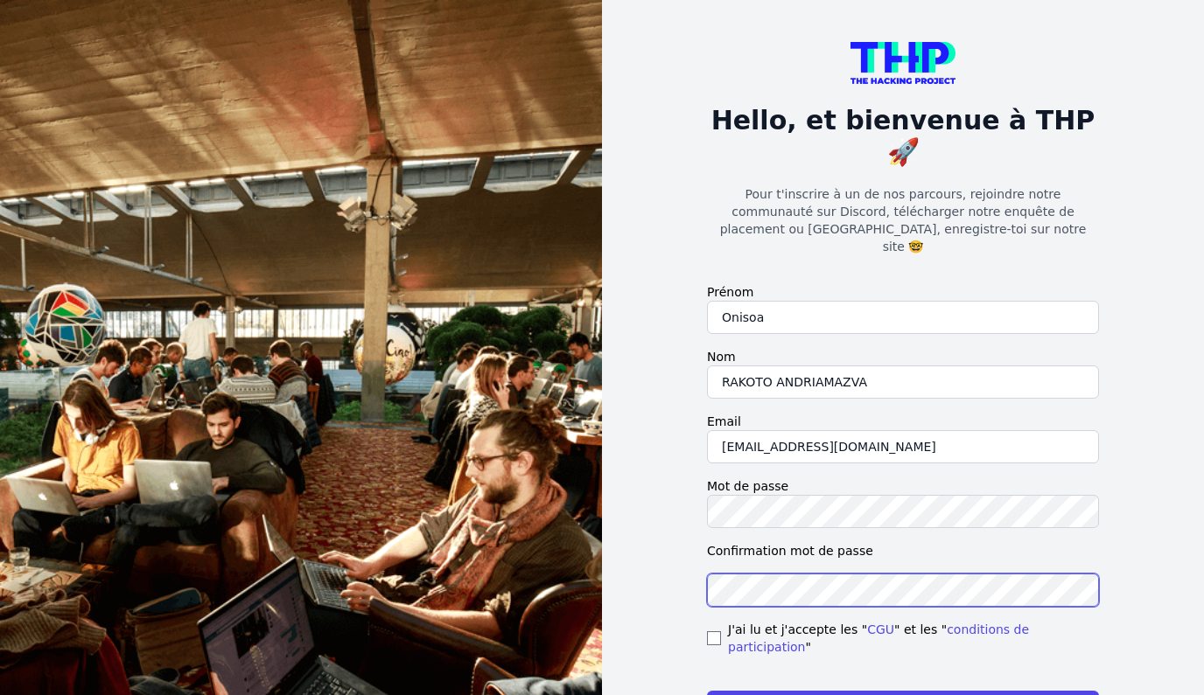
click at [707, 691] on button "S'enregistrer" at bounding box center [903, 707] width 392 height 33
click at [723, 621] on div "J'ai lu et j'accepte les " CGU " et les " conditions de participation "" at bounding box center [903, 638] width 392 height 35
click at [715, 632] on input "checkbox" at bounding box center [714, 639] width 14 height 14
checkbox input "true"
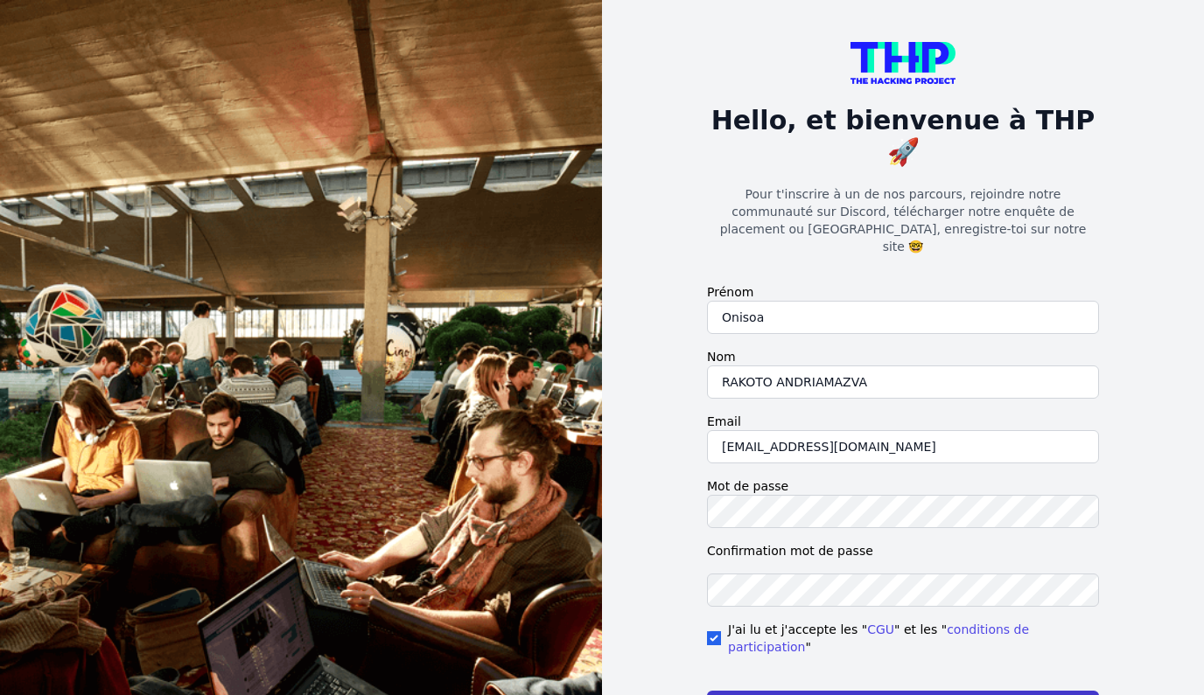
click at [739, 691] on button "S'enregistrer" at bounding box center [903, 707] width 392 height 33
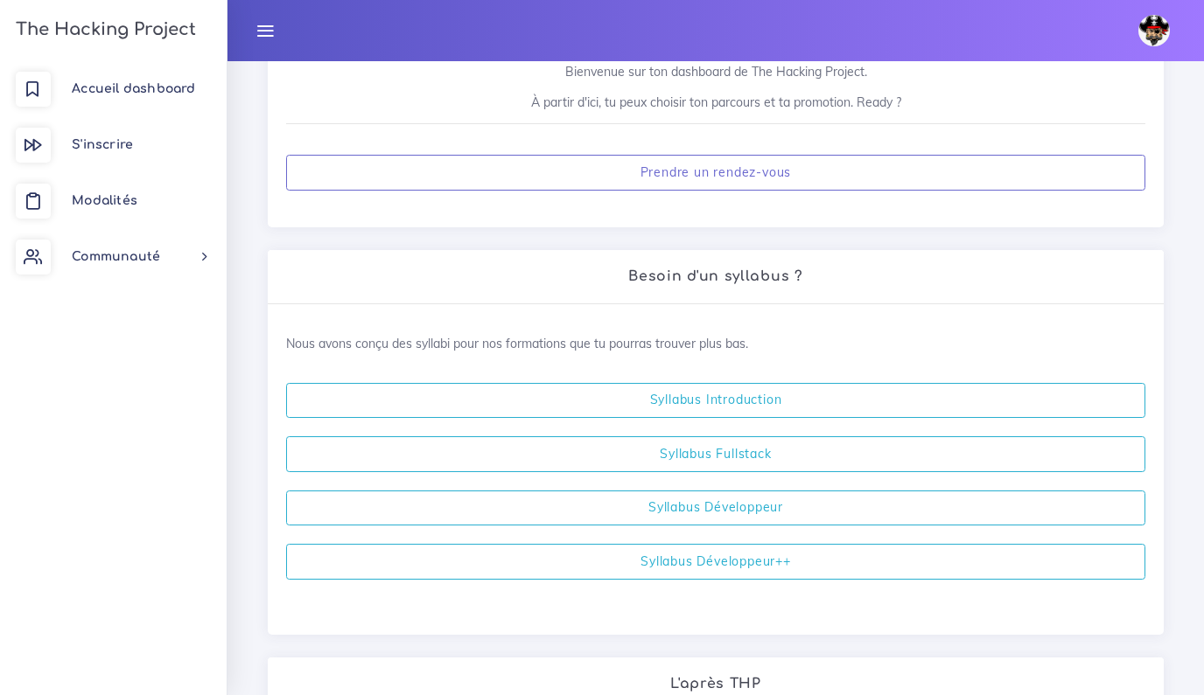
scroll to position [274, 0]
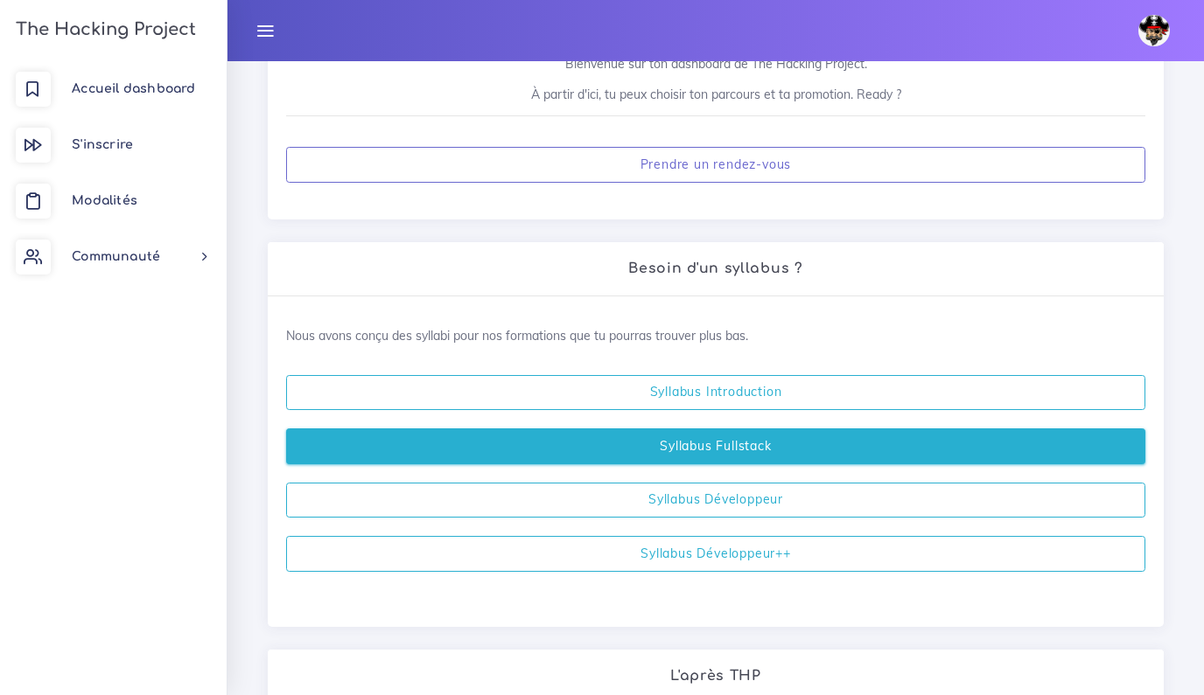
click at [577, 452] on link "Syllabus Fullstack" at bounding box center [715, 447] width 859 height 36
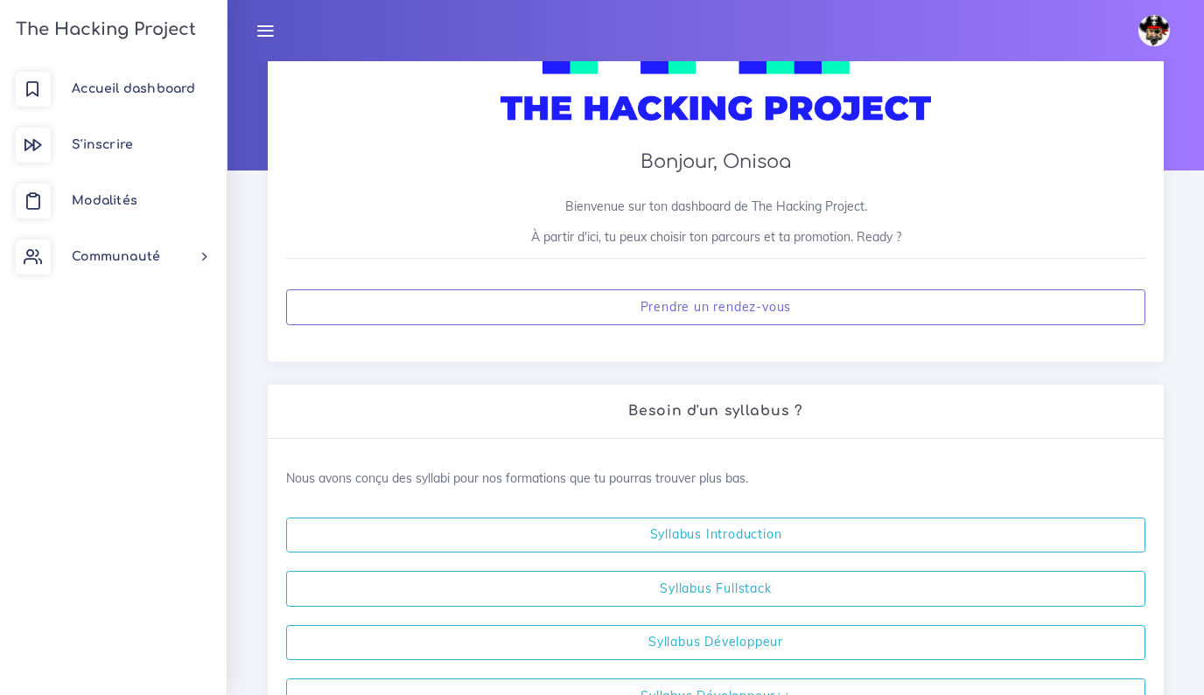
scroll to position [137, 0]
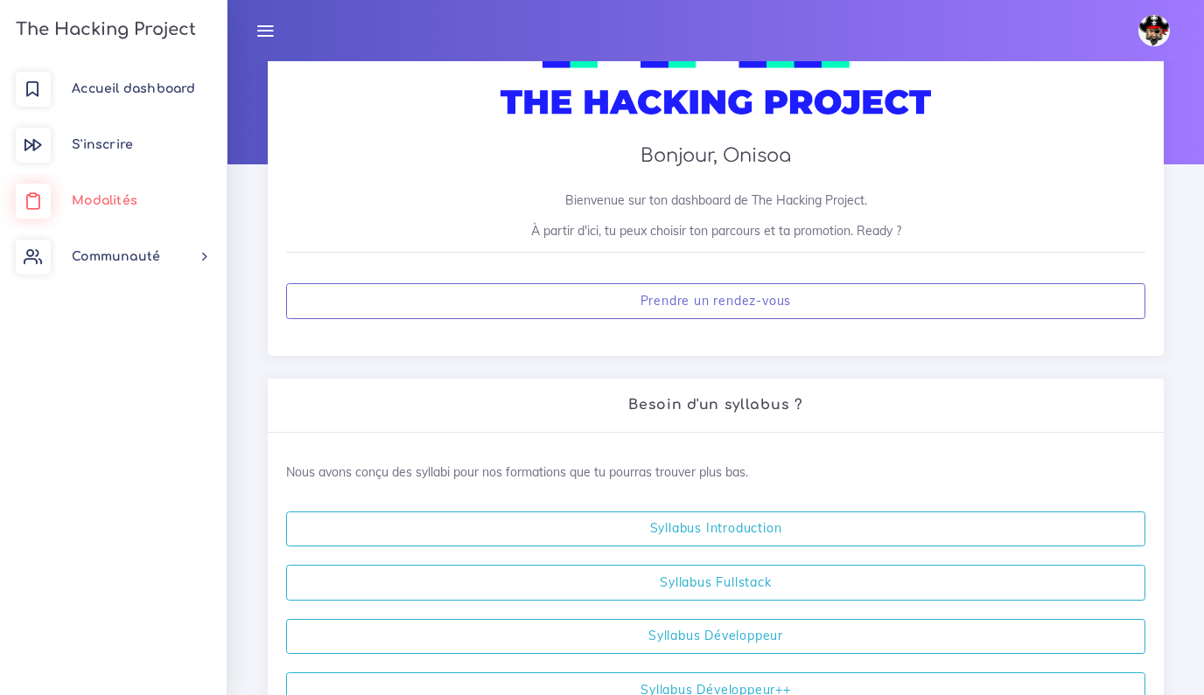
click at [112, 207] on link "Modalités" at bounding box center [113, 201] width 227 height 56
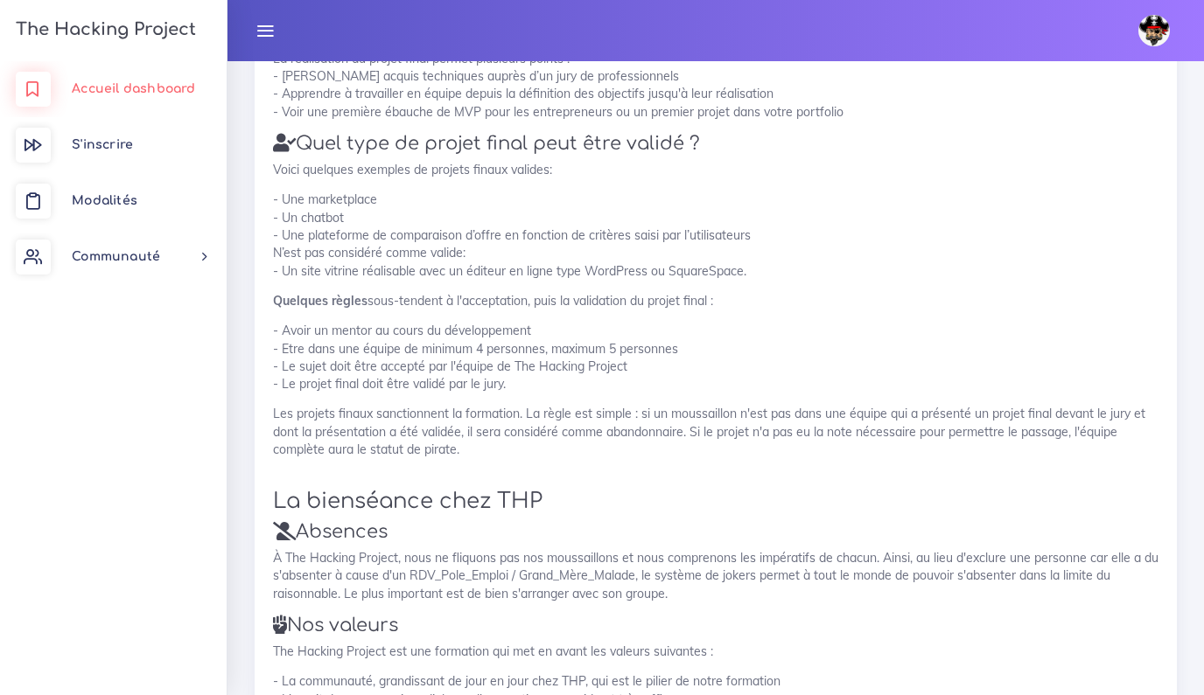
scroll to position [1876, 0]
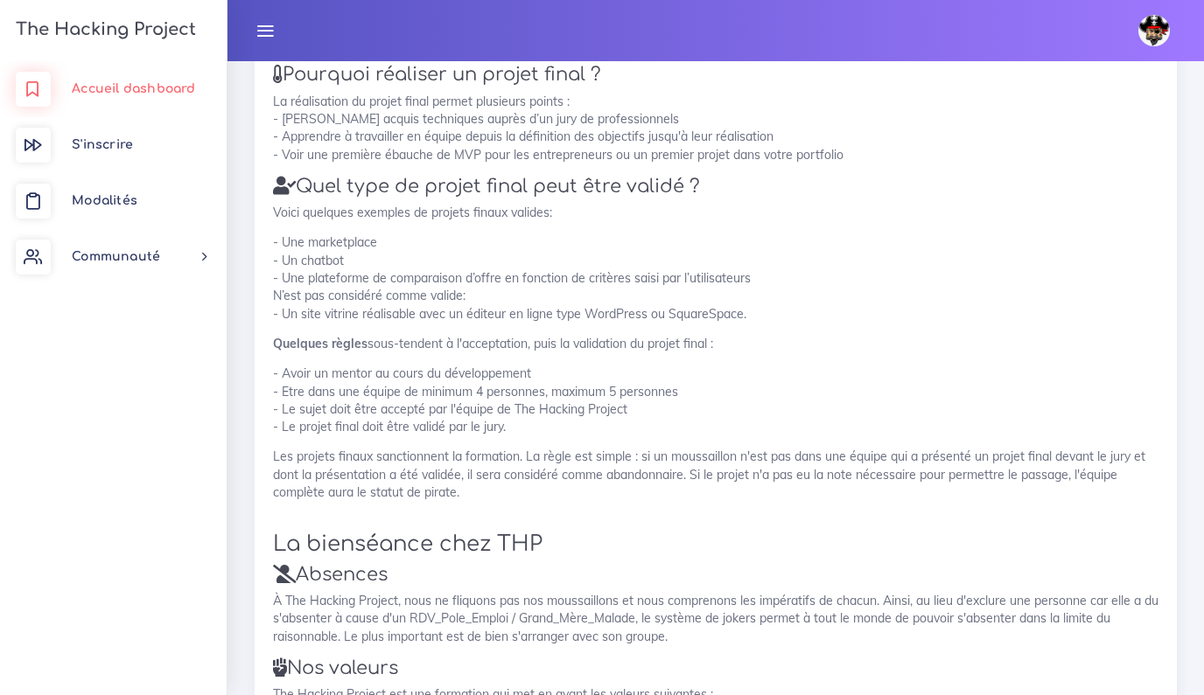
click at [183, 95] on link "Accueil dashboard" at bounding box center [113, 89] width 227 height 56
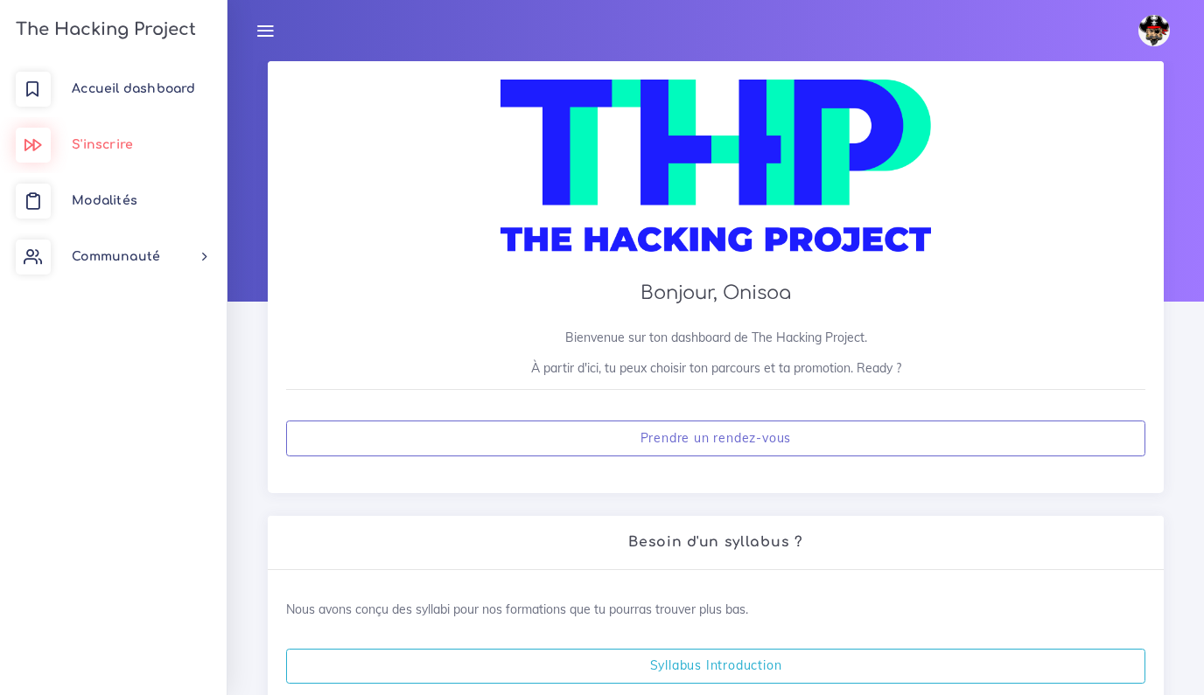
click at [138, 143] on link "S'inscrire" at bounding box center [113, 145] width 227 height 56
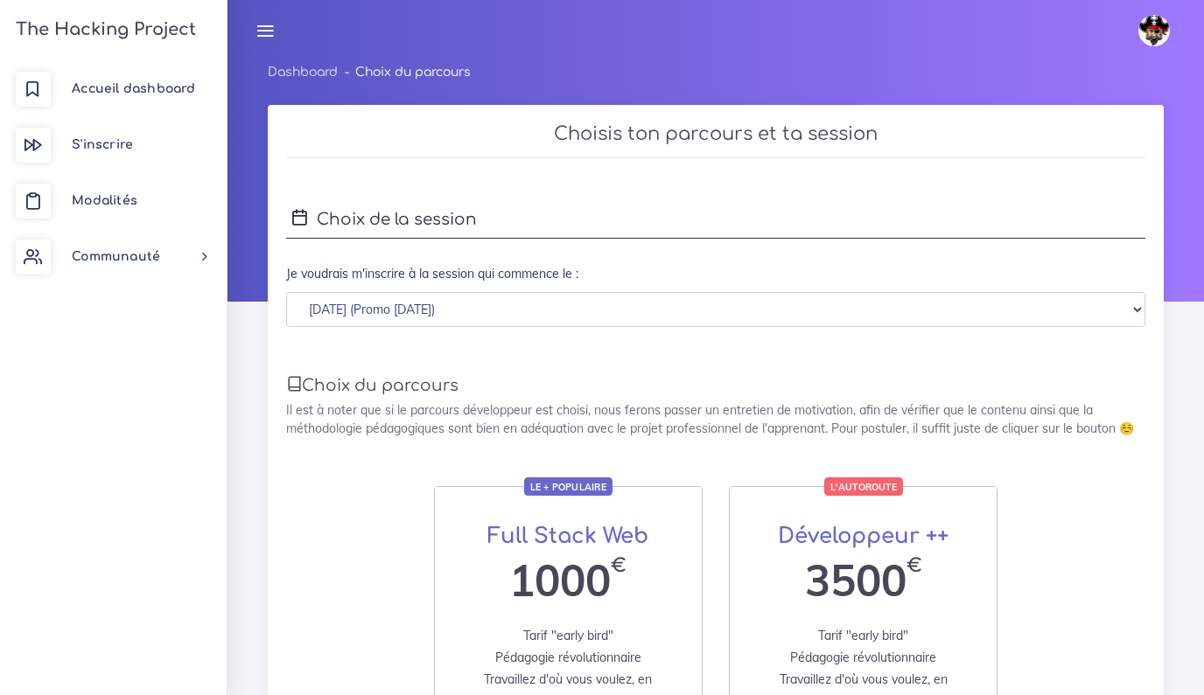
click at [360, 221] on h4 "Choix de la session" at bounding box center [715, 220] width 859 height 38
click at [360, 227] on h4 "Choix de la session" at bounding box center [715, 220] width 859 height 38
click at [369, 311] on select "[DATE] (Promo [DATE]) [DATE] (Promo [DATE])" at bounding box center [715, 310] width 859 height 36
click at [286, 292] on select "[DATE] (Promo [DATE]) [DATE] (Promo [DATE])" at bounding box center [715, 310] width 859 height 36
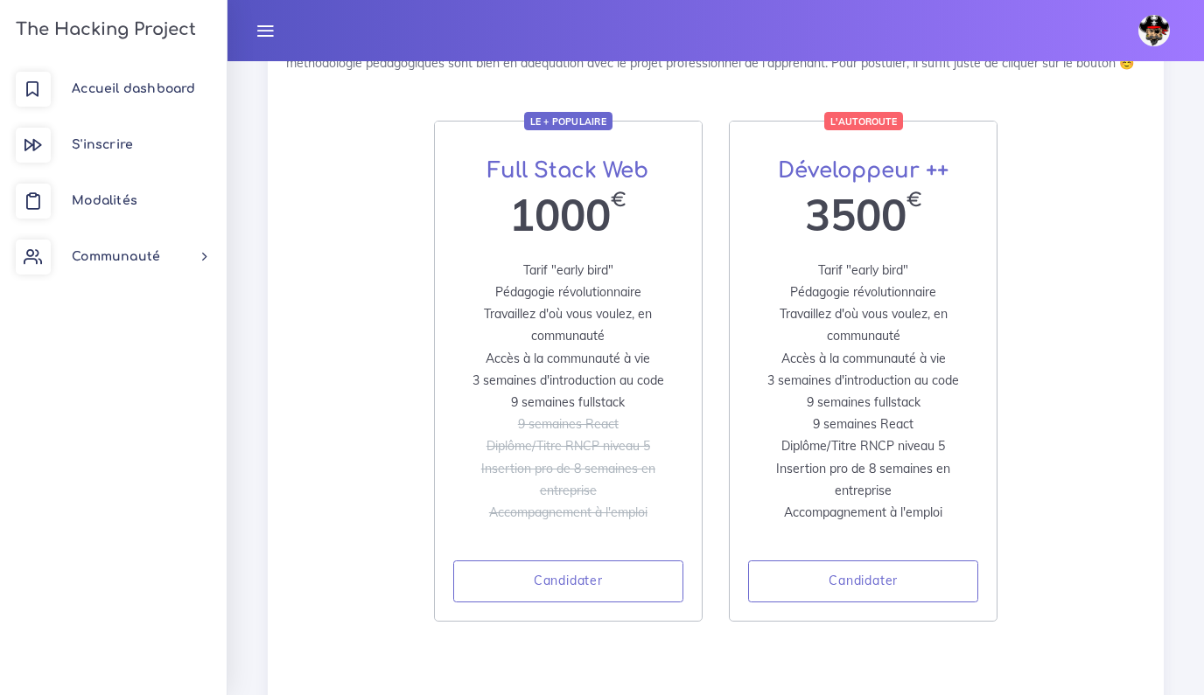
scroll to position [369, 0]
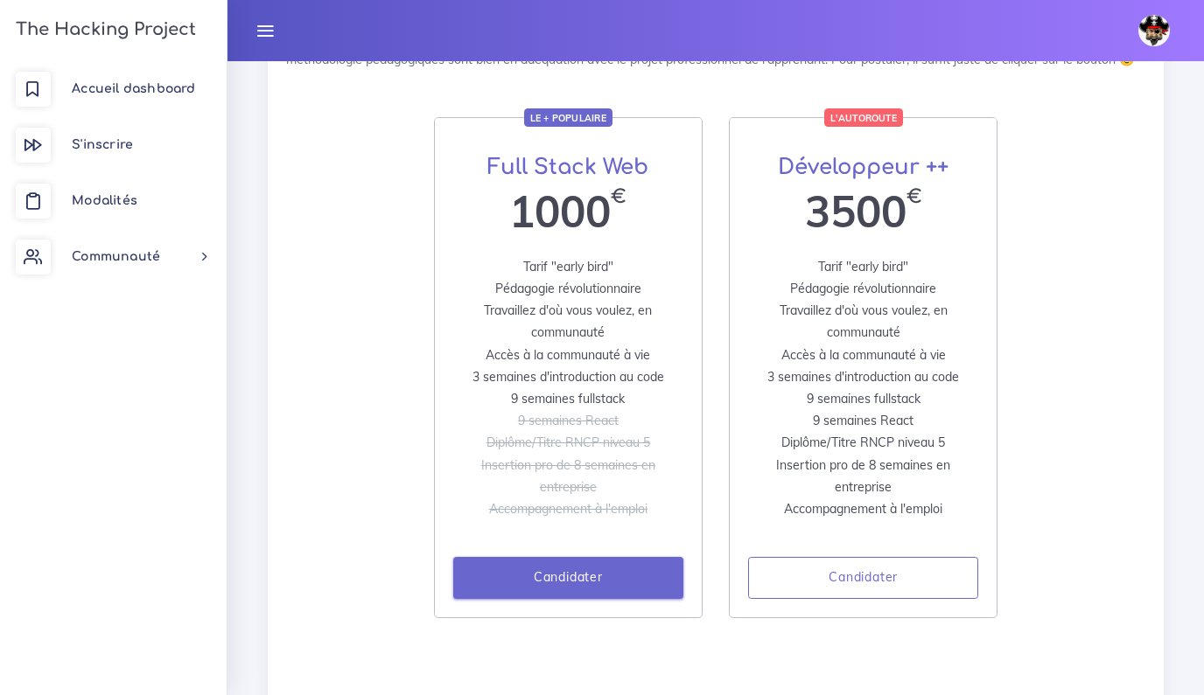
click at [576, 599] on link "Candidater" at bounding box center [568, 578] width 230 height 42
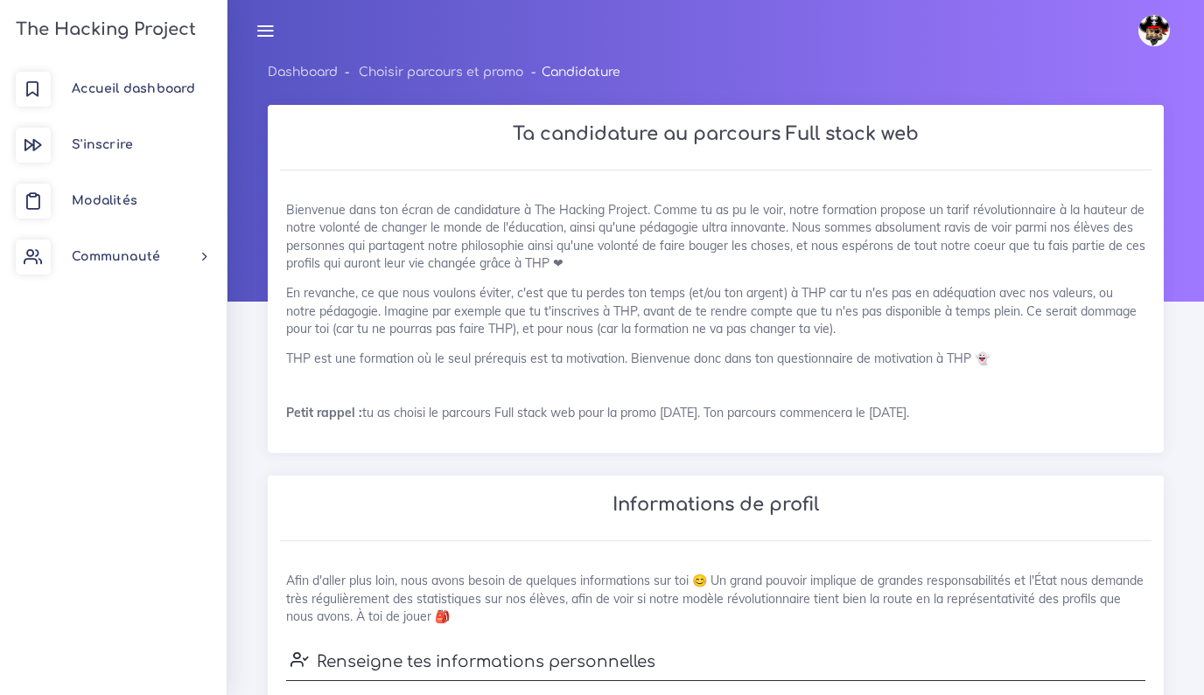
click at [146, 29] on h3 "The Hacking Project" at bounding box center [102, 29] width 185 height 19
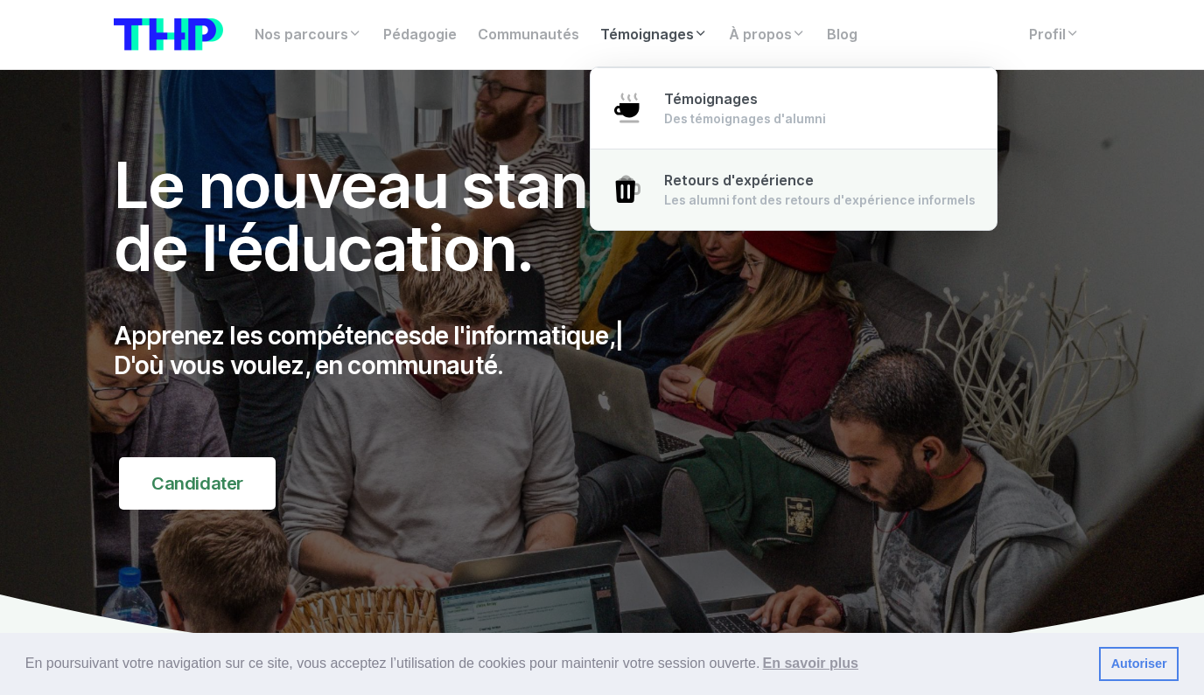
click at [698, 185] on span "Retours d'expérience" at bounding box center [739, 180] width 150 height 17
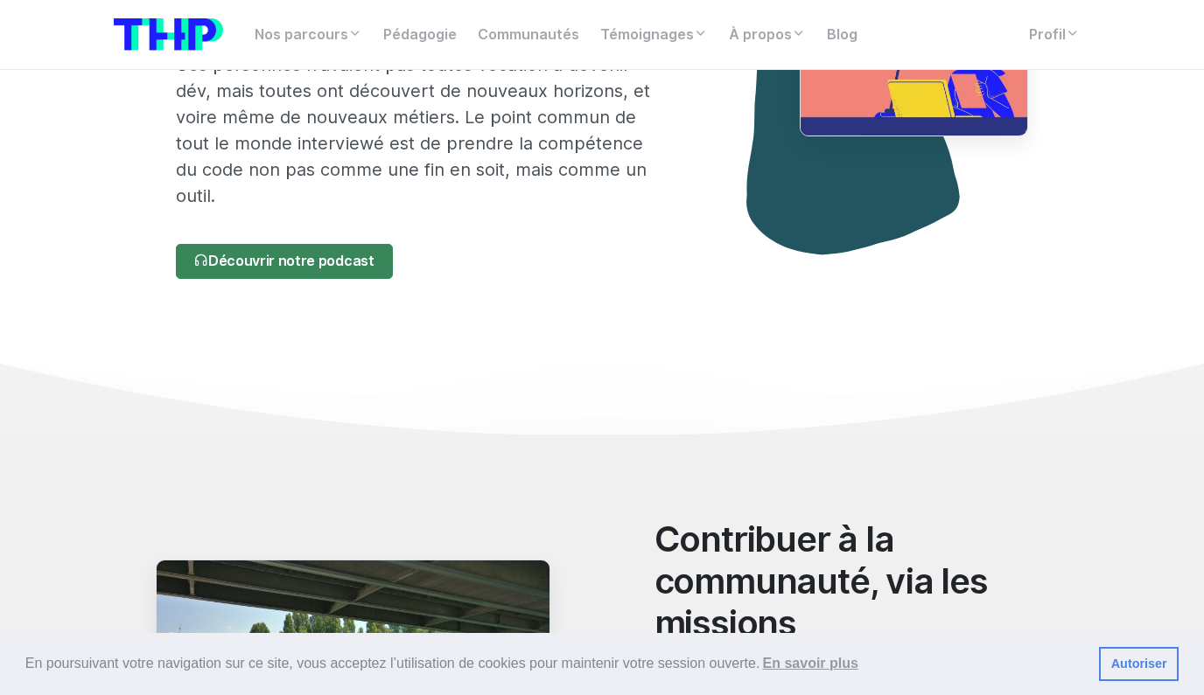
scroll to position [691, 0]
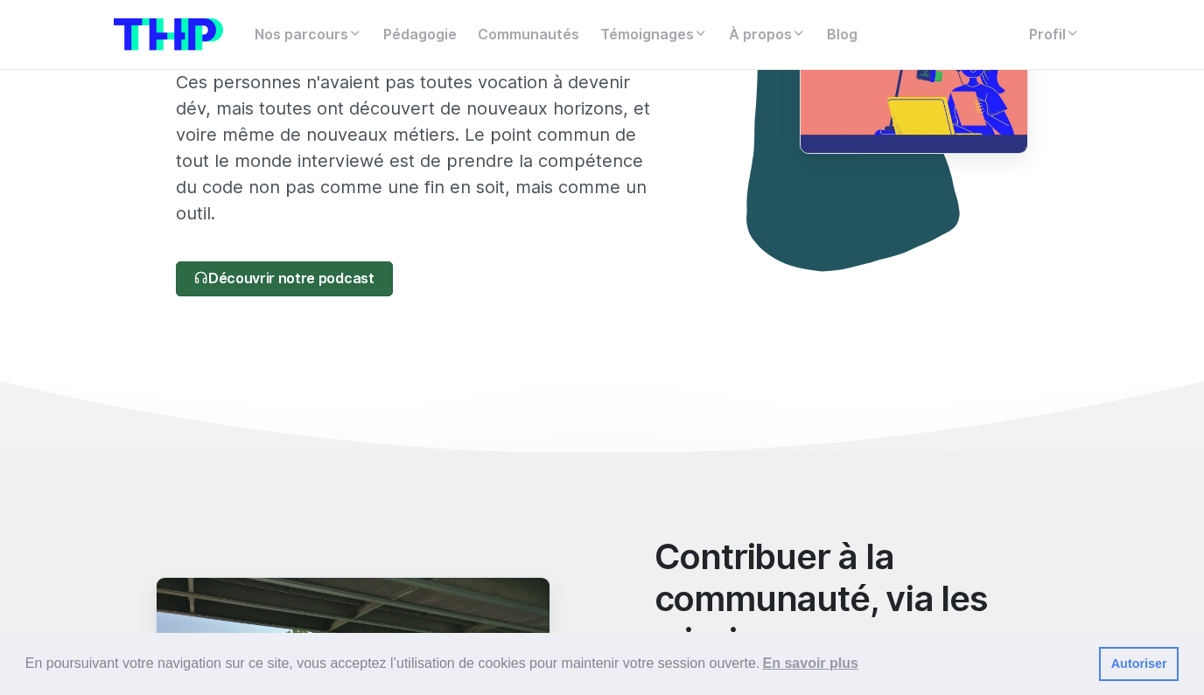
click at [319, 279] on link "Découvrir notre podcast" at bounding box center [284, 279] width 216 height 35
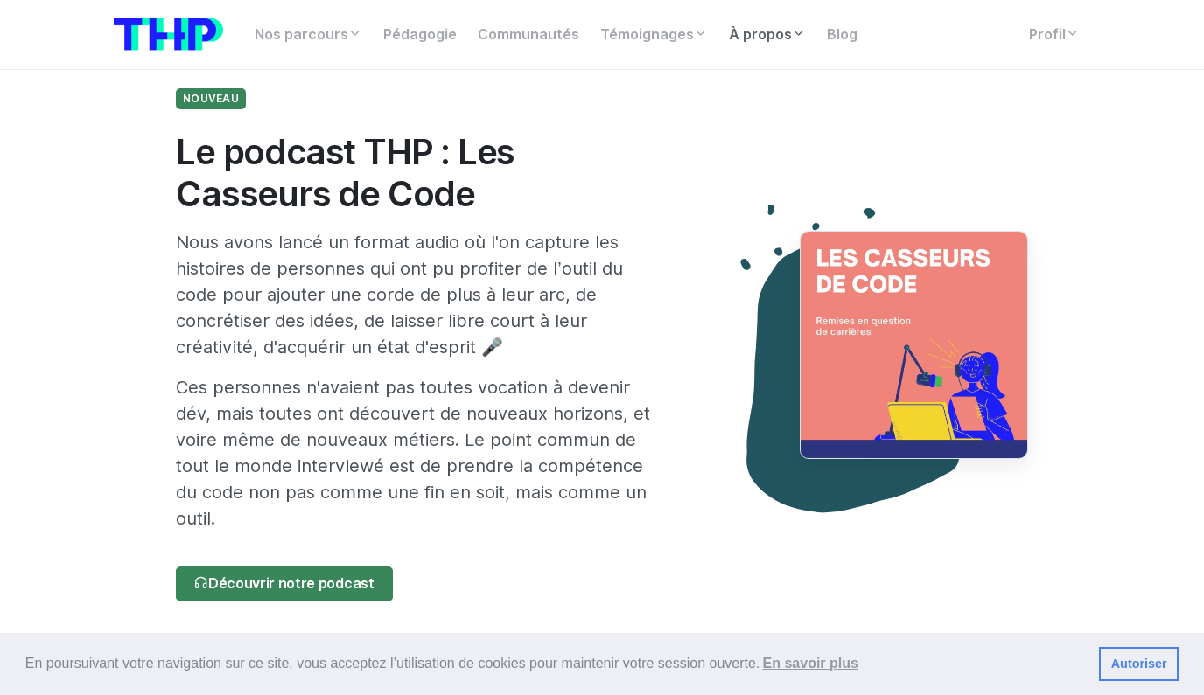
scroll to position [0, 0]
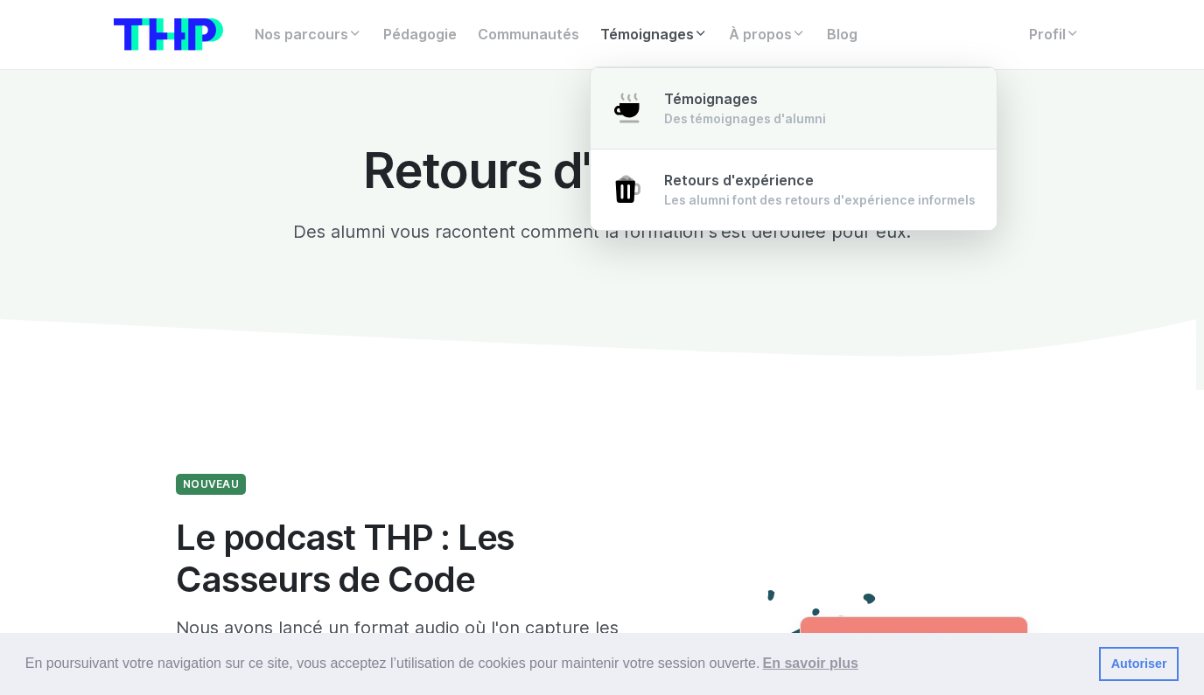
click at [654, 115] on link "Témoignages Des témoignages d'alumni" at bounding box center [794, 108] width 406 height 82
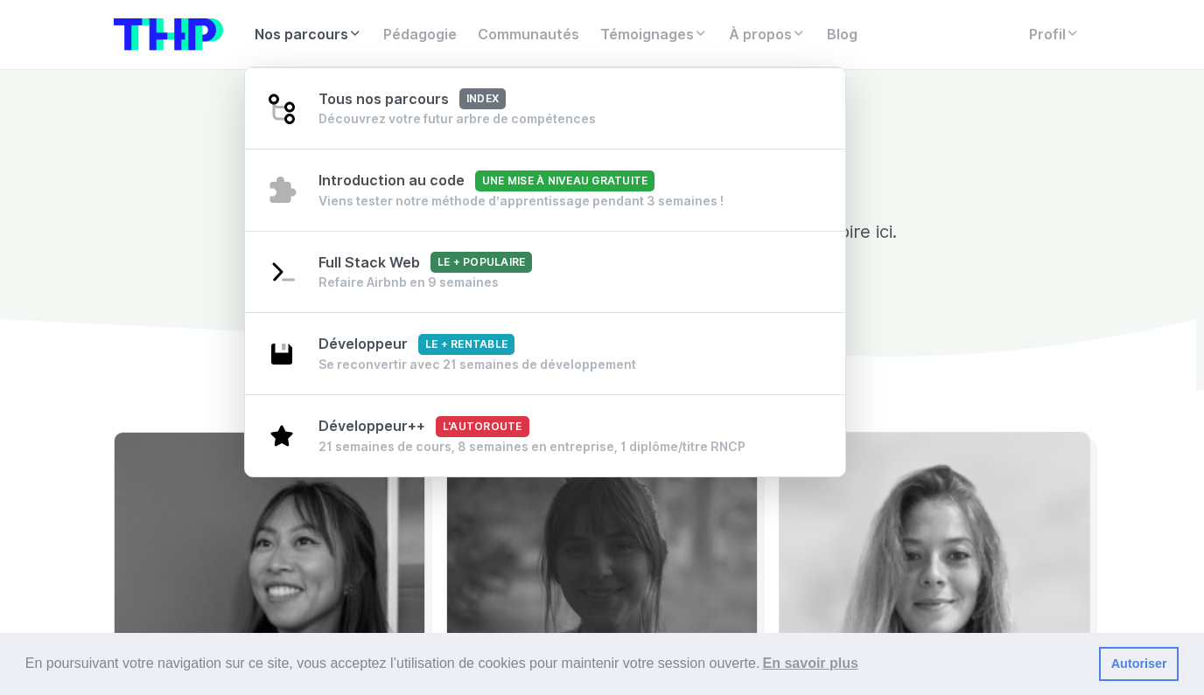
click at [347, 33] on link "Nos parcours" at bounding box center [308, 34] width 129 height 35
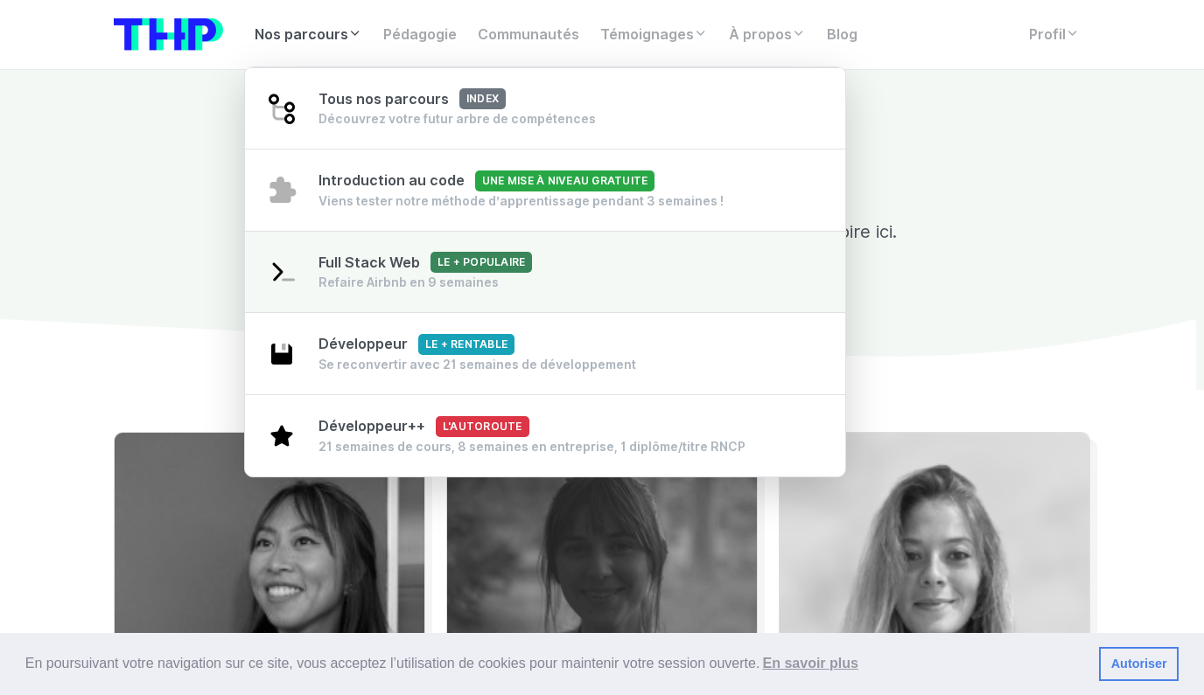
click at [405, 258] on span "Full Stack Web Le + populaire" at bounding box center [424, 263] width 213 height 17
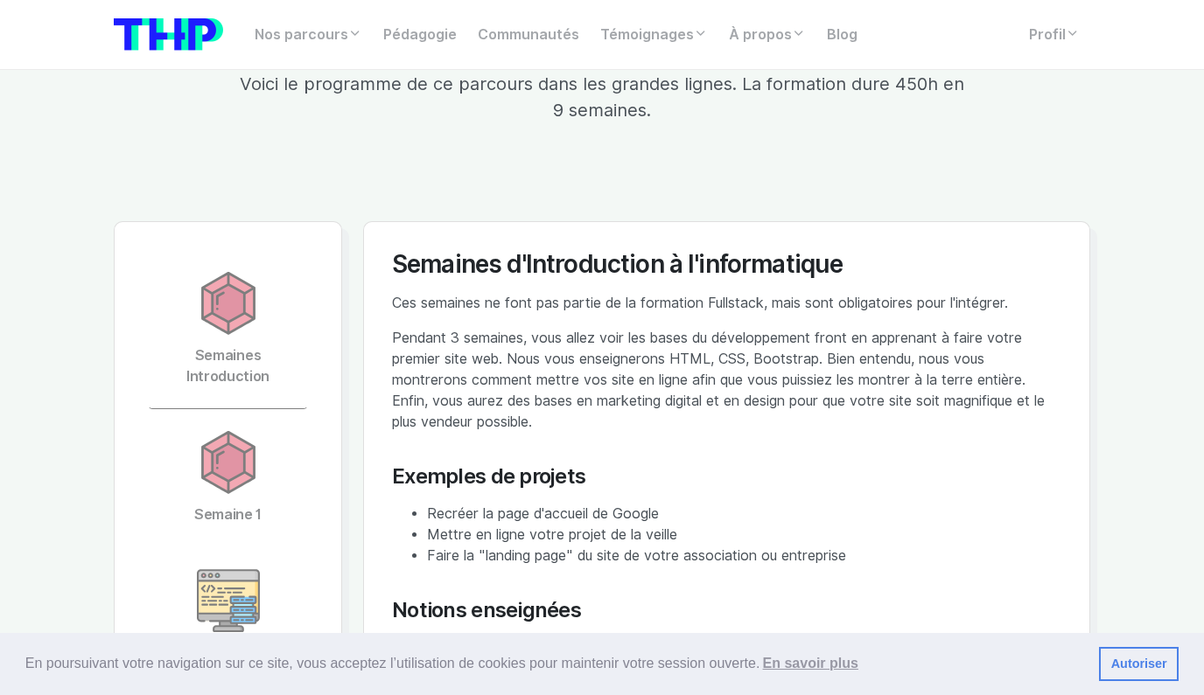
scroll to position [3254, 0]
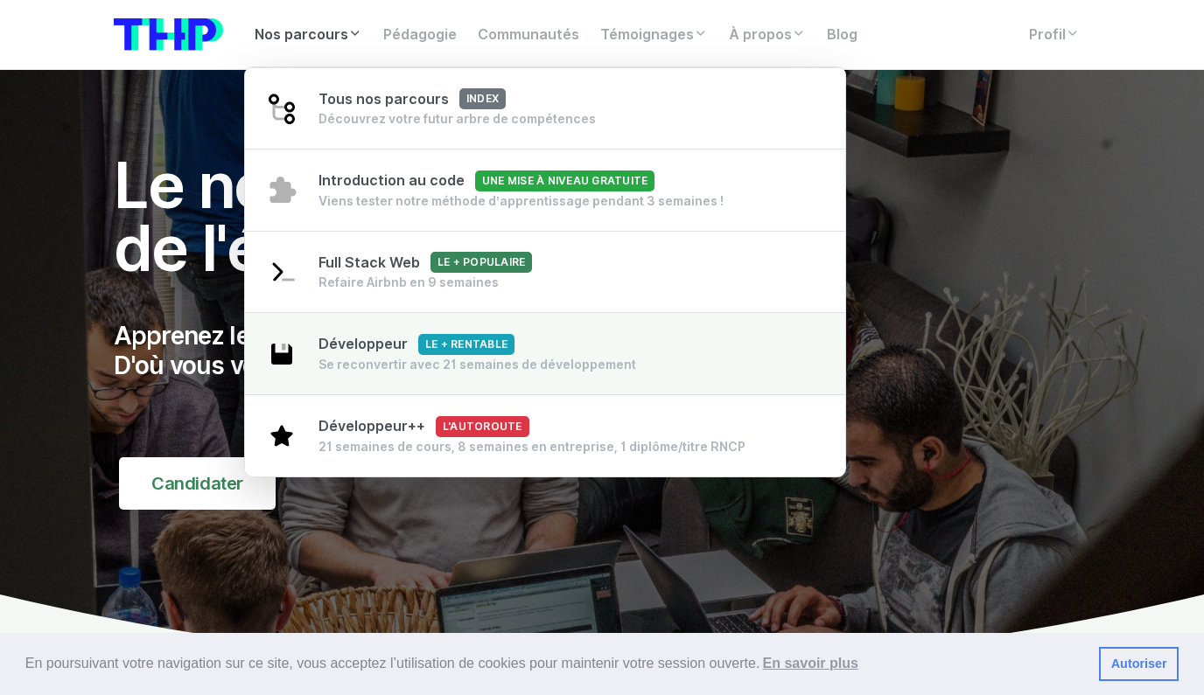
click at [359, 371] on div "Se reconvertir avec 21 semaines de développement" at bounding box center [477, 364] width 318 height 17
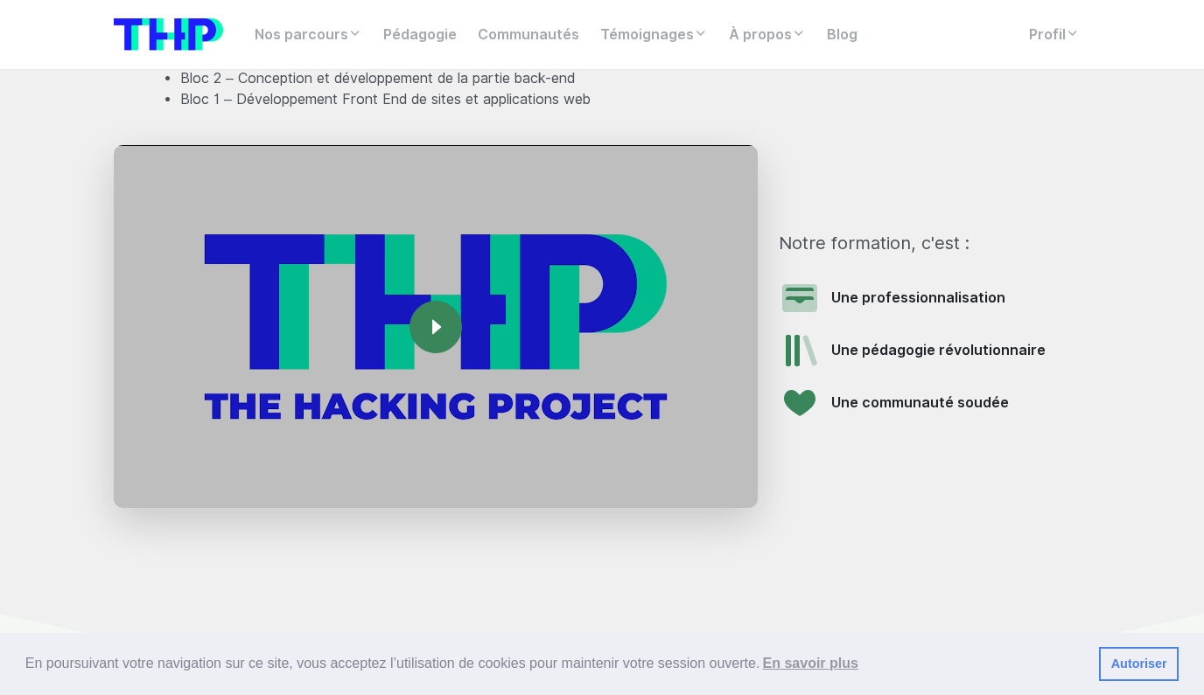
scroll to position [2281, 0]
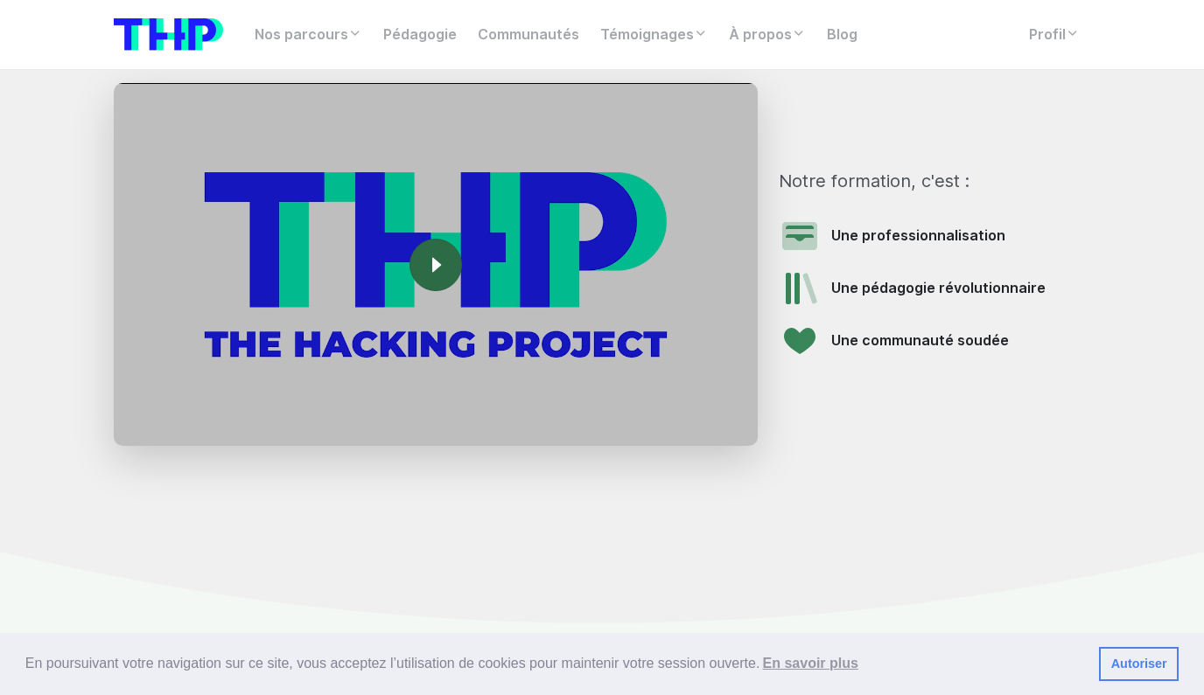
click at [436, 251] on rect at bounding box center [436, 265] width 28 height 28
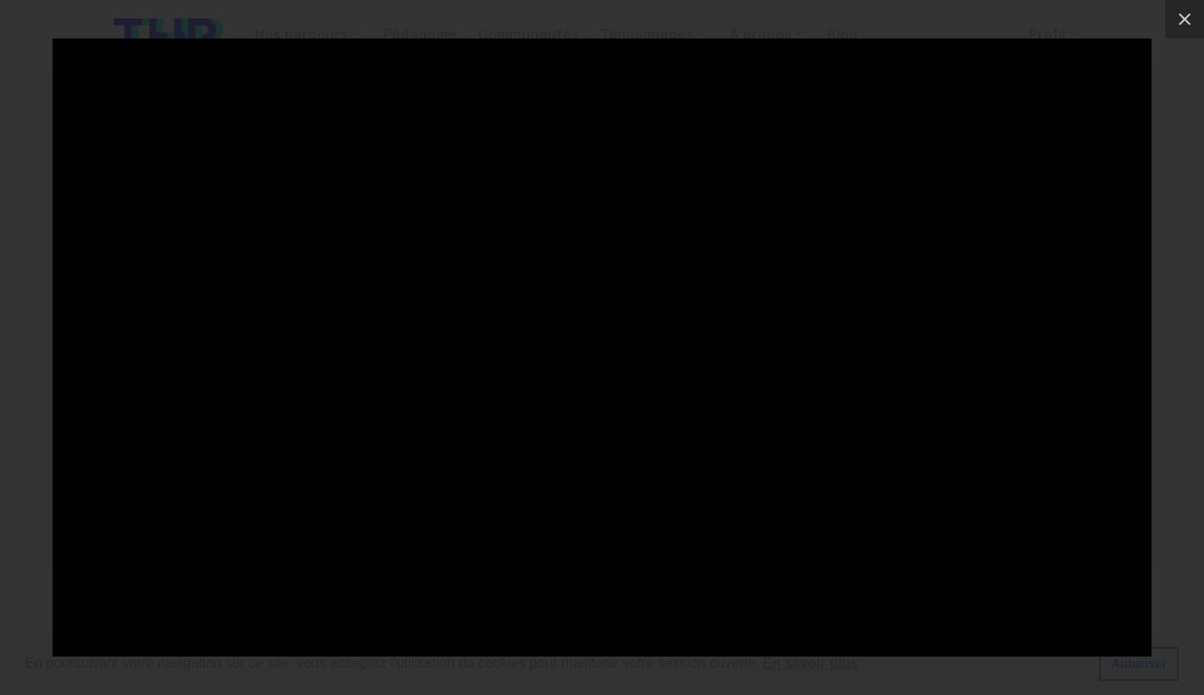
click at [34, 446] on div at bounding box center [602, 347] width 1204 height 695
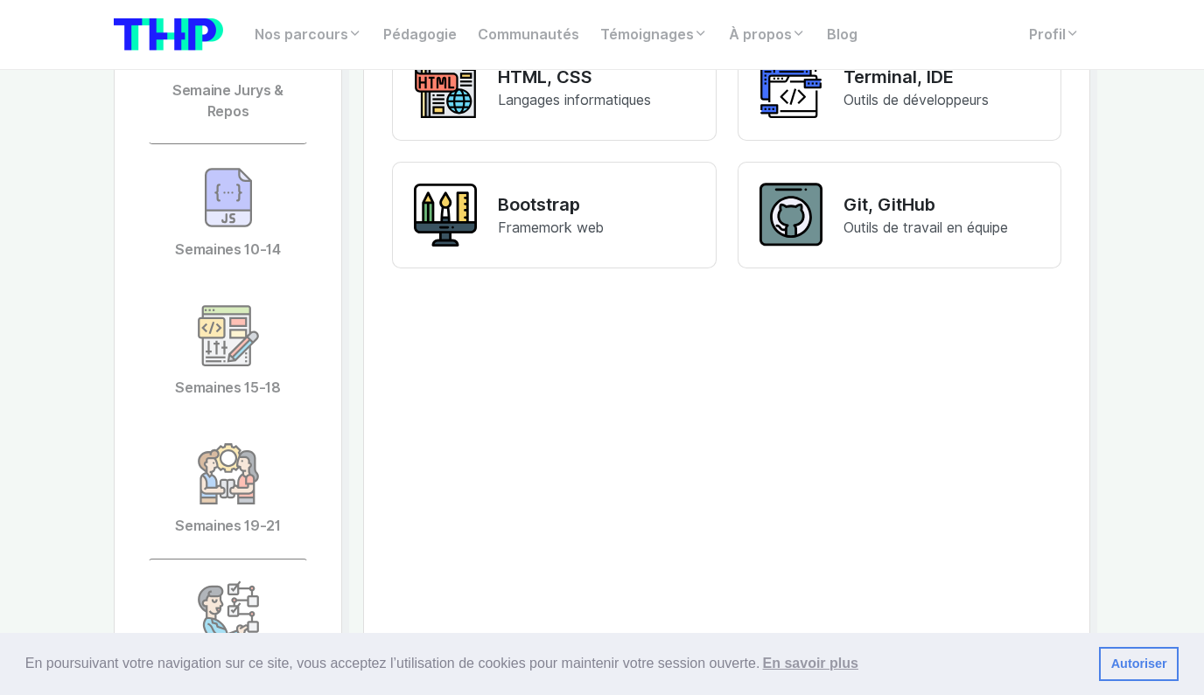
scroll to position [4283, 0]
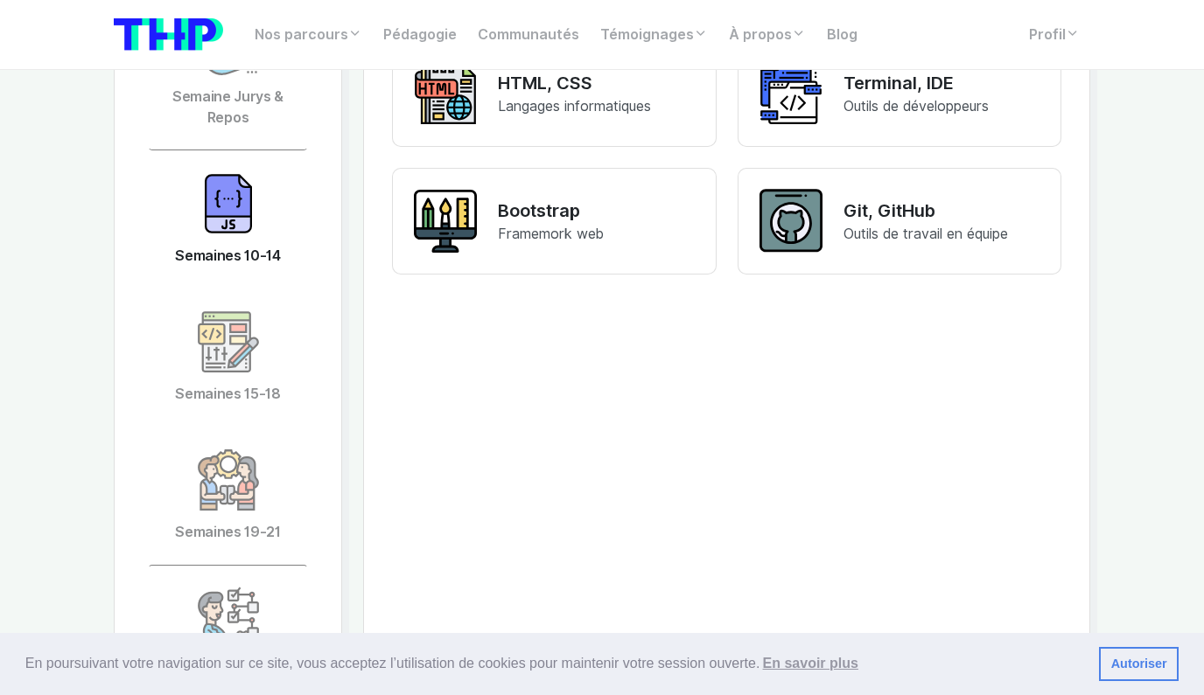
click at [219, 185] on img at bounding box center [228, 203] width 63 height 63
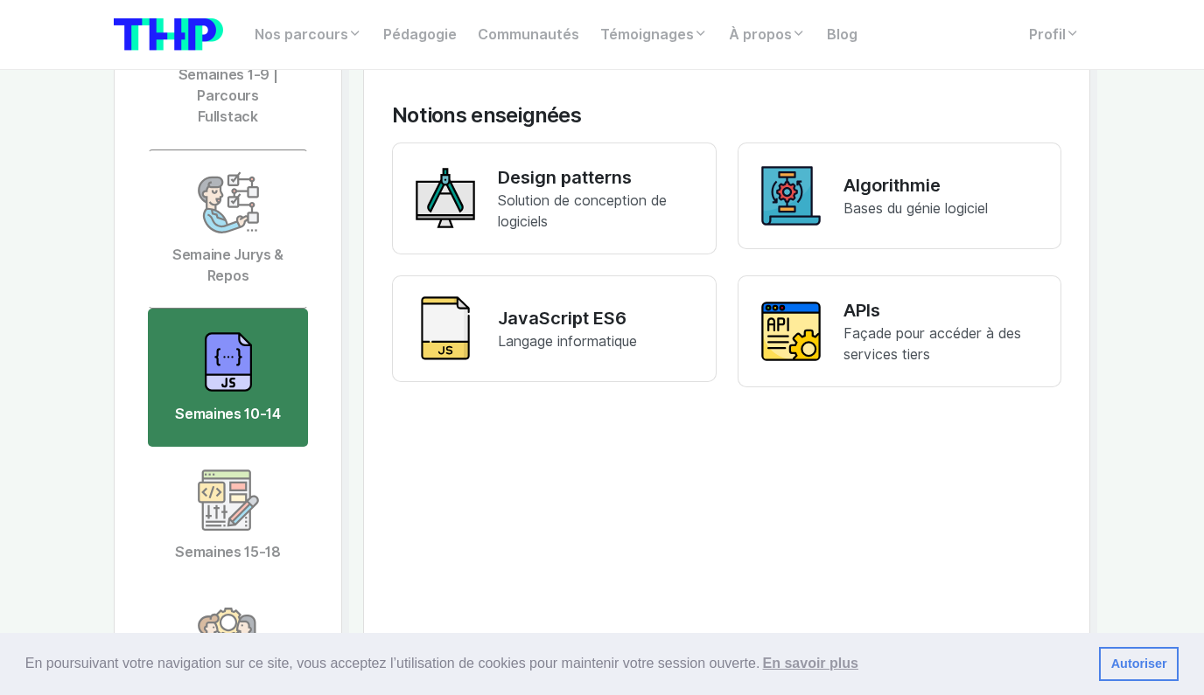
scroll to position [4111, 0]
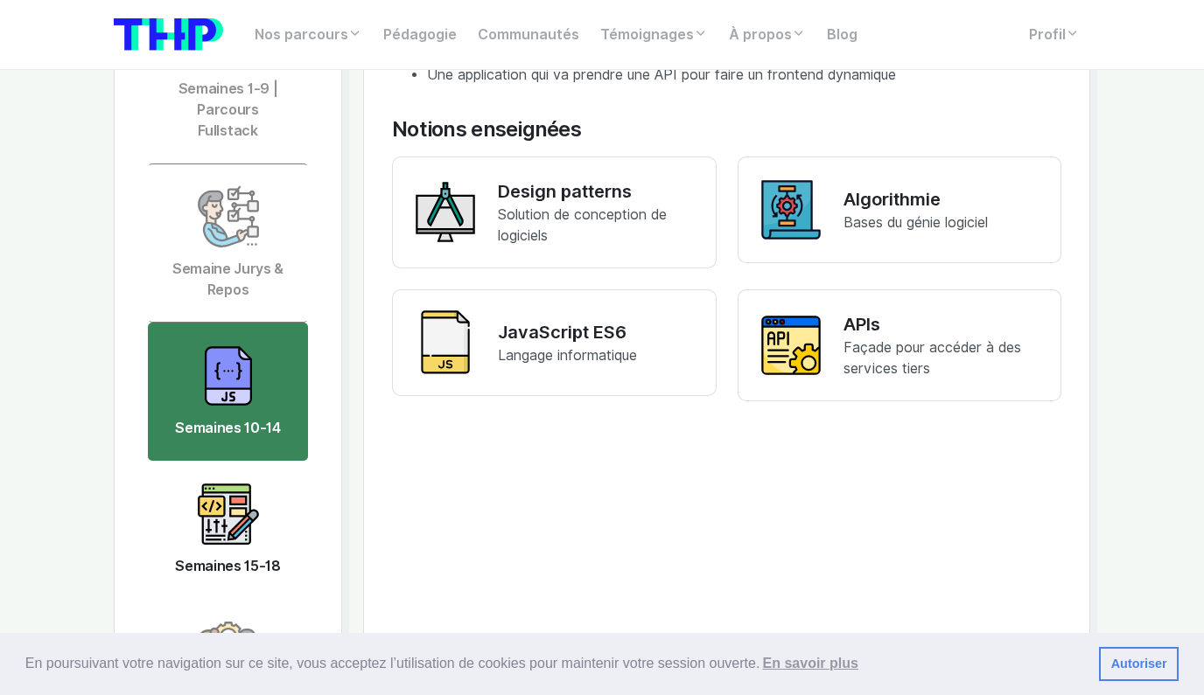
click at [263, 461] on link "Semaines 15-18" at bounding box center [228, 530] width 160 height 138
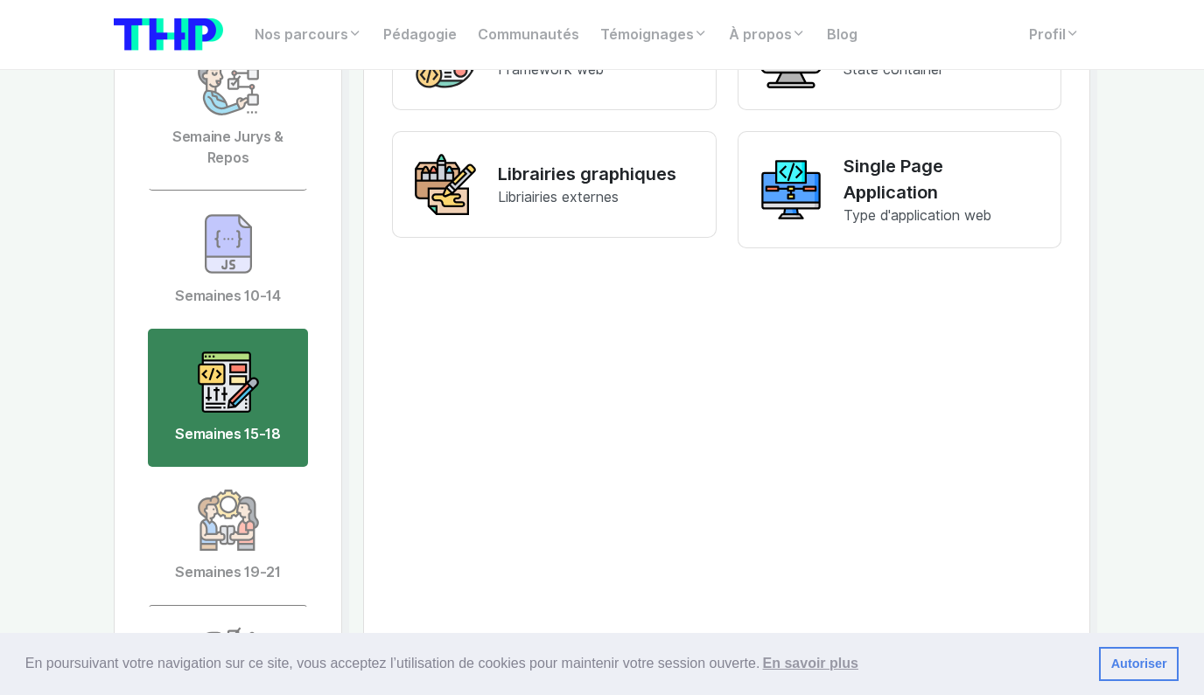
scroll to position [4244, 0]
click at [242, 518] on img at bounding box center [228, 519] width 63 height 63
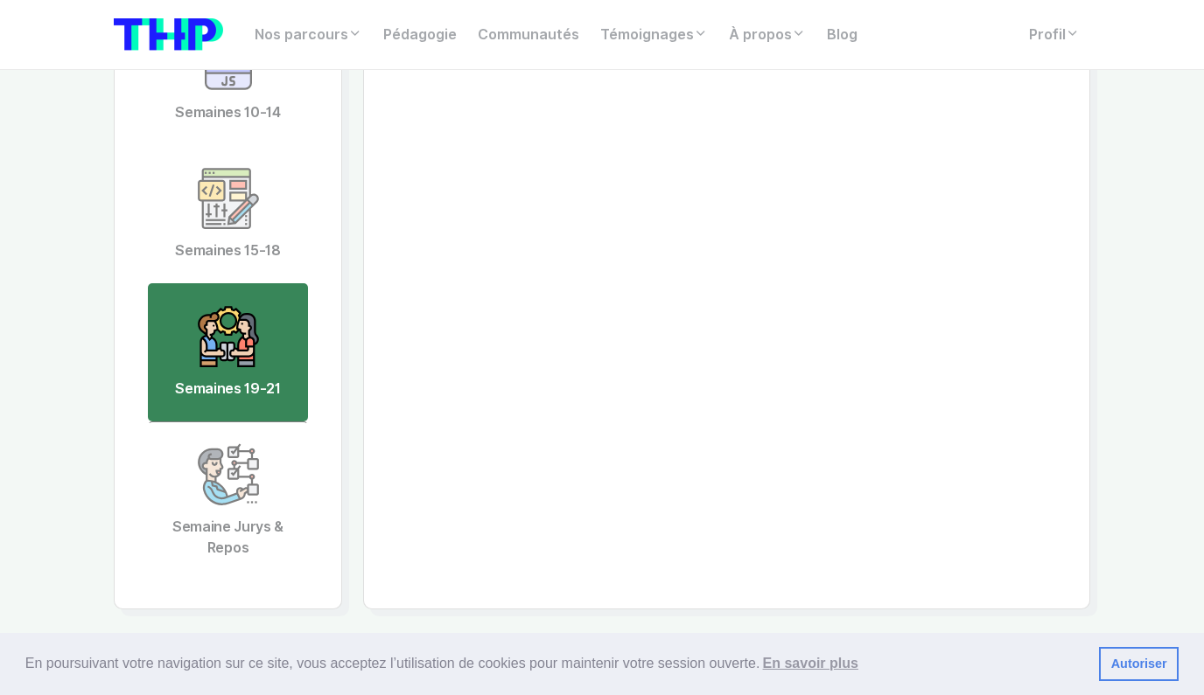
scroll to position [4464, 0]
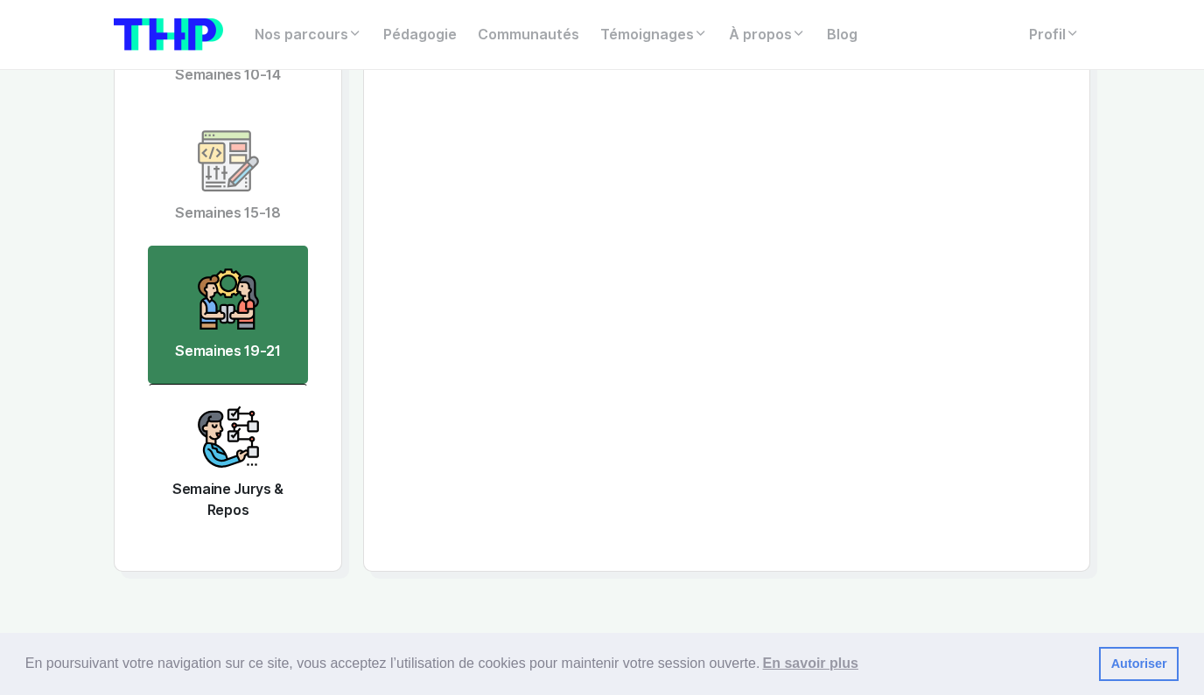
click at [240, 459] on link "Semaine Jurys & Repos" at bounding box center [228, 463] width 160 height 159
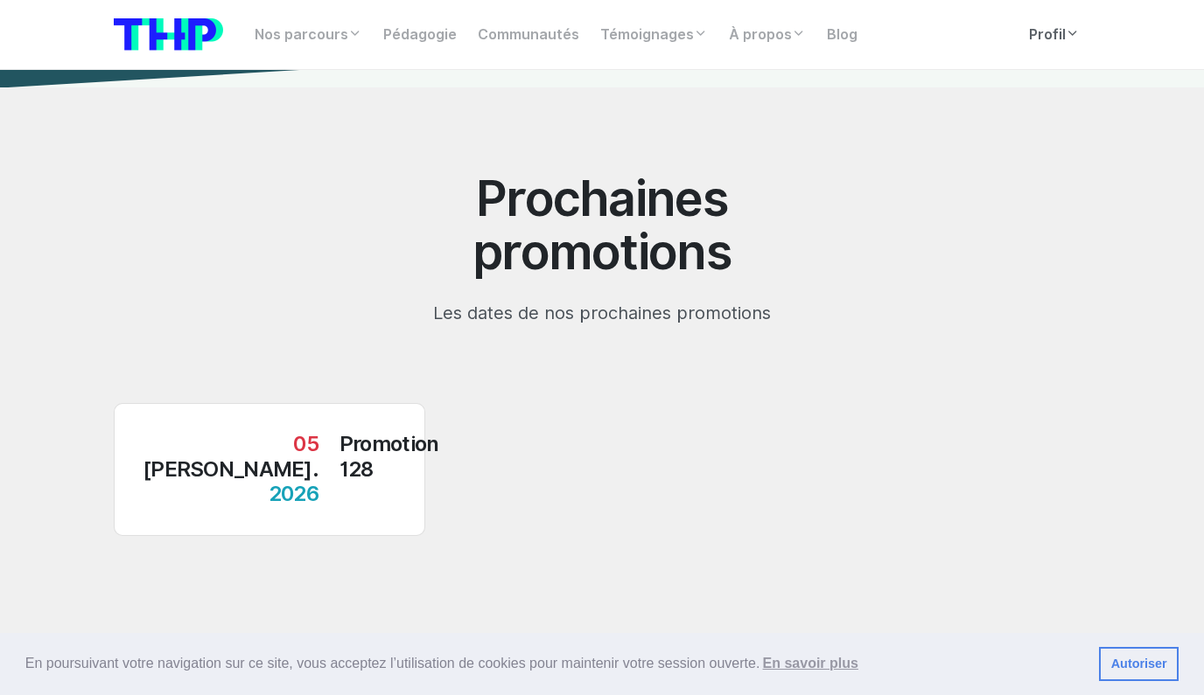
scroll to position [17995, 0]
click at [339, 431] on div "Promotion 128" at bounding box center [389, 468] width 100 height 75
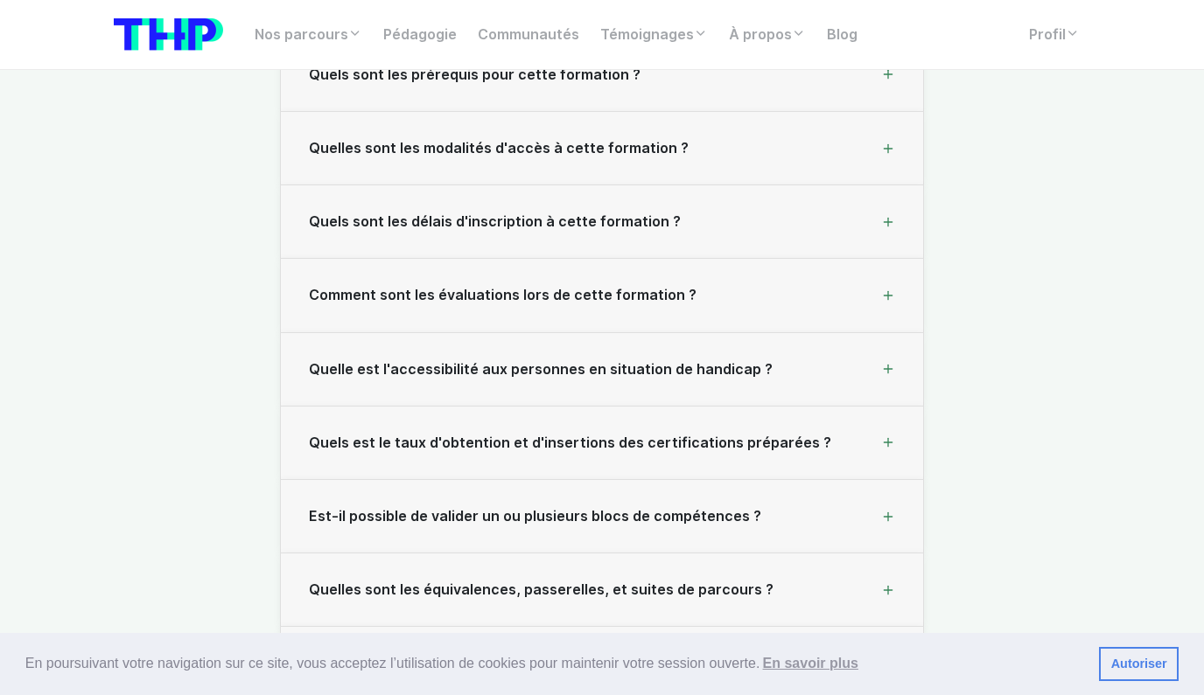
scroll to position [18896, 0]
click at [311, 406] on div "Quels est le taux d'obtention et d'insertions des certifications préparées ?" at bounding box center [602, 442] width 642 height 73
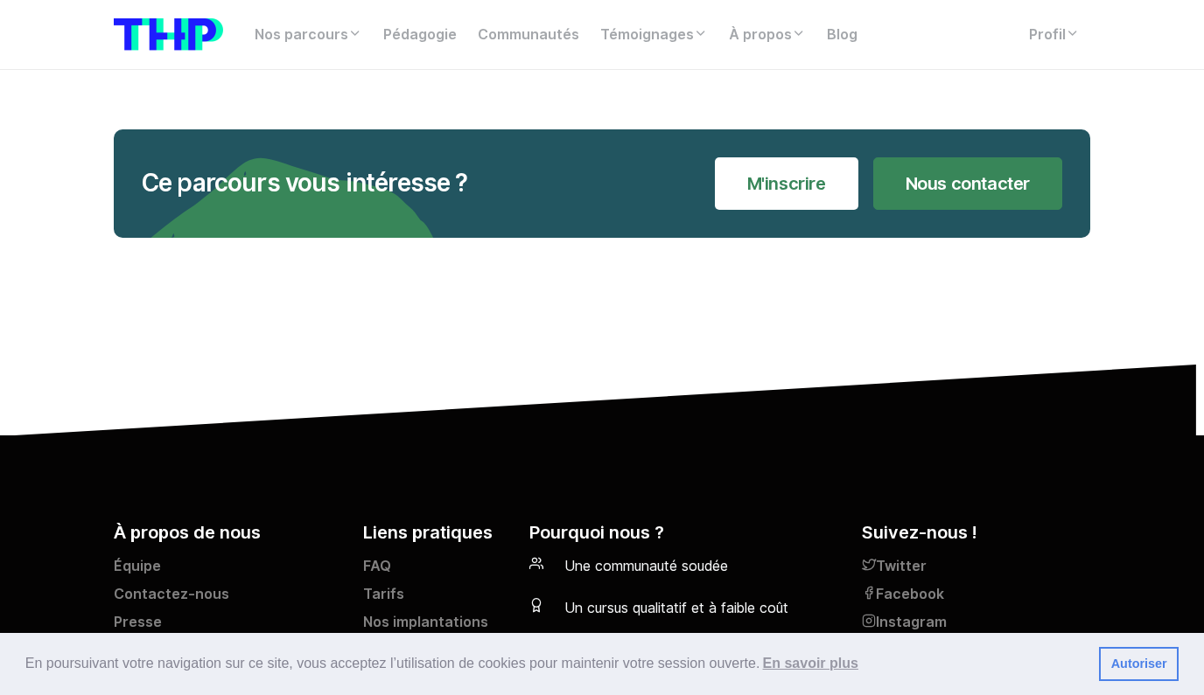
scroll to position [20080, 0]
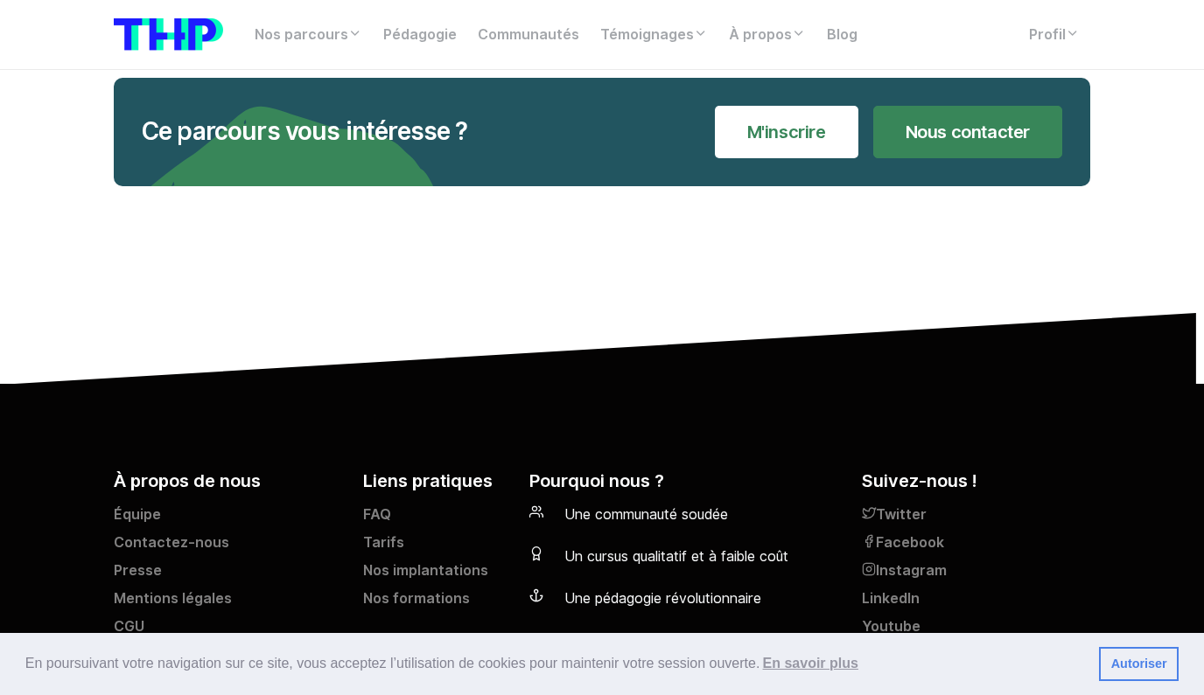
click at [577, 549] on span "Un cursus qualitatif et à faible coût" at bounding box center [676, 557] width 224 height 17
click at [528, 483] on div "Pourquoi nous ? Une communauté soudée Un cursus qualitatif et à faible coût Une…" at bounding box center [685, 570] width 332 height 205
click at [404, 589] on link "Nos formations" at bounding box center [435, 603] width 145 height 28
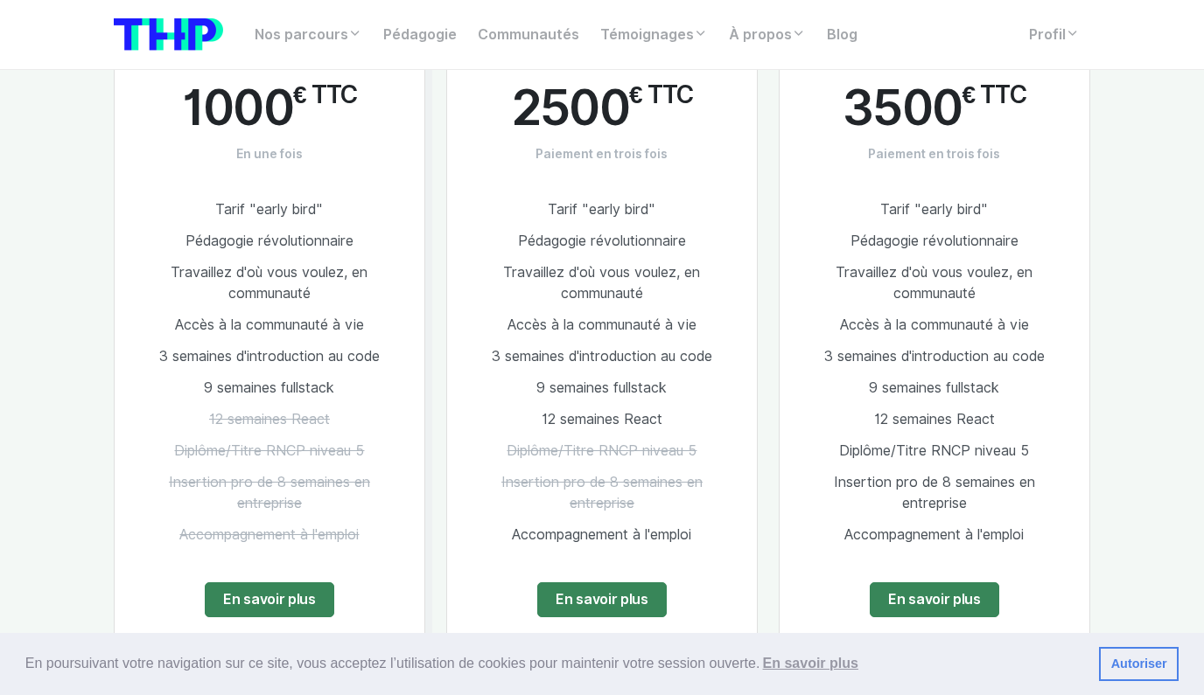
scroll to position [1028, 0]
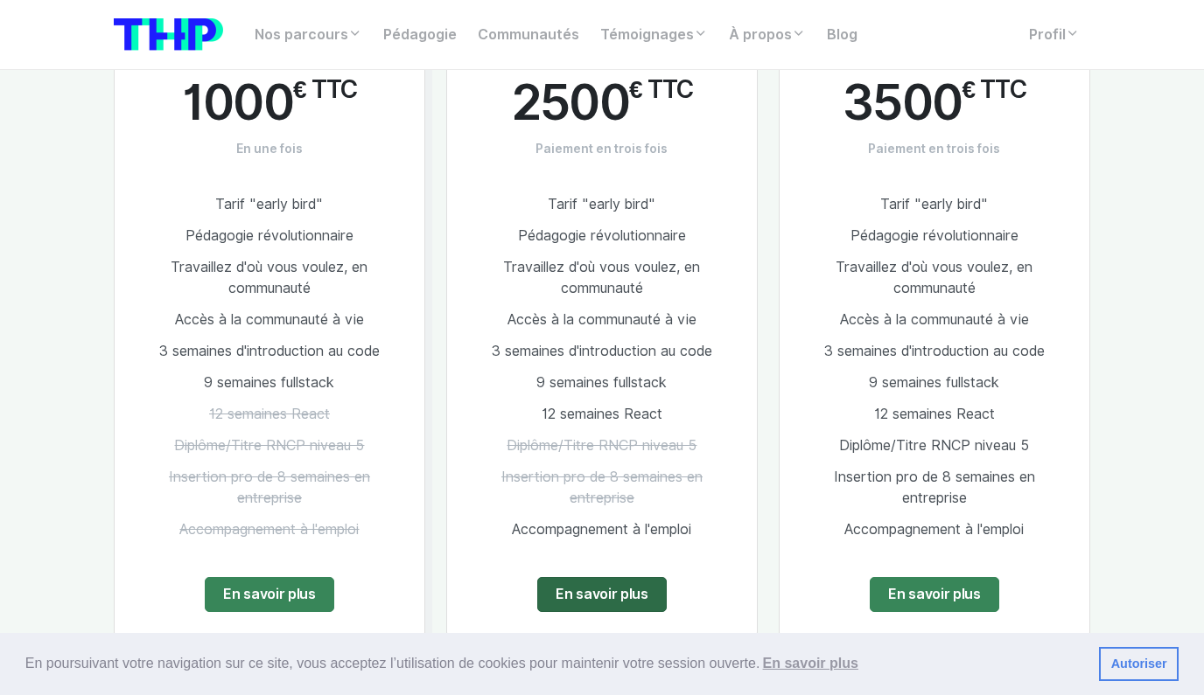
click at [542, 605] on link "En savoir plus" at bounding box center [601, 594] width 129 height 35
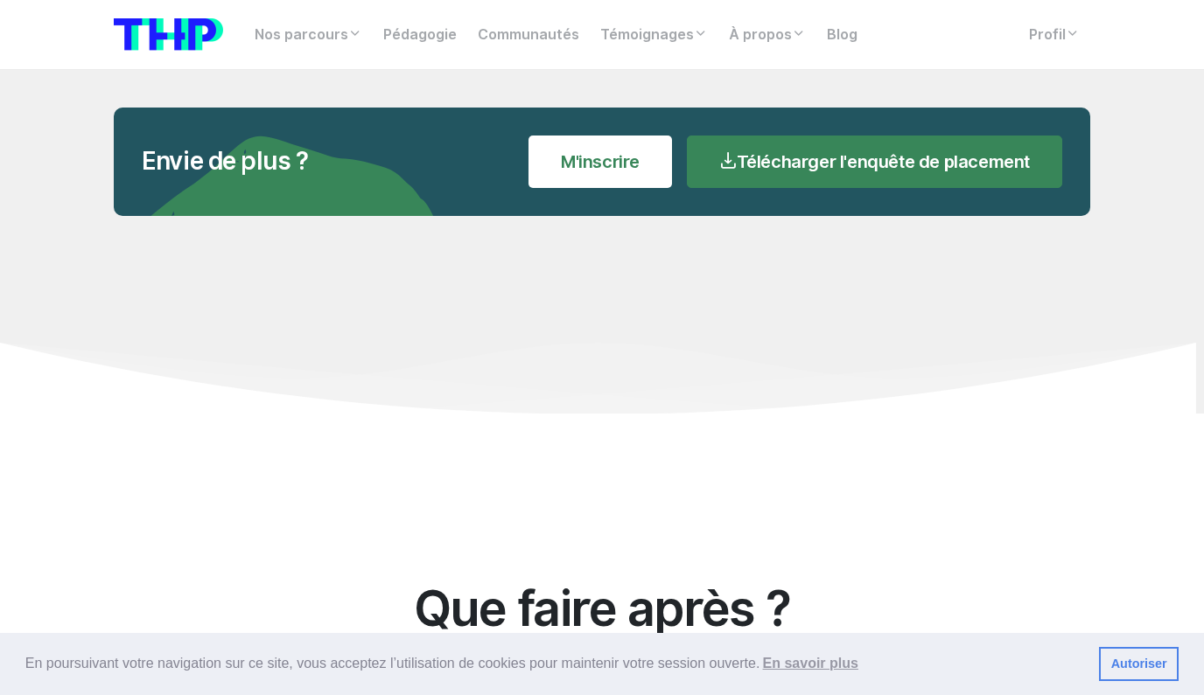
scroll to position [14366, 0]
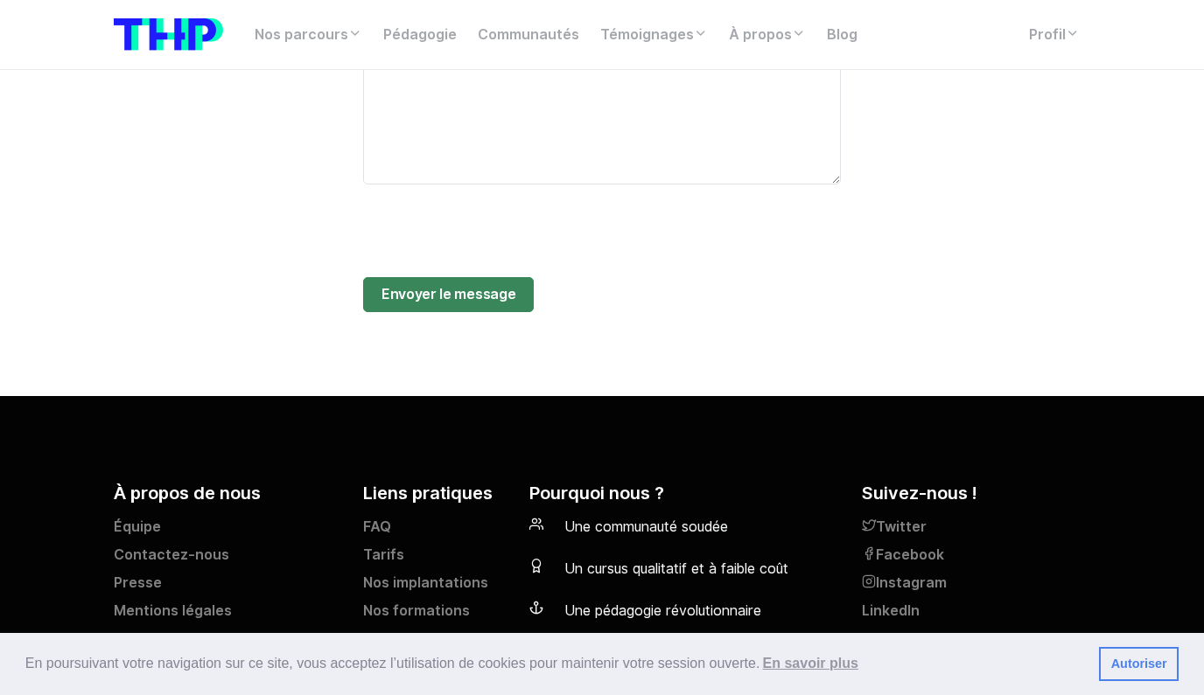
scroll to position [1227, 0]
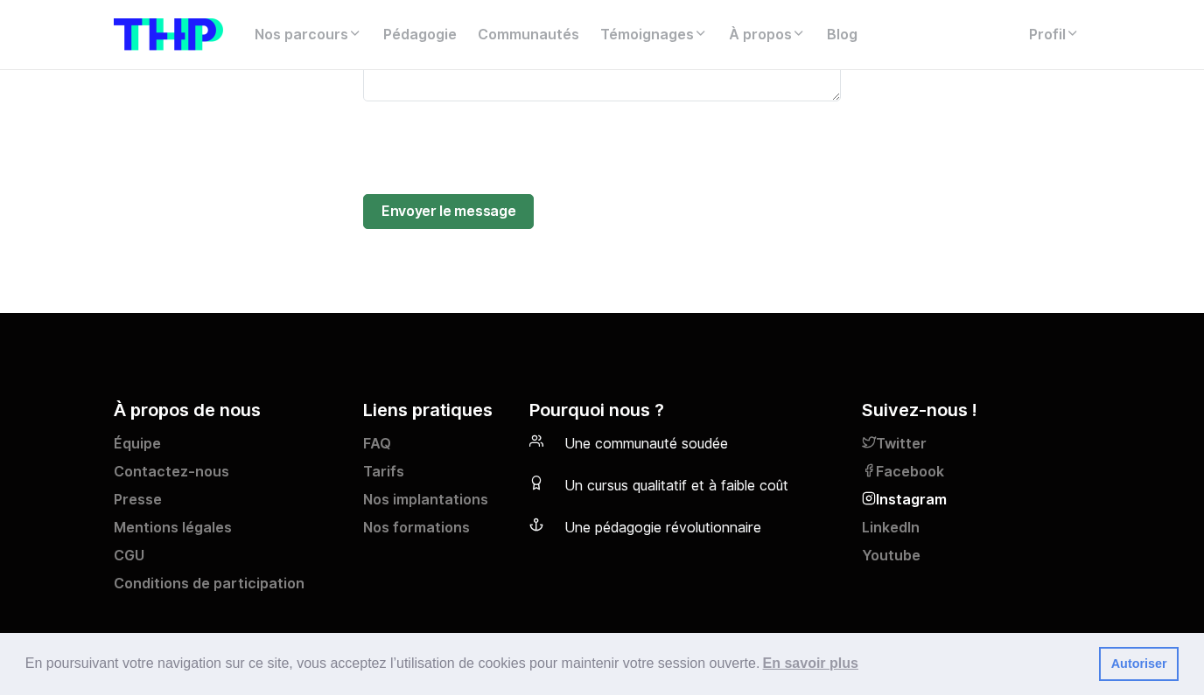
click at [877, 500] on link "Instagram" at bounding box center [976, 504] width 228 height 28
